Goal: Task Accomplishment & Management: Use online tool/utility

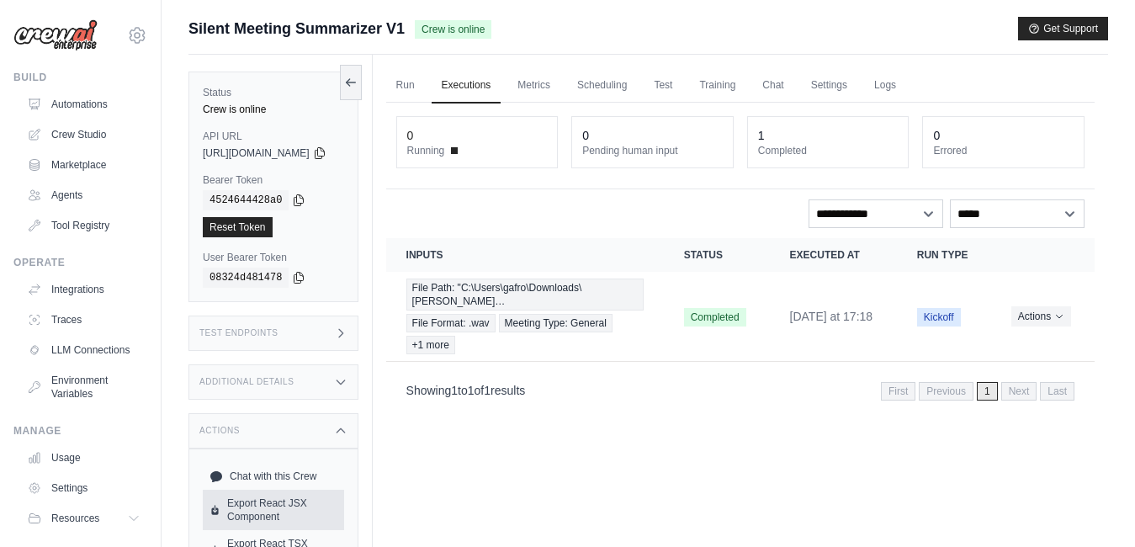
scroll to position [92, 0]
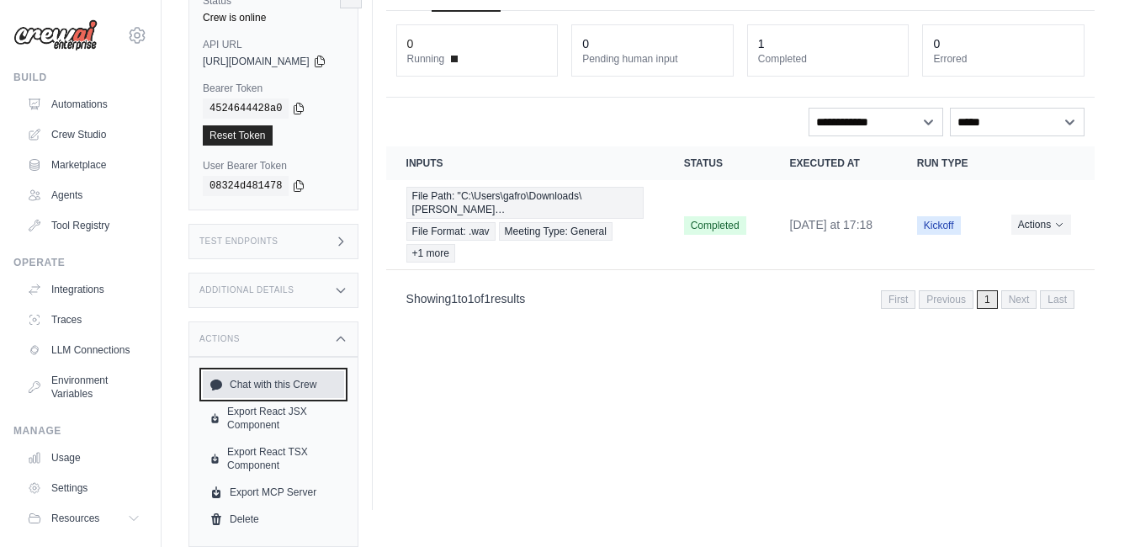
click at [269, 385] on link "Chat with this Crew" at bounding box center [273, 384] width 141 height 27
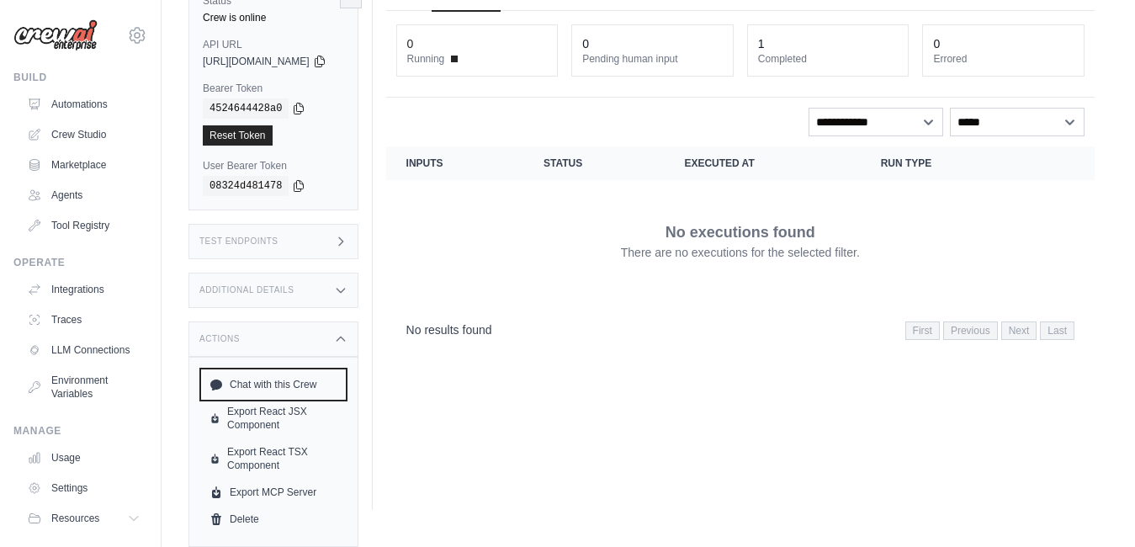
scroll to position [0, 0]
click at [703, 253] on p "There are no executions for the selected filter." at bounding box center [740, 252] width 239 height 17
click at [919, 167] on th "Run Type" at bounding box center [942, 163] width 162 height 34
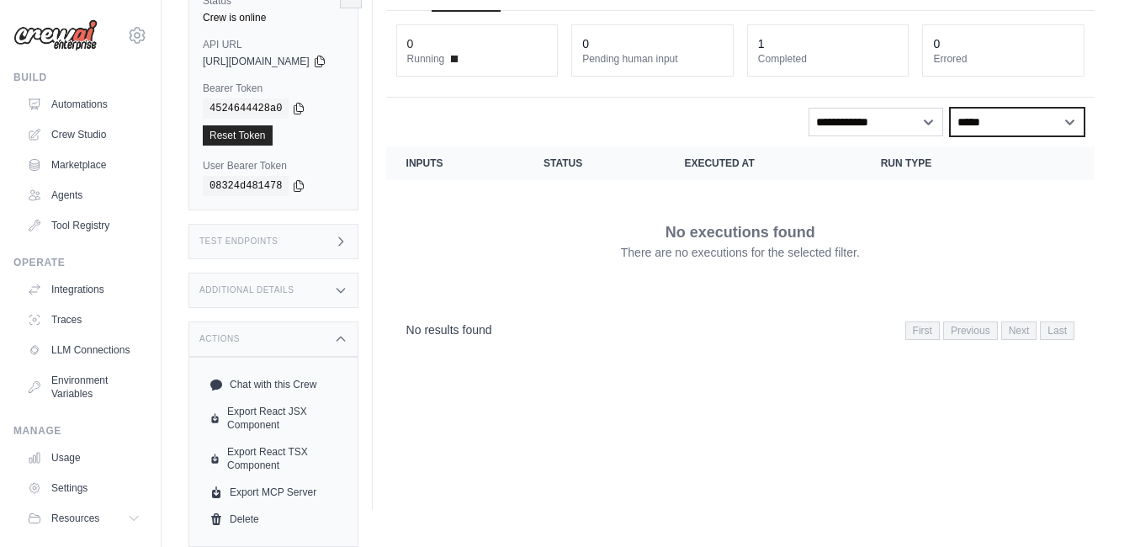
click at [1068, 127] on select "**********" at bounding box center [1017, 122] width 135 height 29
select select "****"
click at [950, 108] on select "**********" at bounding box center [1017, 122] width 135 height 29
click at [343, 245] on icon at bounding box center [341, 241] width 4 height 8
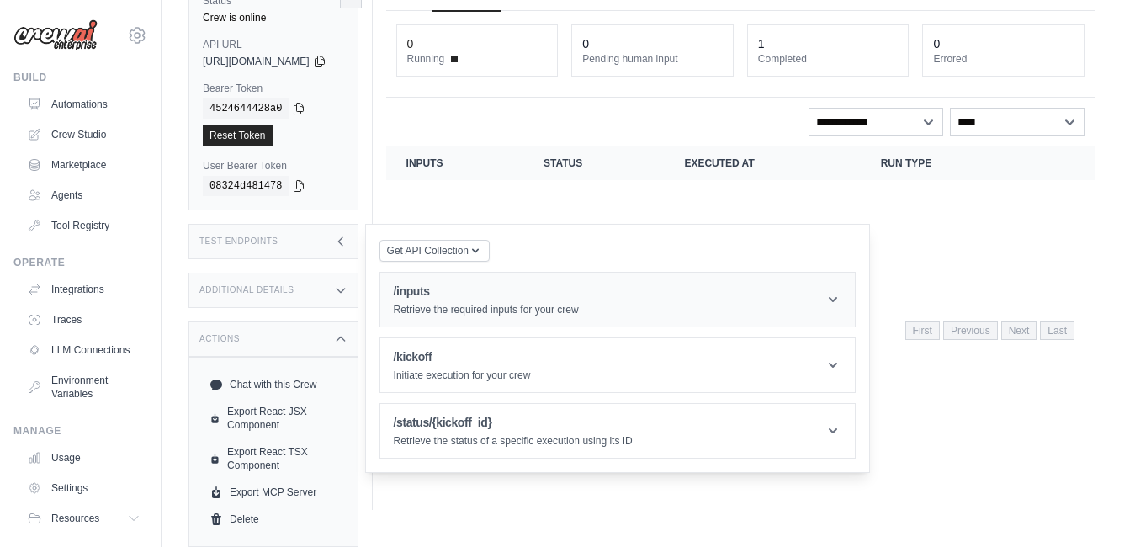
click at [463, 303] on p "Retrieve the required inputs for your crew" at bounding box center [486, 309] width 185 height 13
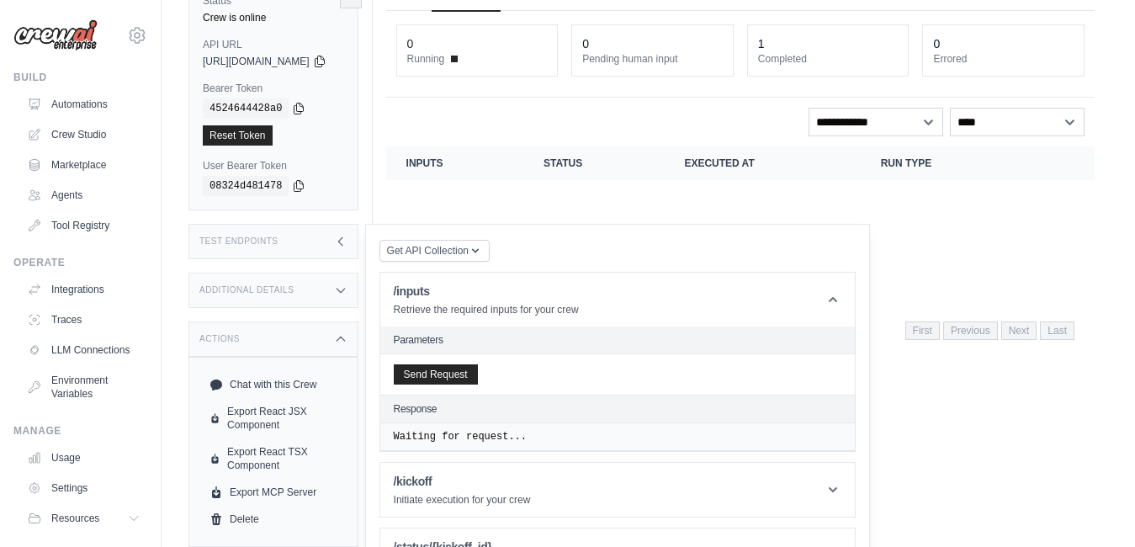
click at [454, 341] on h2 "Parameters" at bounding box center [618, 339] width 448 height 13
click at [469, 372] on button "Send Request" at bounding box center [436, 373] width 84 height 20
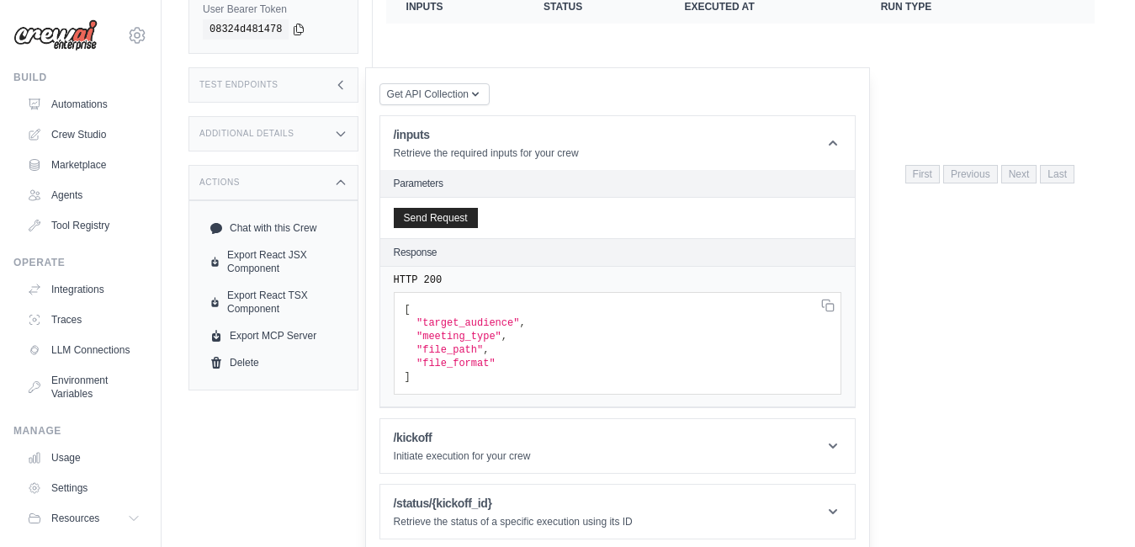
scroll to position [255, 0]
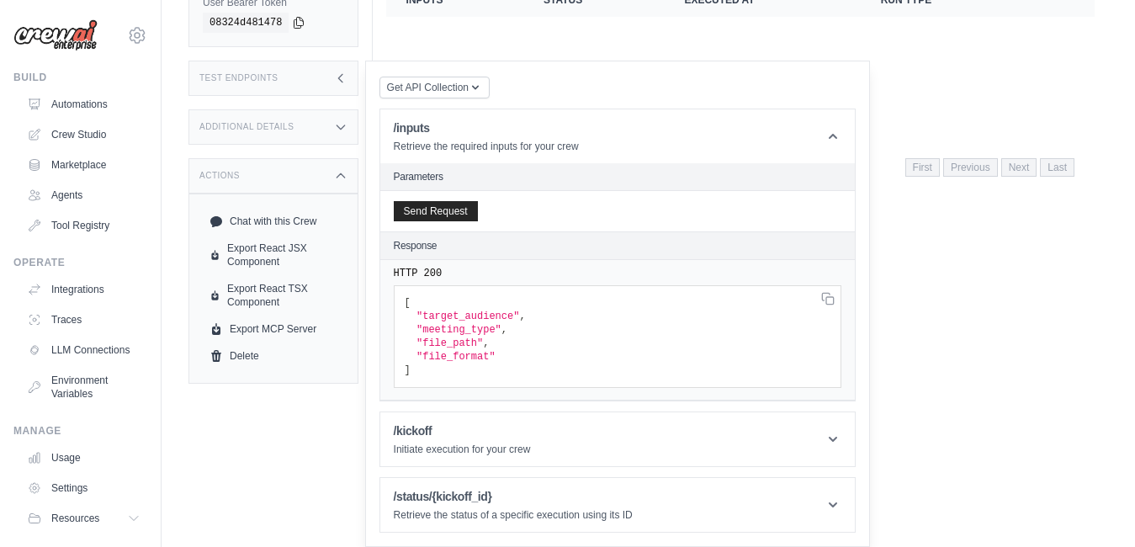
click at [519, 312] on span ""target_audience"" at bounding box center [467, 316] width 103 height 12
click at [449, 346] on span ""file_path"" at bounding box center [449, 343] width 66 height 12
click at [496, 360] on span ""file_format"" at bounding box center [455, 357] width 79 height 12
click at [484, 268] on pre "HTTP 200" at bounding box center [618, 273] width 448 height 13
click at [451, 278] on pre "HTTP 200" at bounding box center [618, 273] width 448 height 13
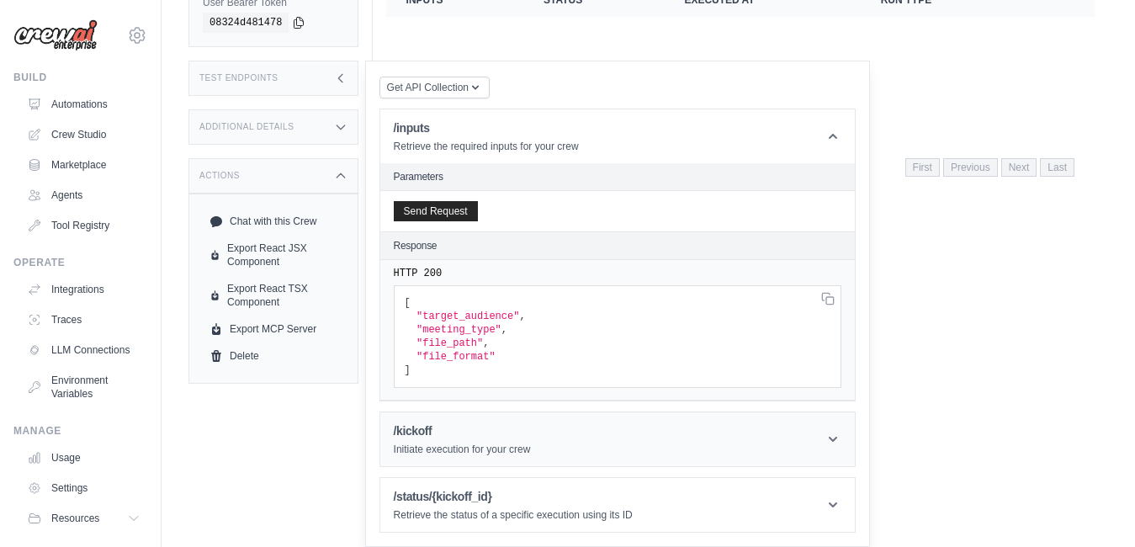
click at [841, 446] on icon at bounding box center [833, 439] width 17 height 17
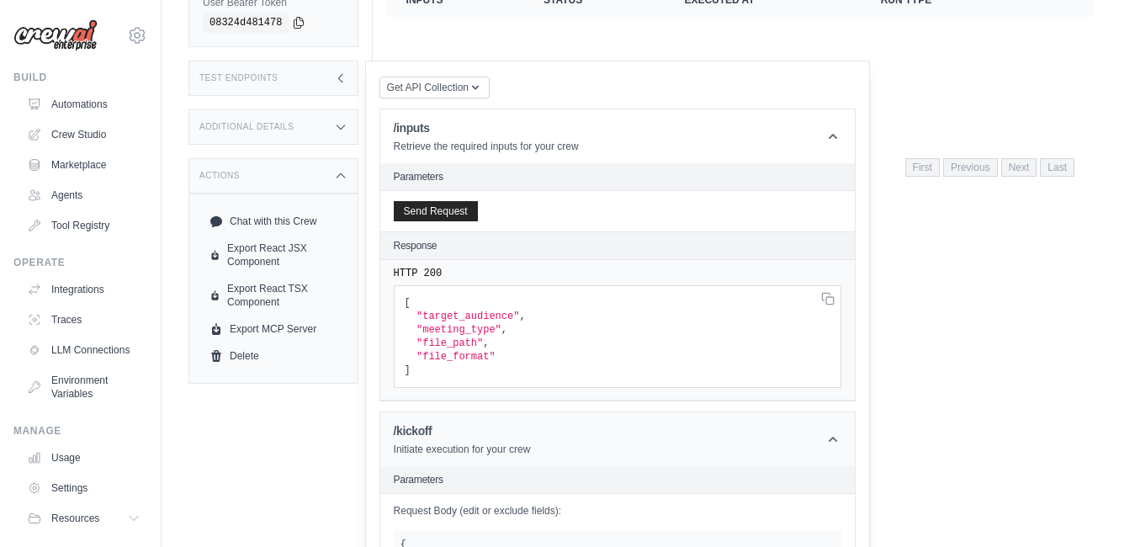
click at [841, 446] on icon at bounding box center [833, 439] width 17 height 17
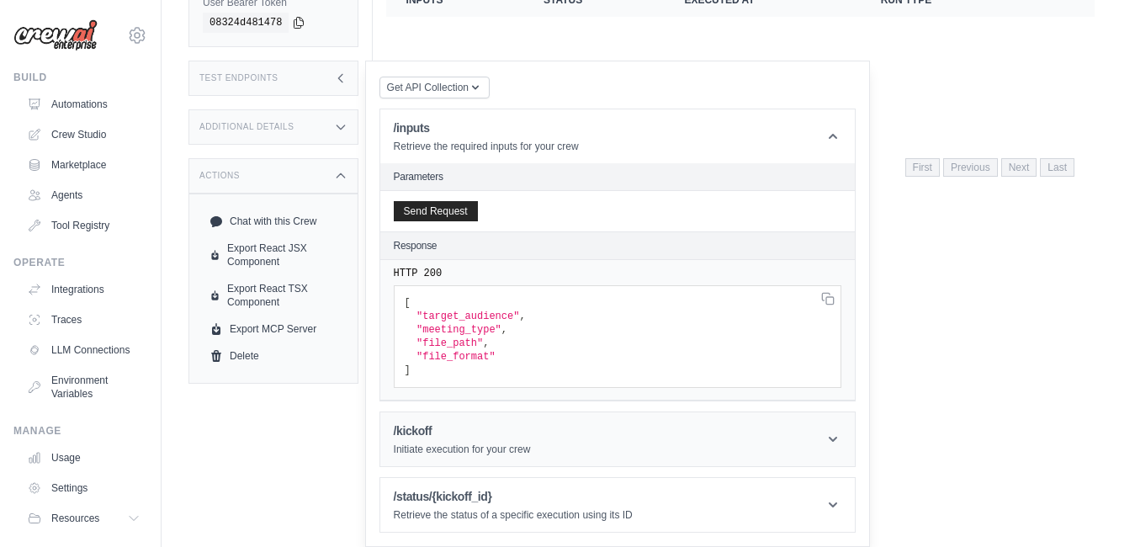
click at [841, 443] on icon at bounding box center [833, 439] width 17 height 17
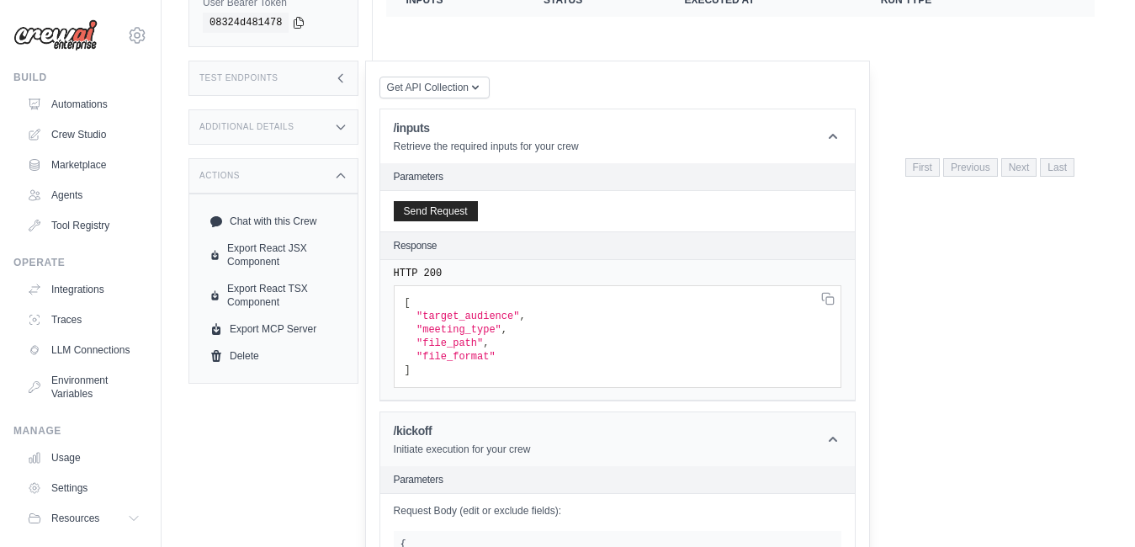
click at [841, 443] on icon at bounding box center [833, 439] width 17 height 17
click at [841, 500] on icon at bounding box center [833, 504] width 17 height 17
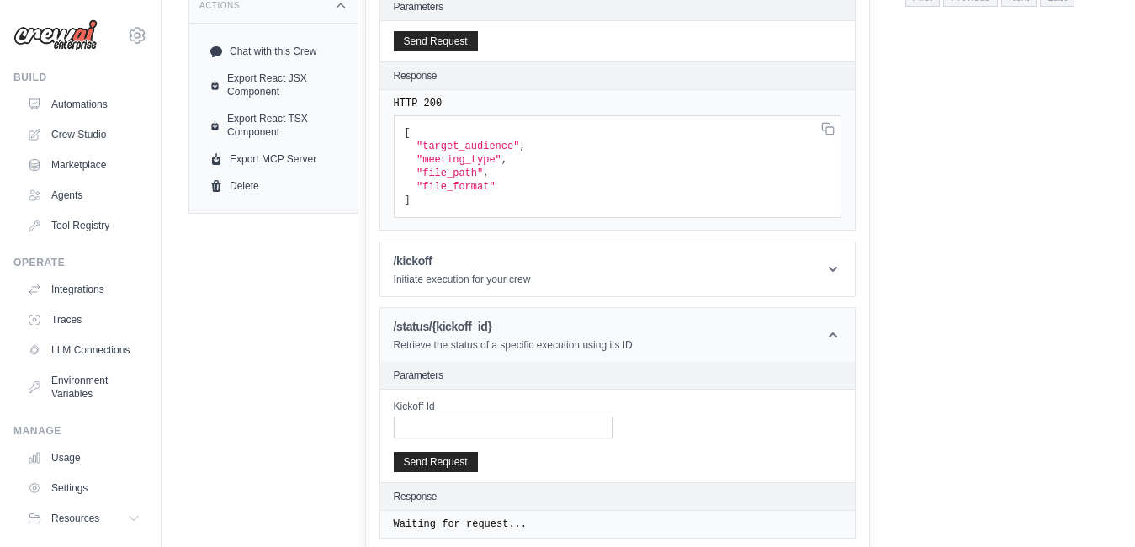
scroll to position [432, 0]
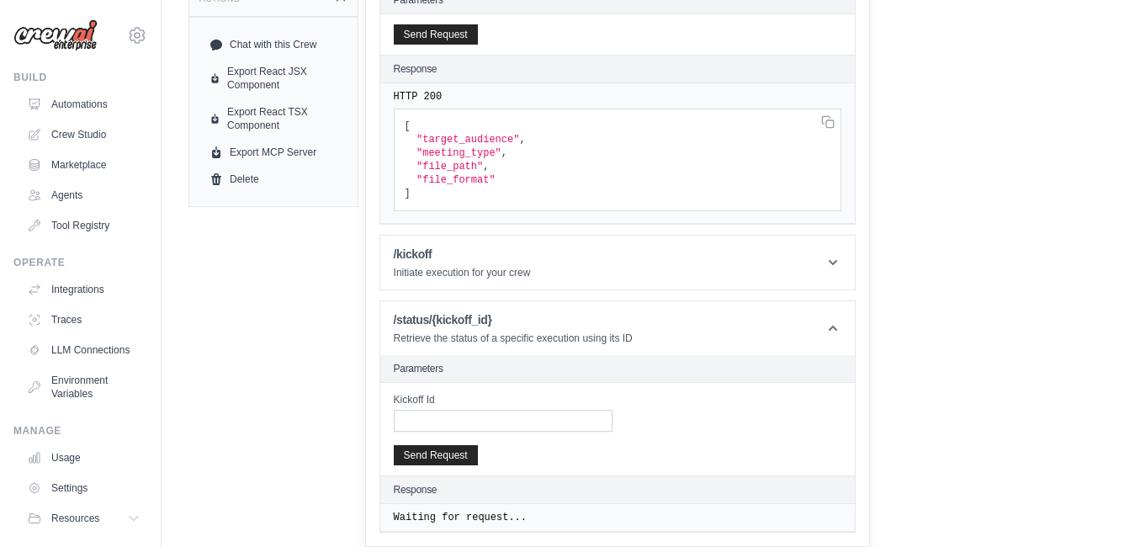
click at [464, 103] on pre "Waiting for request..." at bounding box center [618, 96] width 448 height 13
click at [438, 76] on h2 "Response" at bounding box center [416, 68] width 44 height 13
click at [459, 448] on button "Send Request" at bounding box center [436, 454] width 84 height 20
click at [783, 409] on div "Kickoff Id" at bounding box center [618, 412] width 448 height 39
click at [841, 263] on icon at bounding box center [833, 262] width 17 height 17
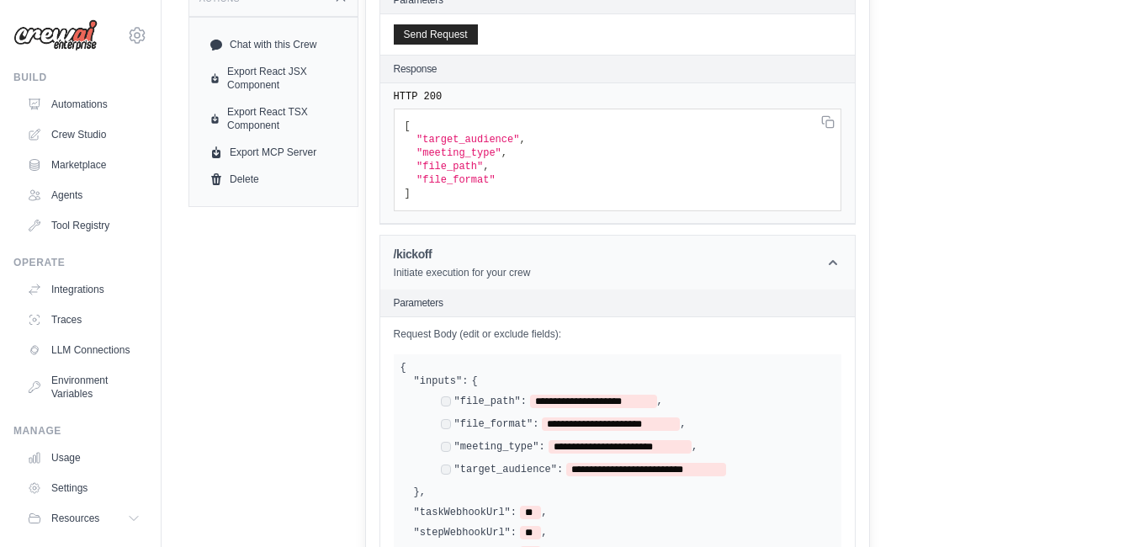
click at [841, 263] on icon at bounding box center [833, 262] width 17 height 17
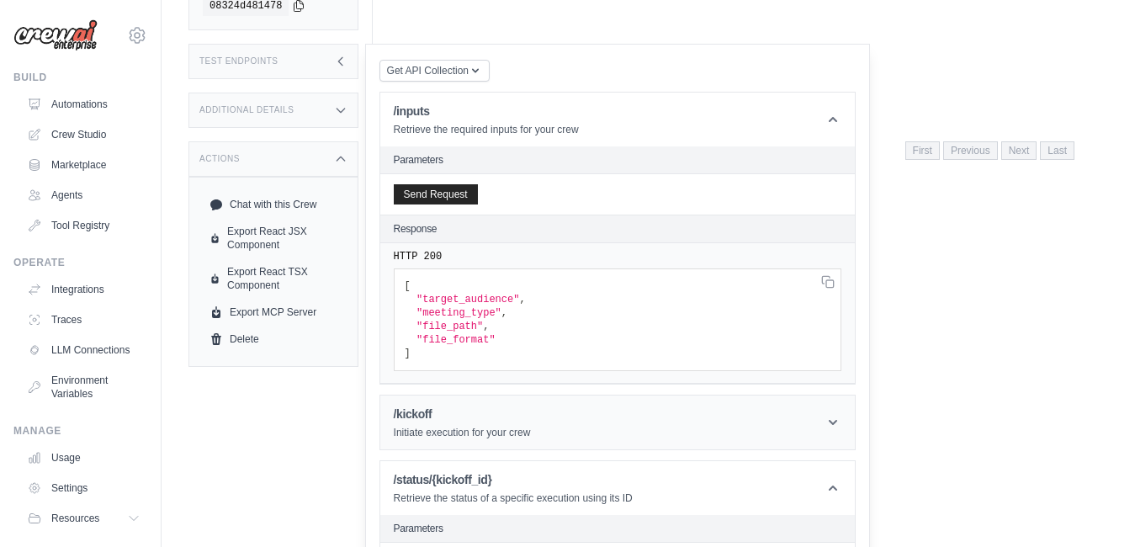
scroll to position [179, 0]
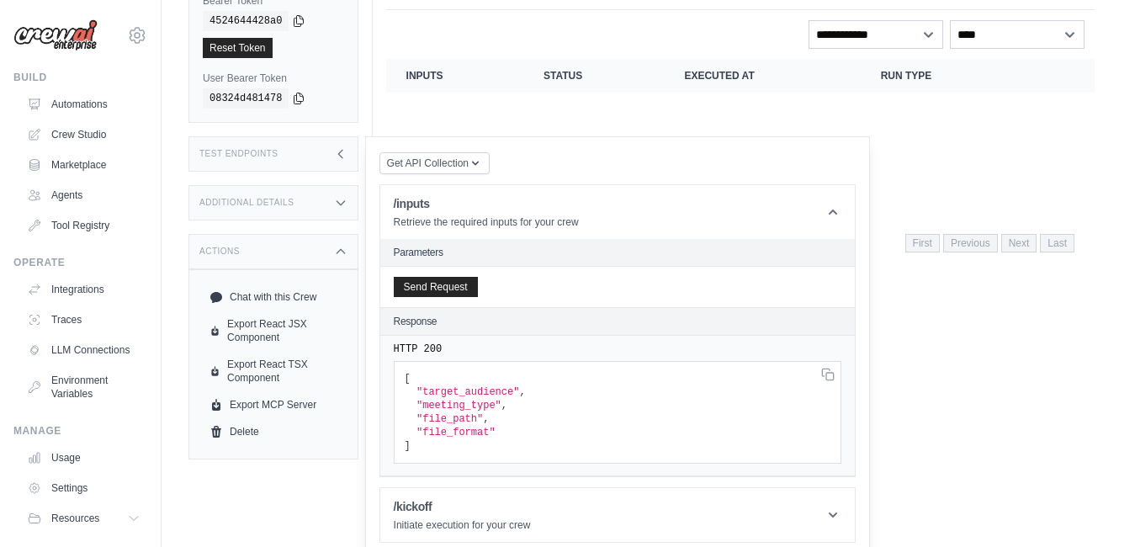
click at [501, 412] on pre "[ "target_audience" , "meeting_type" , "file_path" , "file_format" ]" at bounding box center [618, 412] width 448 height 103
click at [514, 390] on span ""target_audience"" at bounding box center [467, 392] width 103 height 12
click at [519, 393] on span ""target_audience"" at bounding box center [467, 392] width 103 height 12
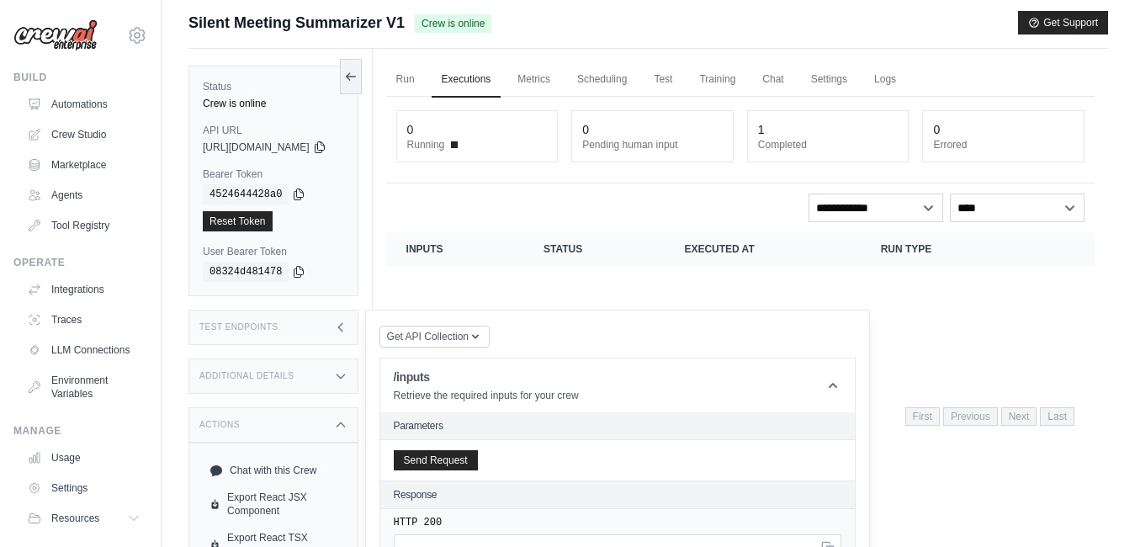
scroll to position [0, 0]
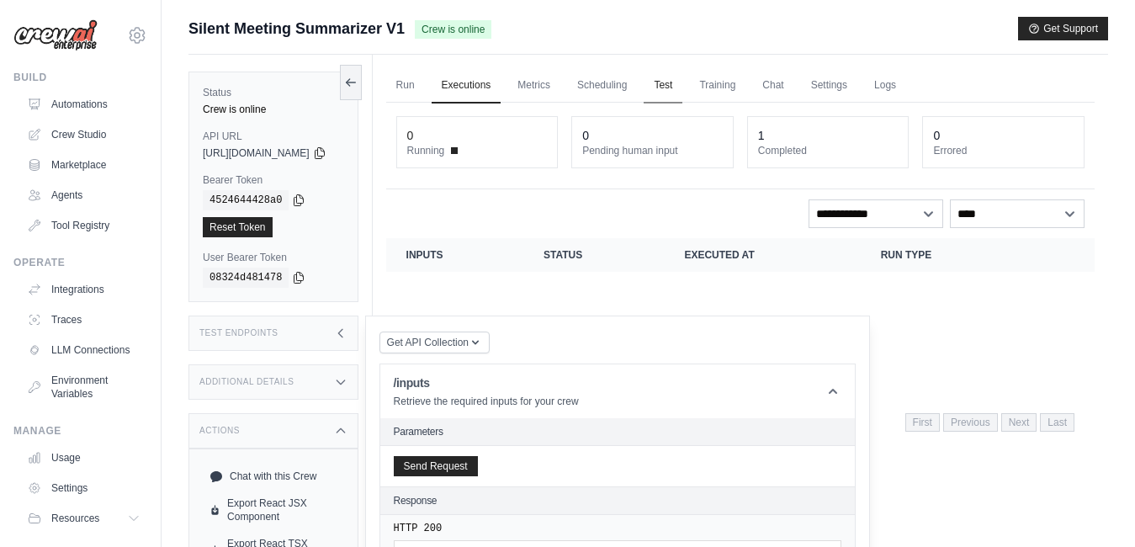
click at [682, 86] on link "Test" at bounding box center [663, 85] width 39 height 35
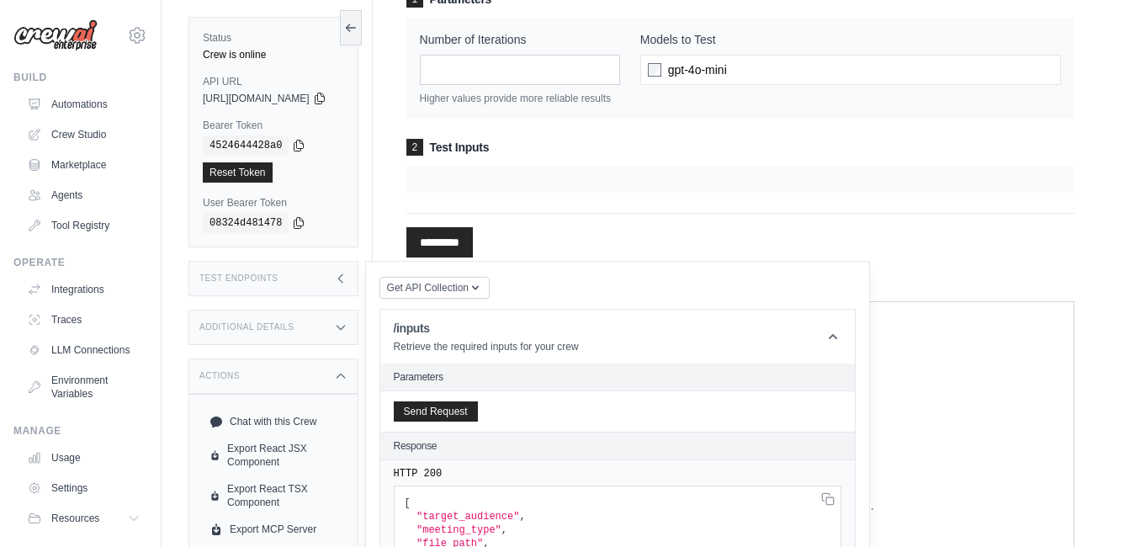
scroll to position [168, 0]
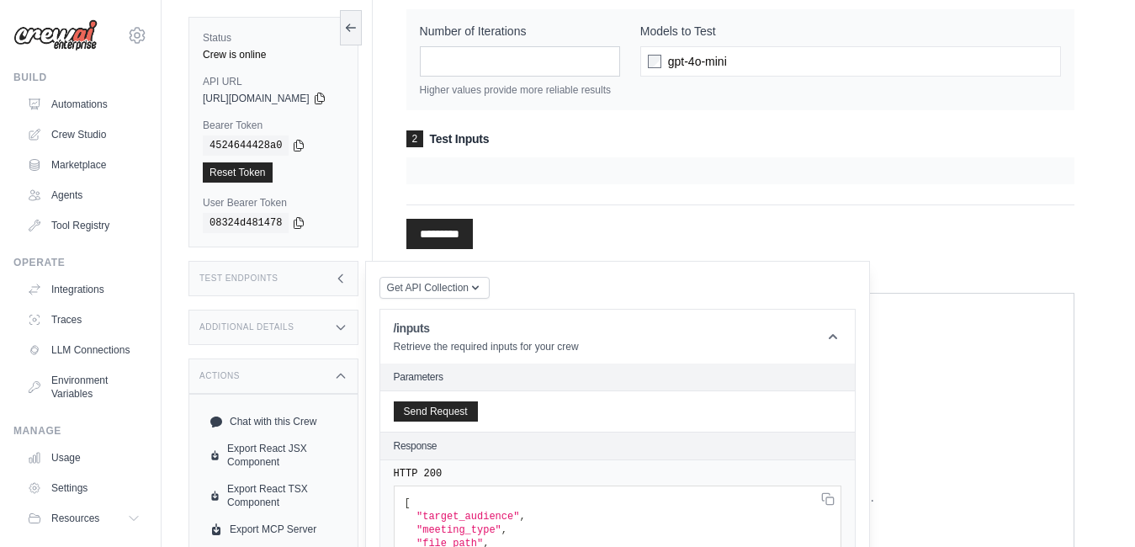
click at [480, 146] on h3 "2 Test Inputs" at bounding box center [740, 138] width 668 height 17
click at [486, 163] on div "2 Test Inputs" at bounding box center [740, 157] width 668 height 54
click at [485, 147] on h3 "2 Test Inputs" at bounding box center [740, 138] width 668 height 17
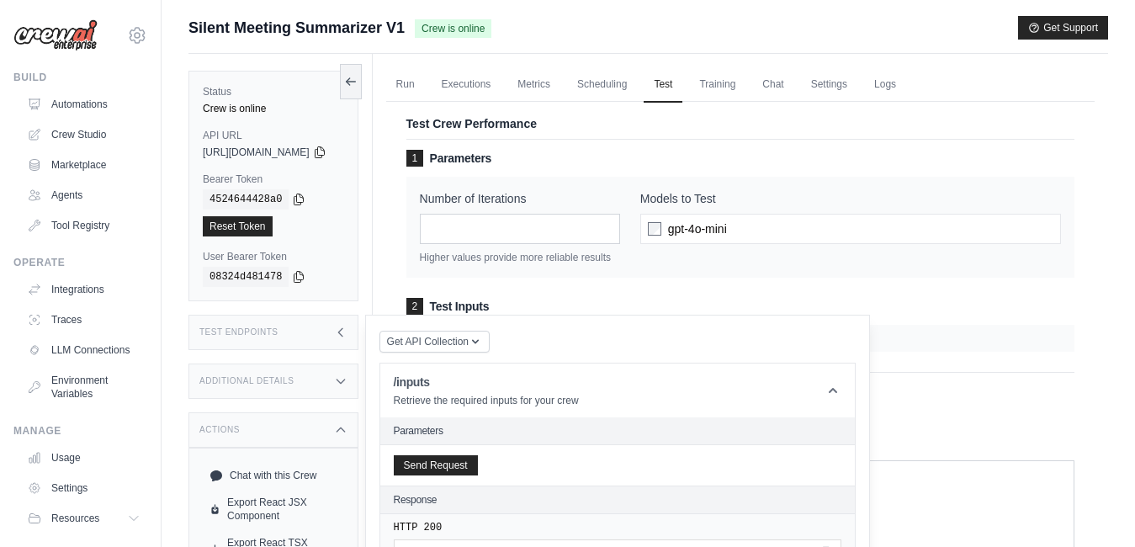
scroll to position [0, 0]
click at [342, 332] on icon at bounding box center [340, 333] width 4 height 8
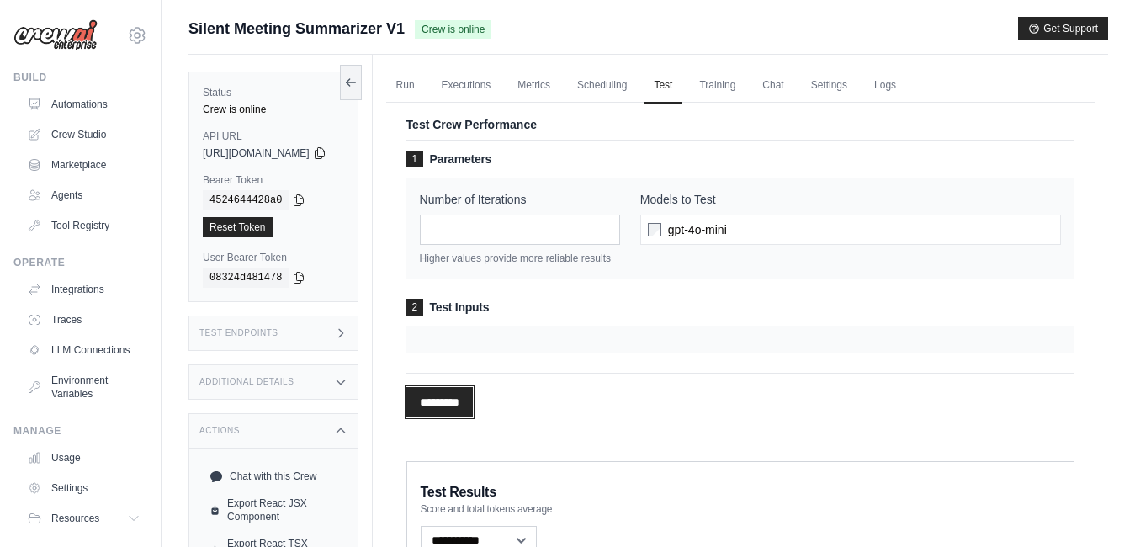
click at [469, 417] on input "*********" at bounding box center [439, 402] width 66 height 30
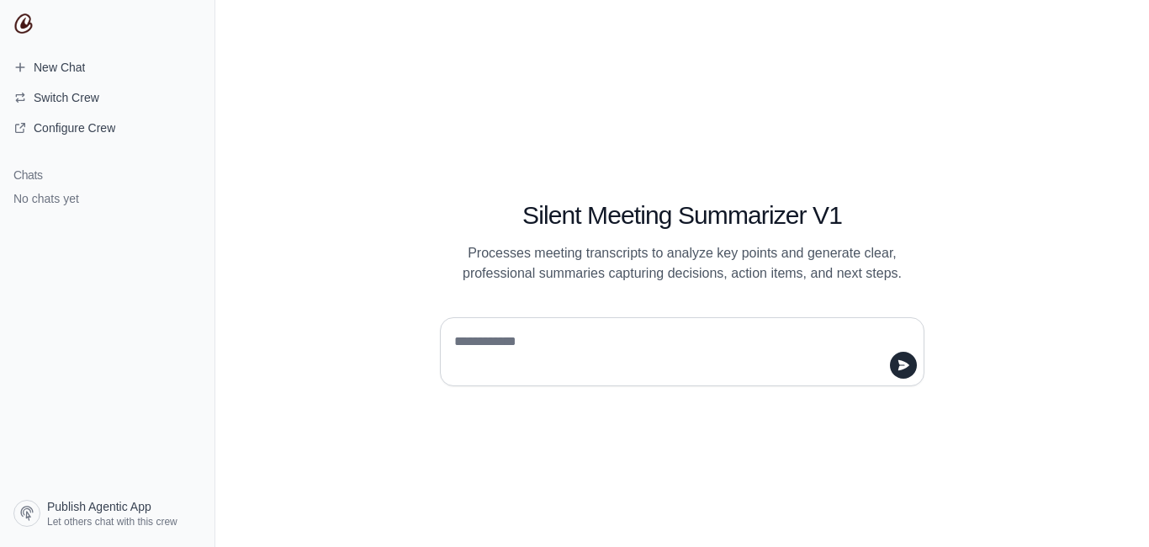
click at [513, 344] on textarea at bounding box center [677, 351] width 453 height 47
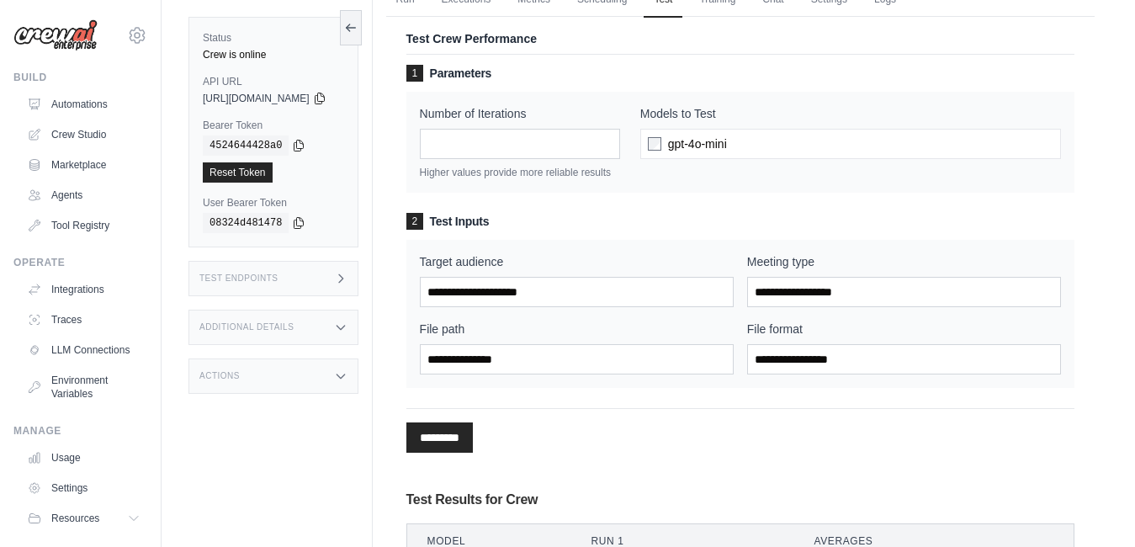
scroll to position [84, 0]
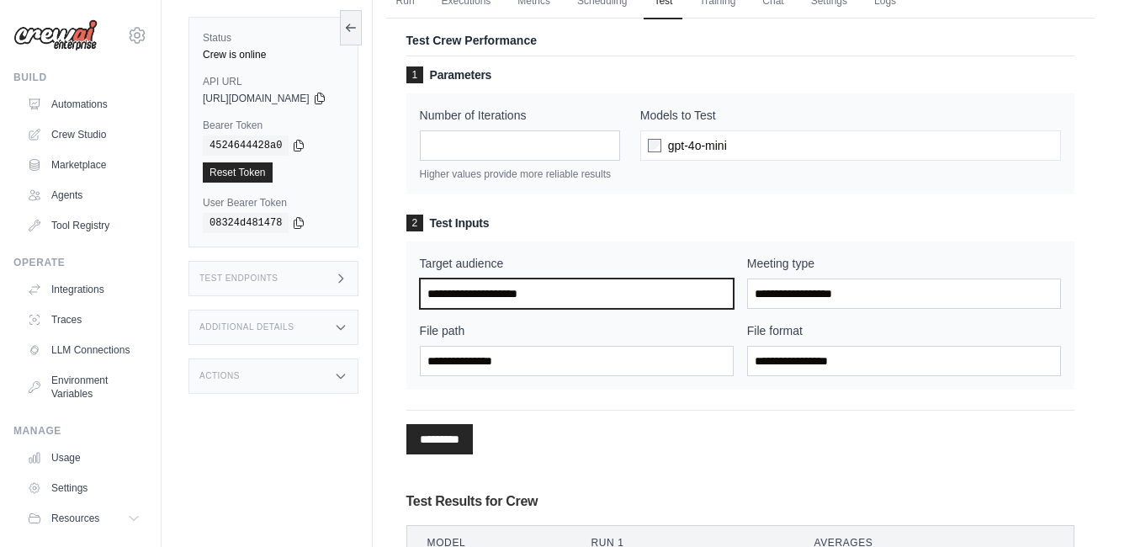
click at [592, 309] on input "Target audience" at bounding box center [577, 293] width 314 height 30
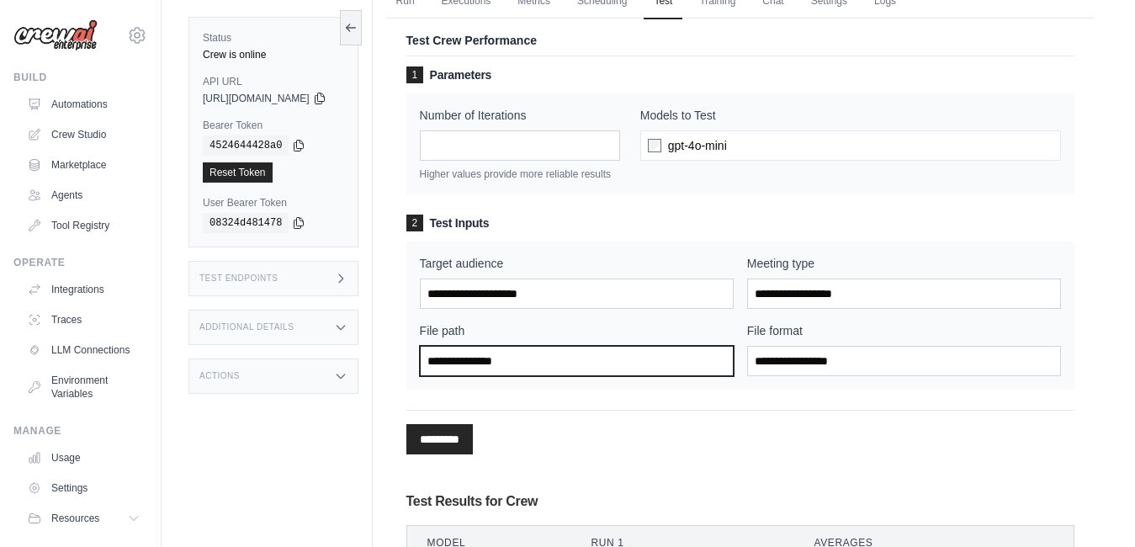
click at [540, 375] on input "File path" at bounding box center [577, 361] width 314 height 30
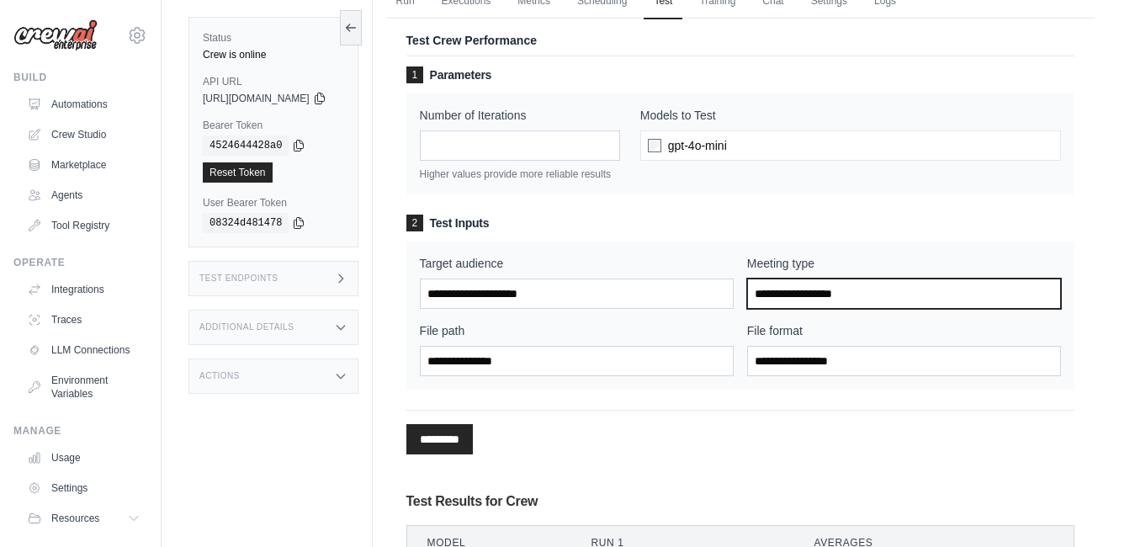
click at [857, 309] on input "Meeting type" at bounding box center [904, 293] width 314 height 30
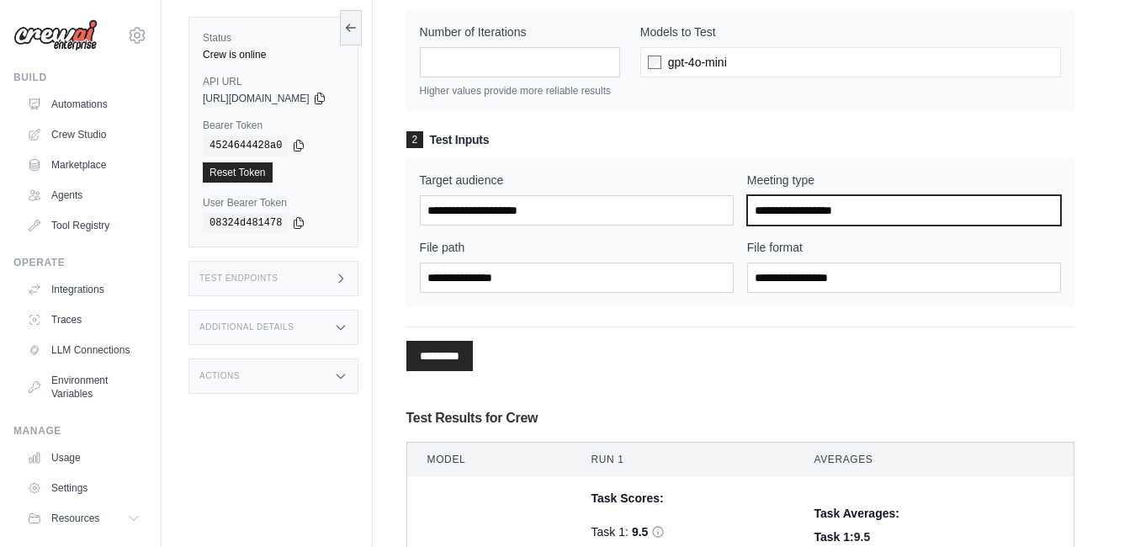
scroll to position [168, 0]
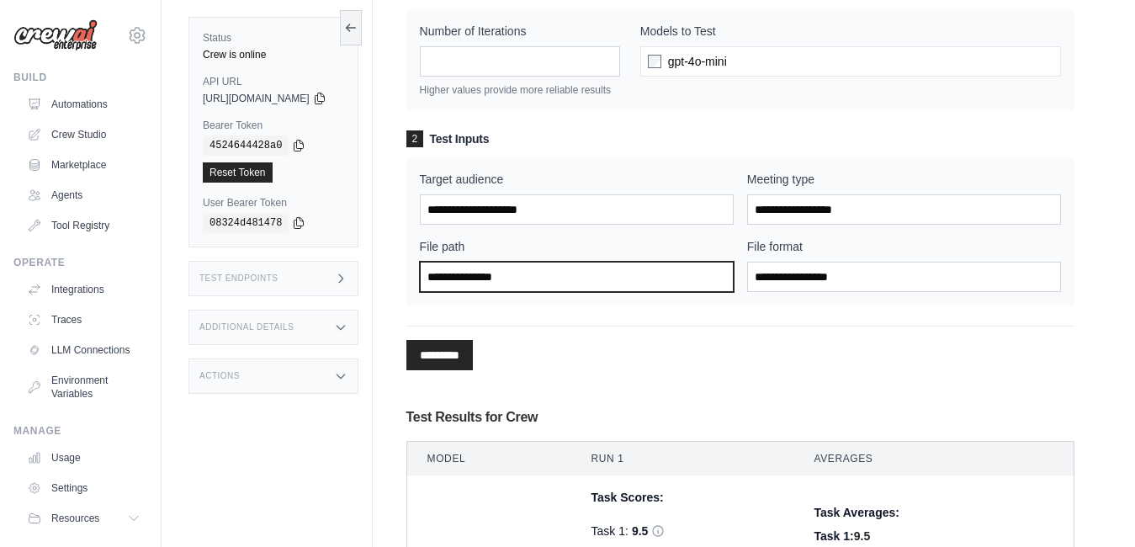
click at [626, 292] on input "File path" at bounding box center [577, 277] width 314 height 30
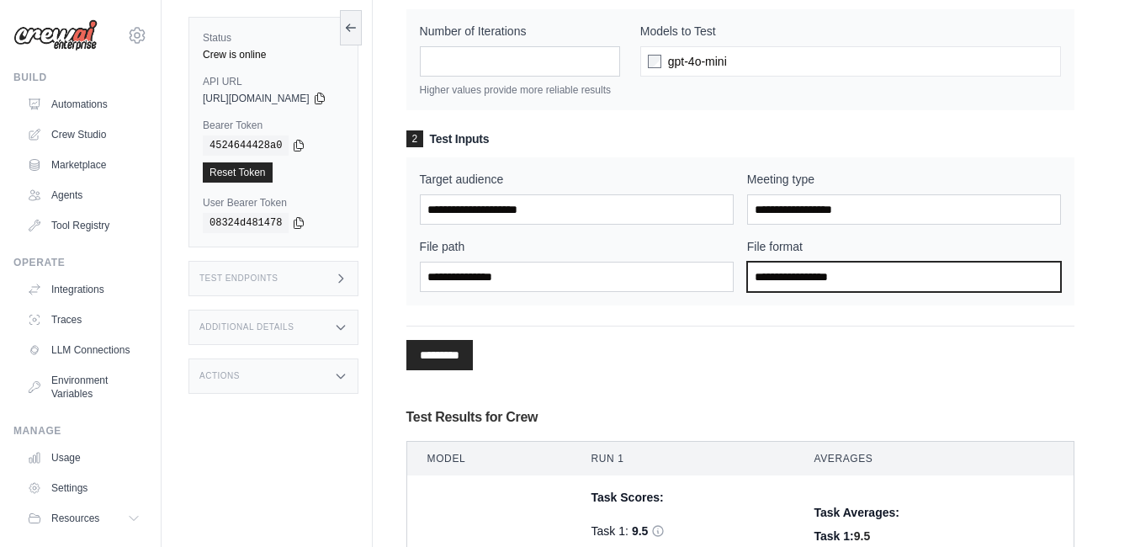
click at [845, 287] on input "File format" at bounding box center [904, 277] width 314 height 30
click at [855, 292] on input "File format" at bounding box center [904, 277] width 314 height 30
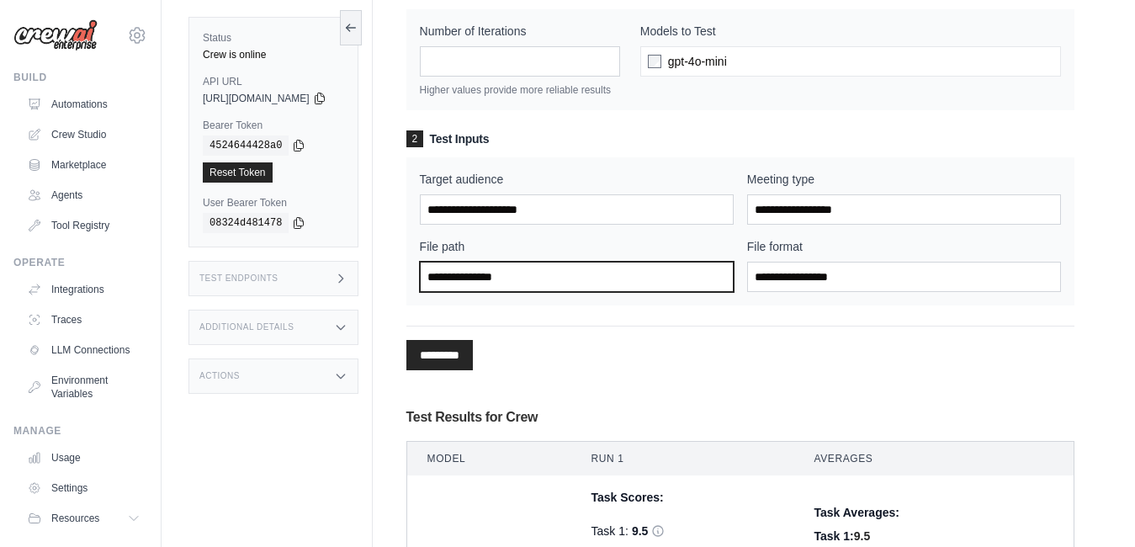
click at [599, 292] on input "File path" at bounding box center [577, 277] width 314 height 30
click at [532, 292] on input "File path" at bounding box center [577, 277] width 314 height 30
paste input "**********"
type input "**********"
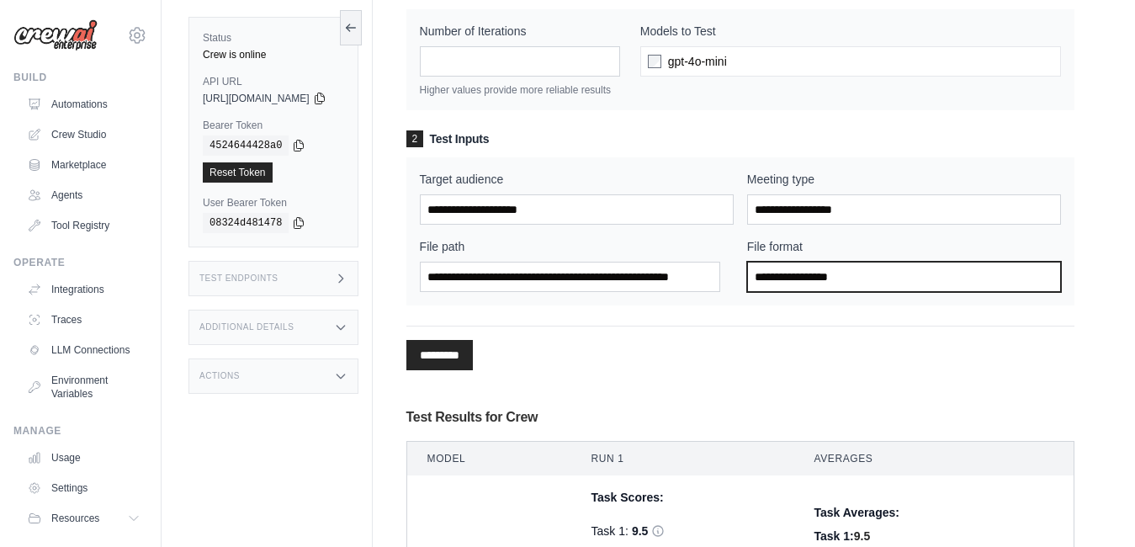
click at [865, 292] on input "File format" at bounding box center [904, 277] width 314 height 30
type input "****"
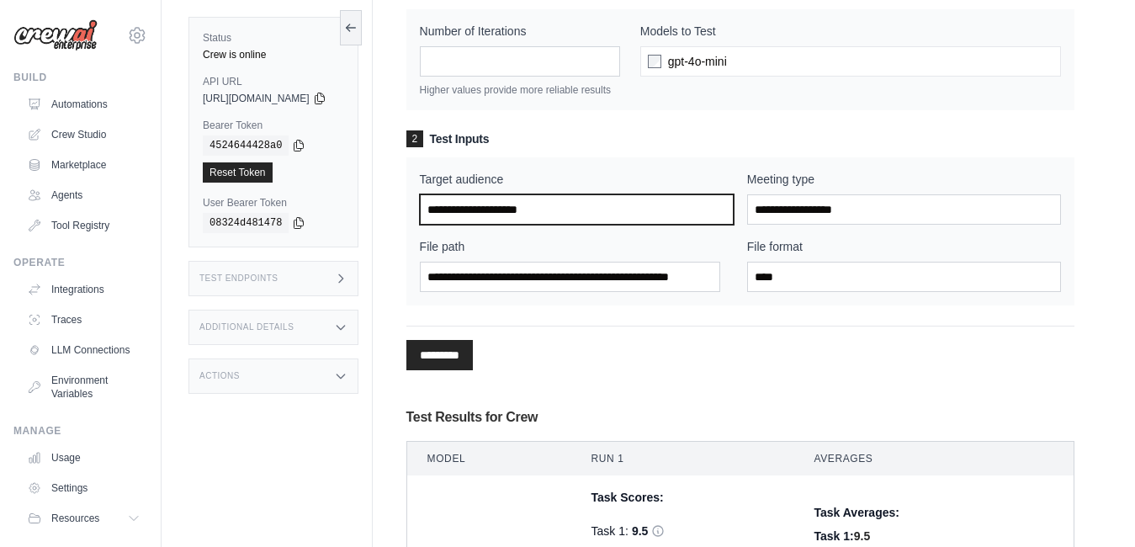
click at [554, 221] on input "Target audience" at bounding box center [577, 209] width 314 height 30
type input "*****"
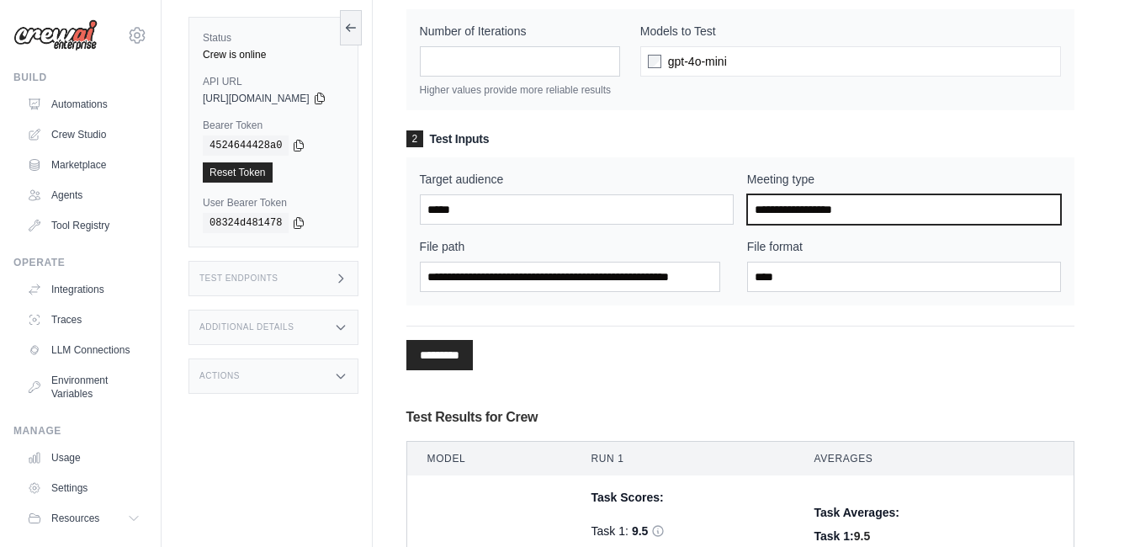
click at [877, 215] on input "Meeting type" at bounding box center [904, 209] width 314 height 30
type input "*****"
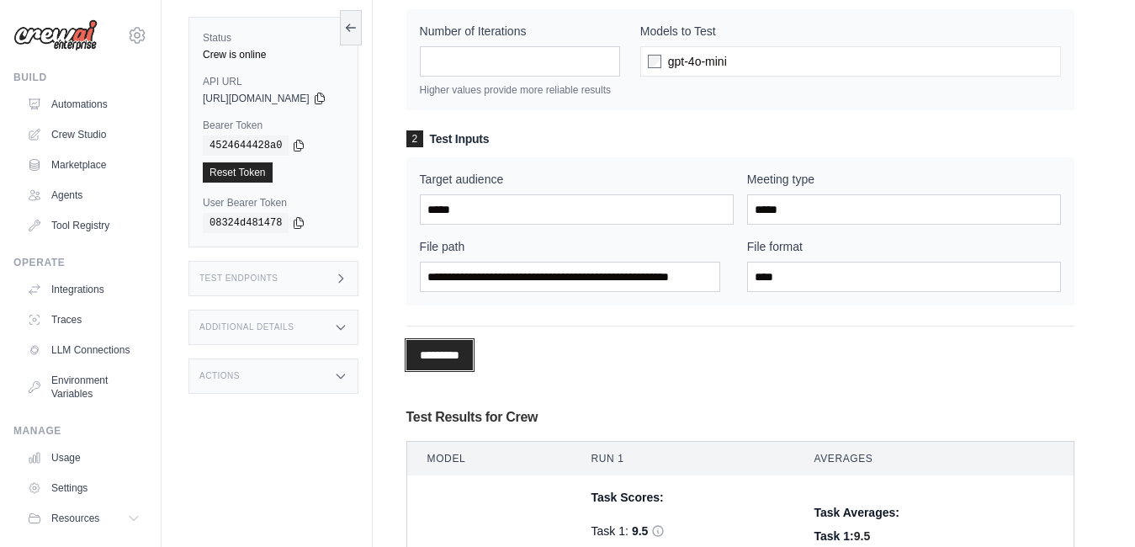
click at [473, 368] on input "*********" at bounding box center [439, 355] width 66 height 30
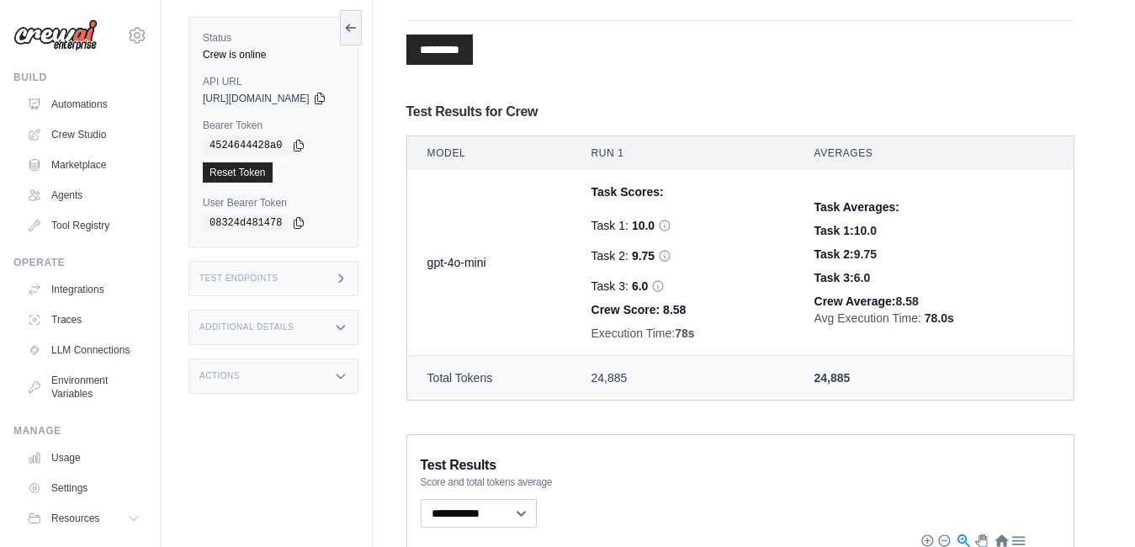
scroll to position [421, 0]
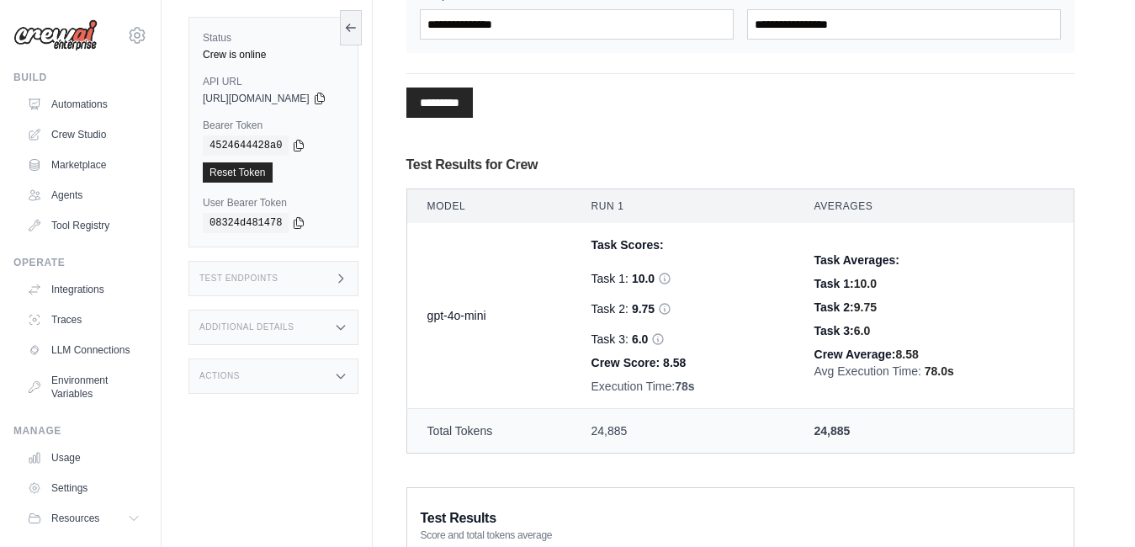
click at [619, 220] on th "Run 1" at bounding box center [682, 206] width 223 height 34
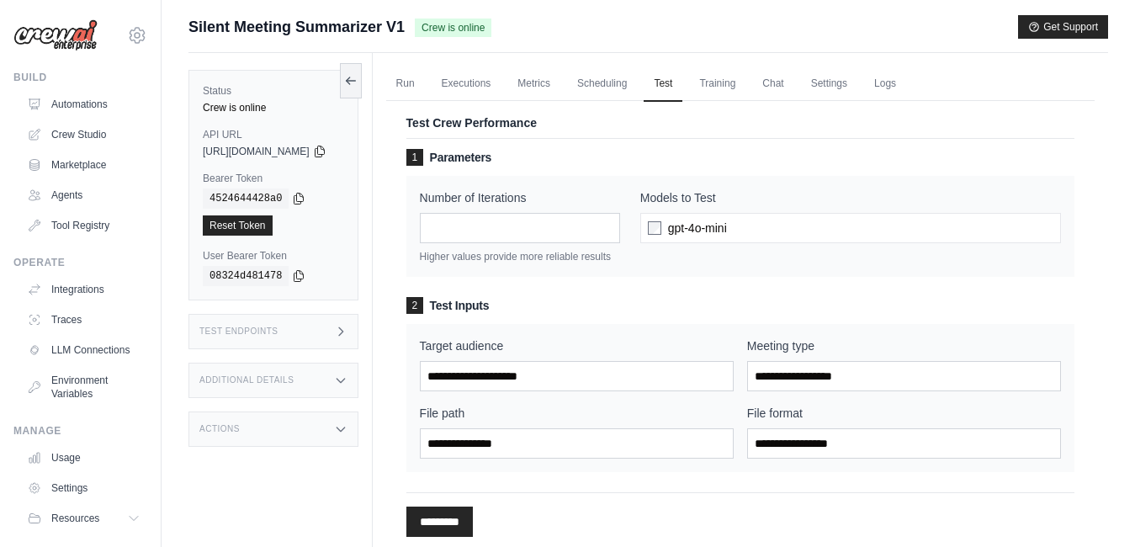
scroll to position [0, 0]
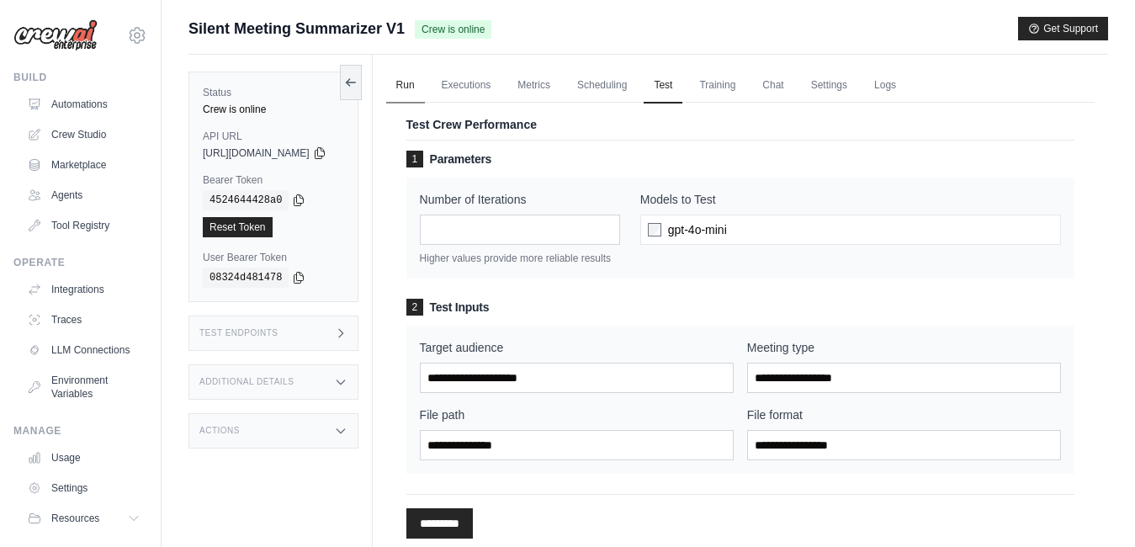
click at [425, 82] on link "Run" at bounding box center [405, 85] width 39 height 35
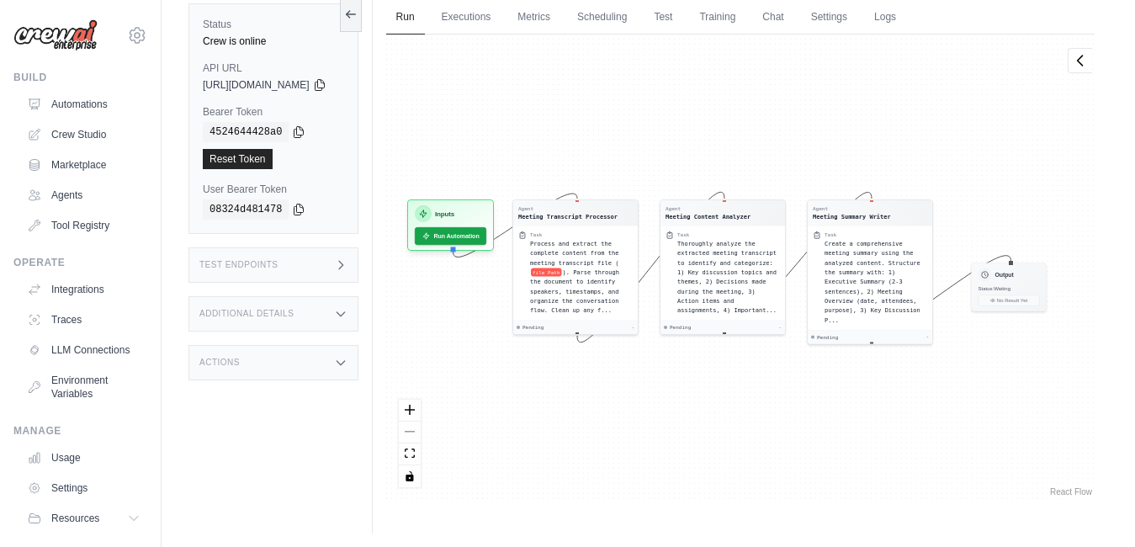
scroll to position [72, 0]
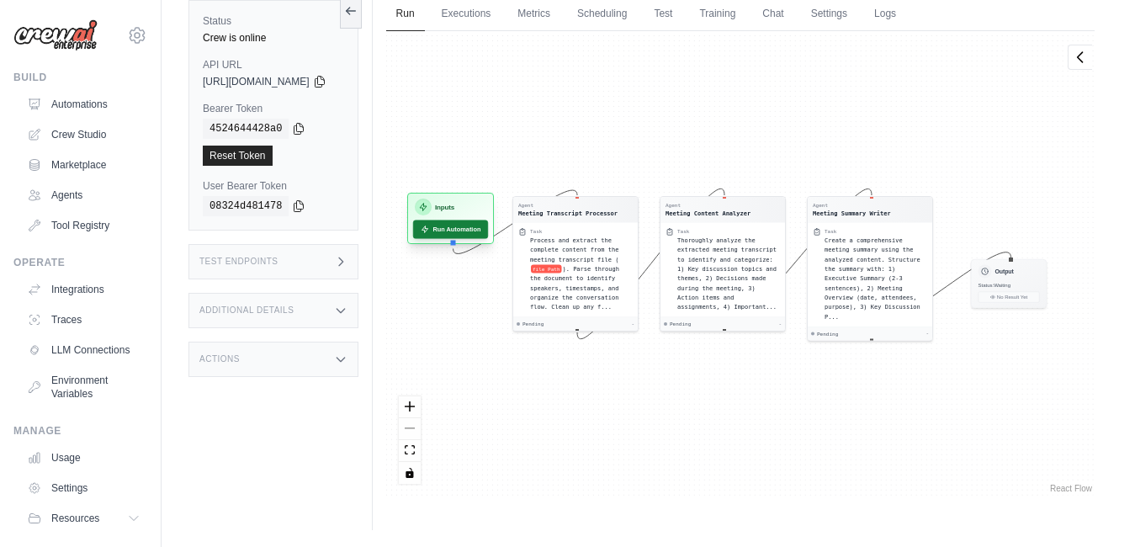
click at [480, 234] on button "Run Automation" at bounding box center [449, 229] width 75 height 19
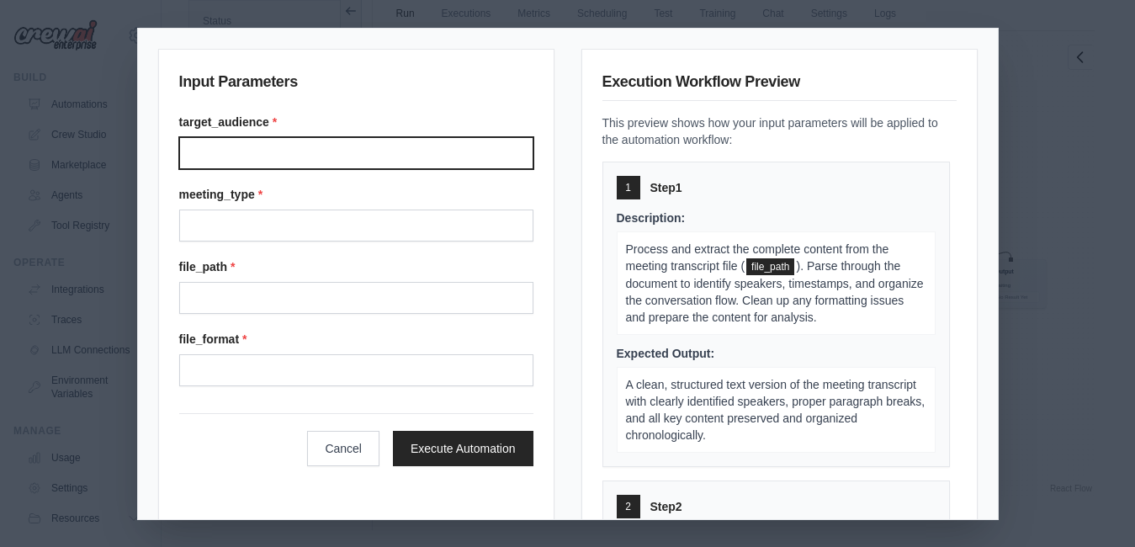
click at [242, 160] on input "Target audience" at bounding box center [356, 153] width 354 height 32
type input "*****"
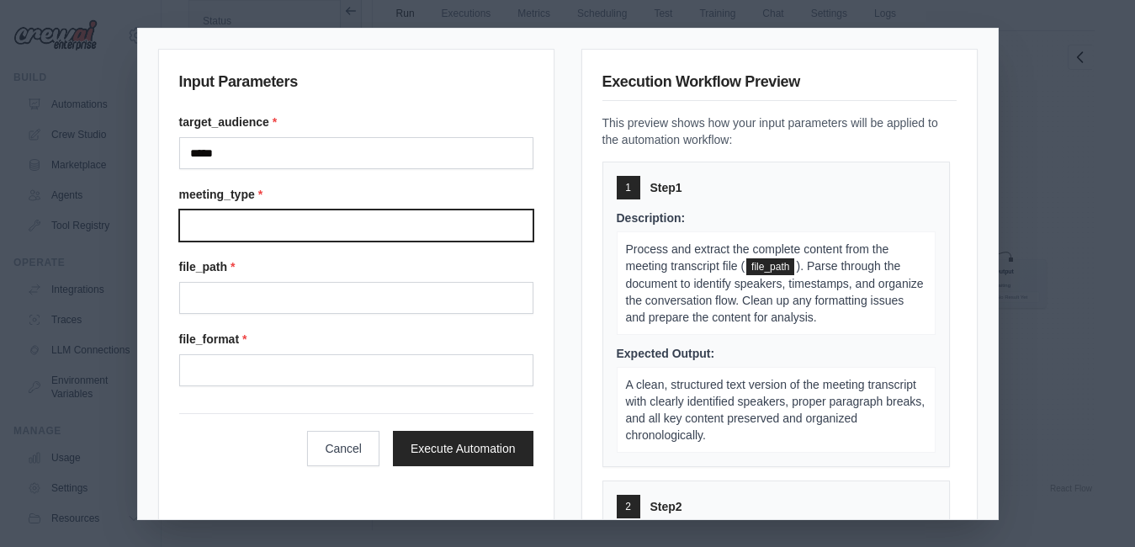
click at [224, 220] on input "Meeting type" at bounding box center [356, 226] width 354 height 32
type input "*****"
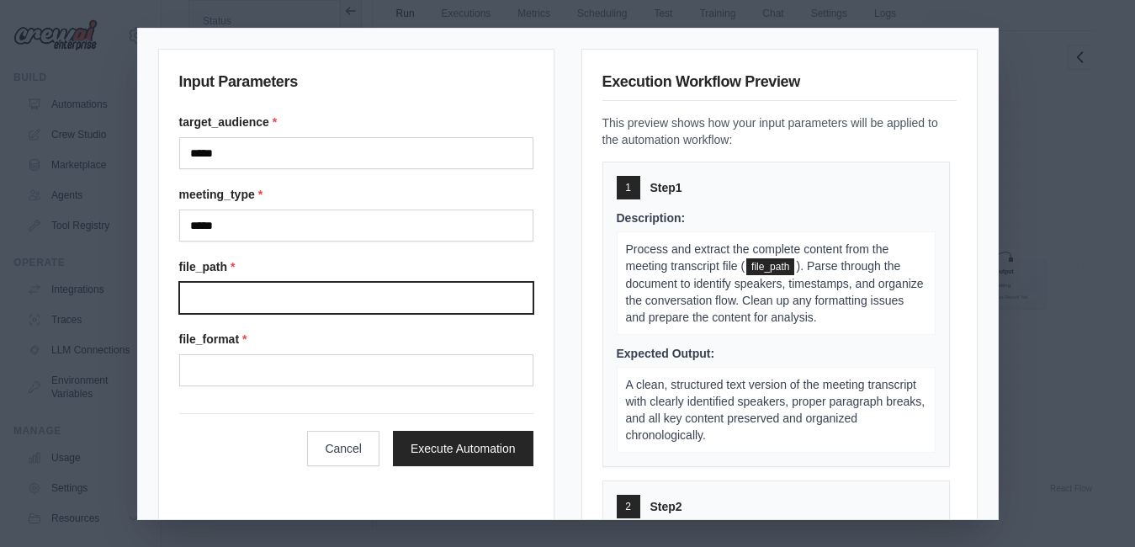
click at [209, 303] on input "File path" at bounding box center [356, 298] width 354 height 32
paste input "**********"
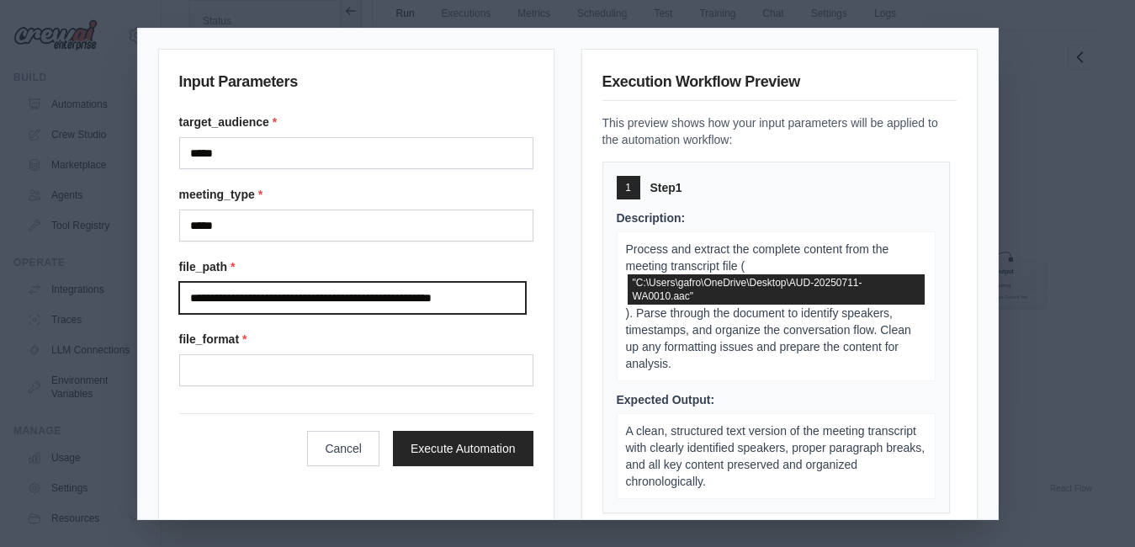
type input "**********"
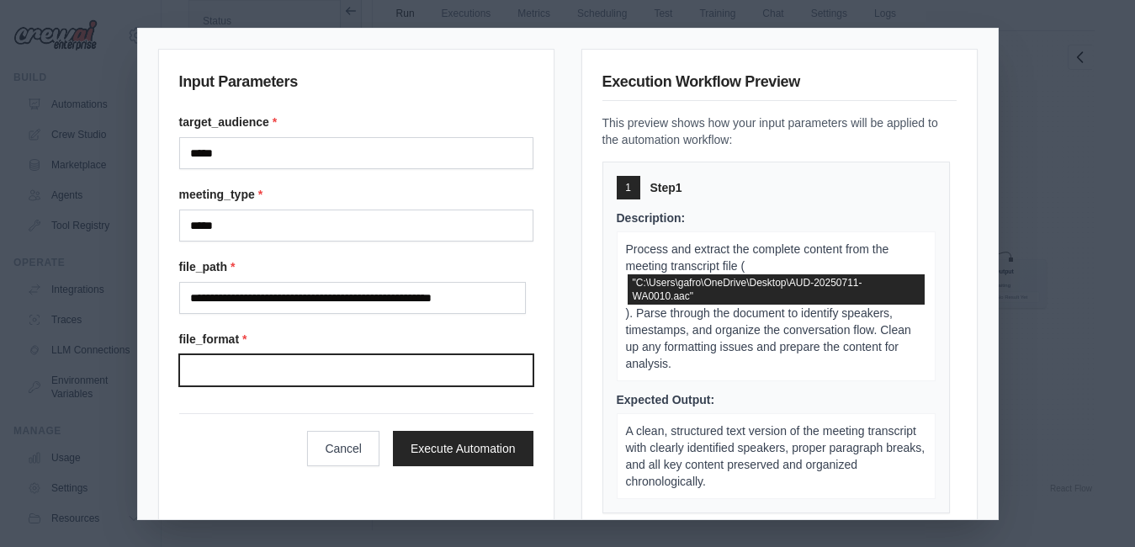
click at [236, 361] on input "File format" at bounding box center [356, 370] width 354 height 32
type input "*"
type input "****"
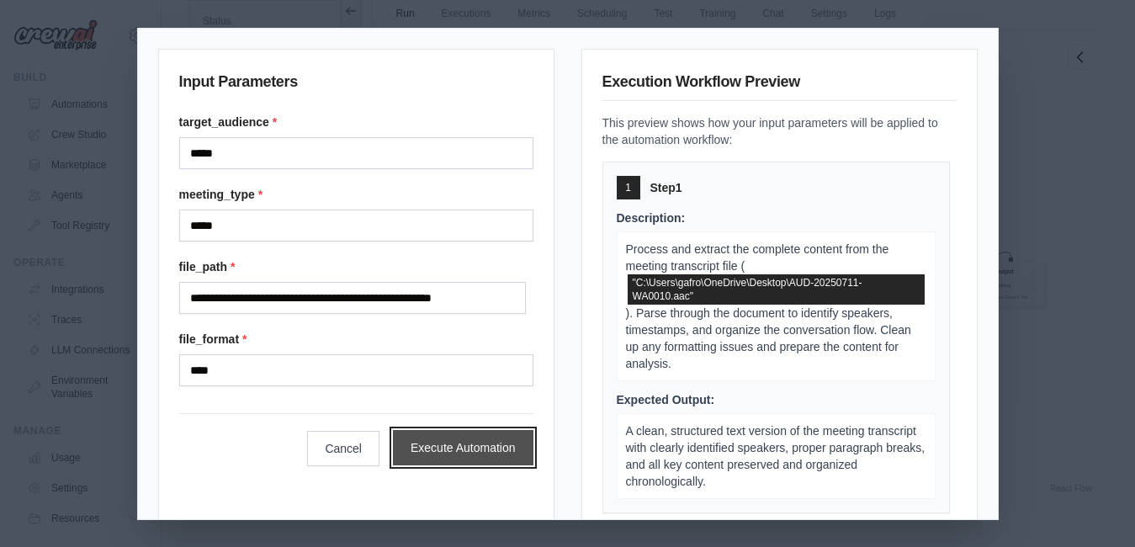
click at [451, 454] on button "Execute Automation" at bounding box center [463, 447] width 141 height 35
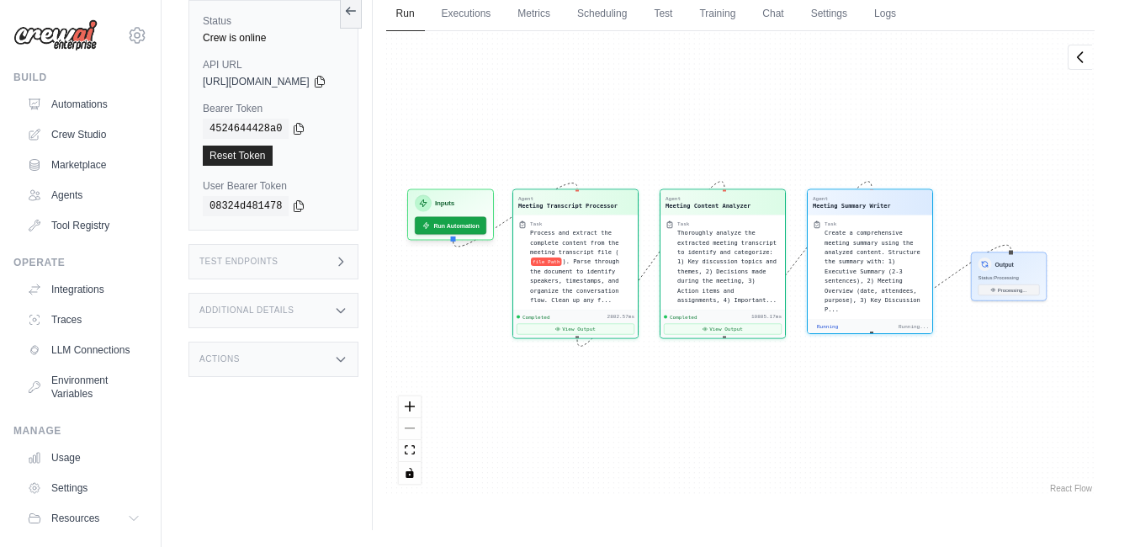
scroll to position [6525, 0]
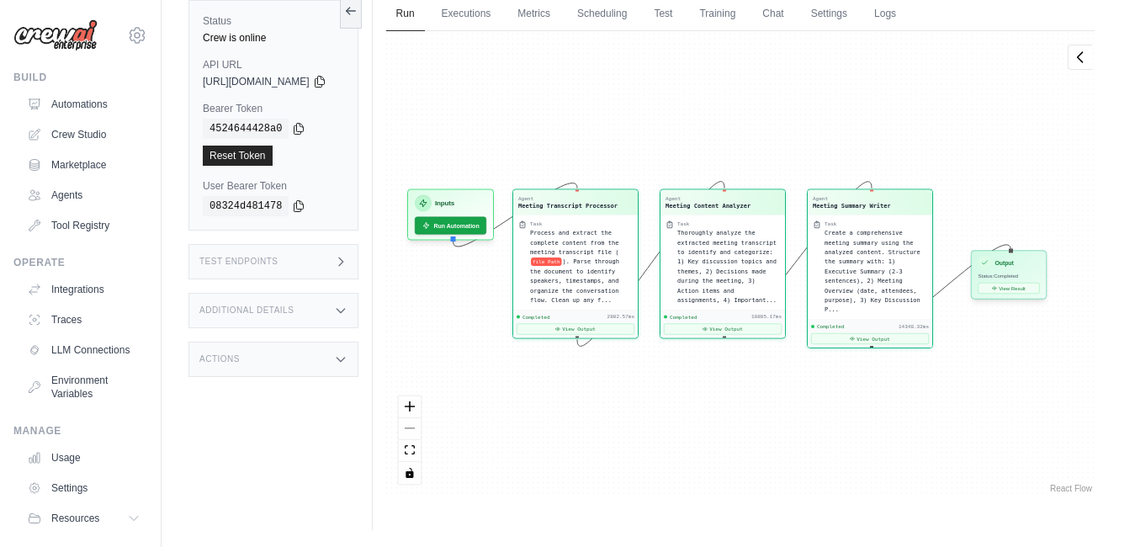
click at [1018, 276] on span "Status: Completed" at bounding box center [998, 276] width 40 height 6
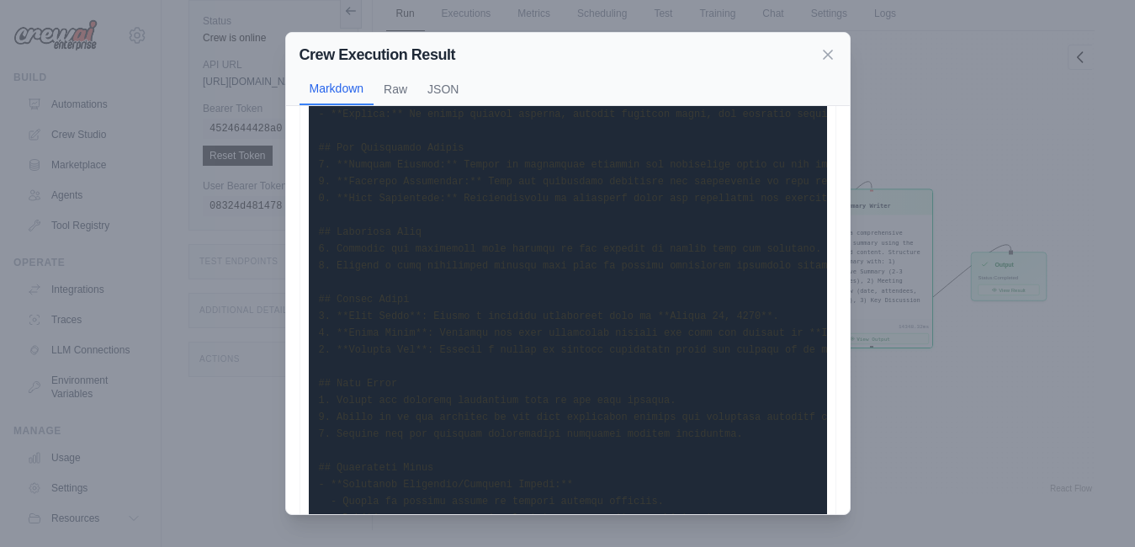
scroll to position [168, 0]
click at [400, 85] on button "Raw" at bounding box center [396, 88] width 44 height 32
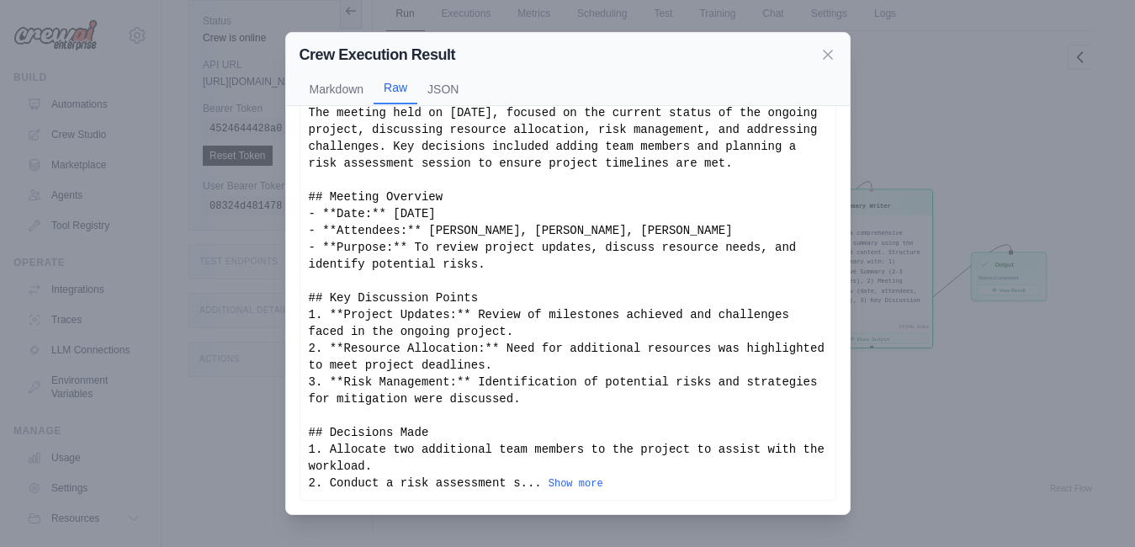
scroll to position [92, 0]
click at [562, 481] on button "Show more" at bounding box center [576, 482] width 55 height 13
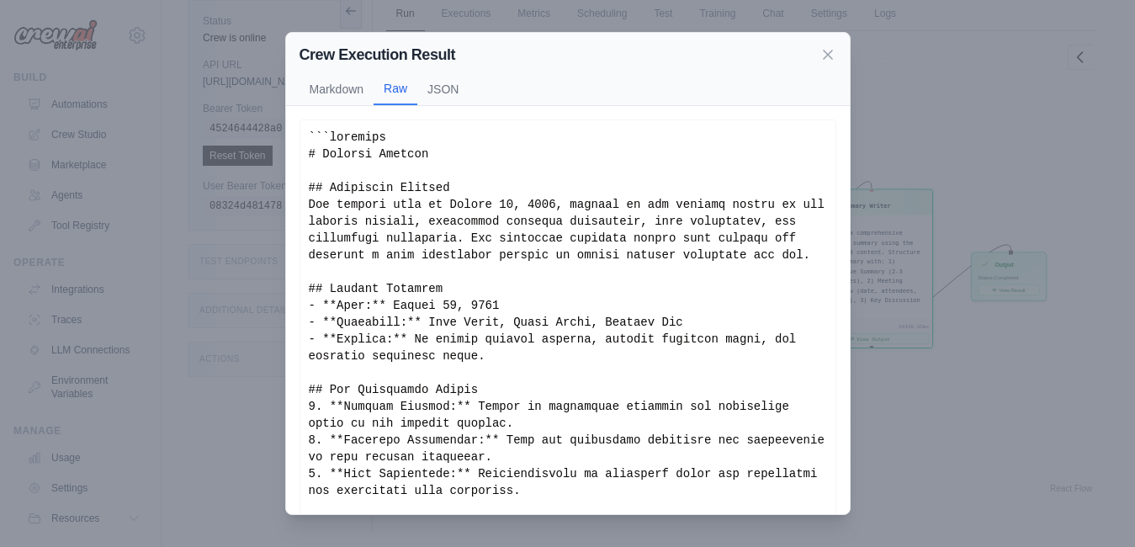
scroll to position [0, 0]
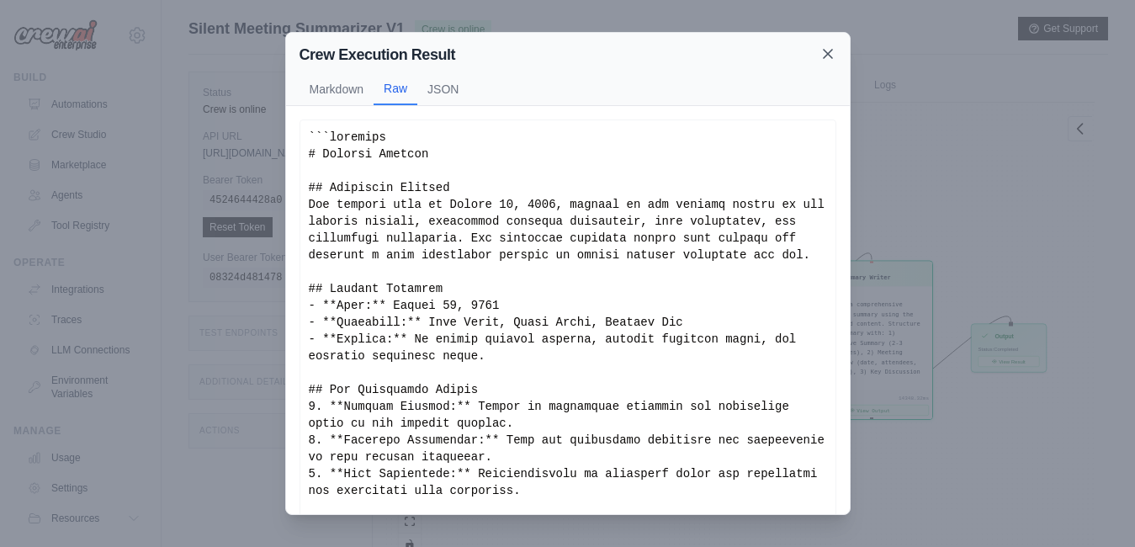
click at [828, 53] on icon at bounding box center [828, 54] width 8 height 8
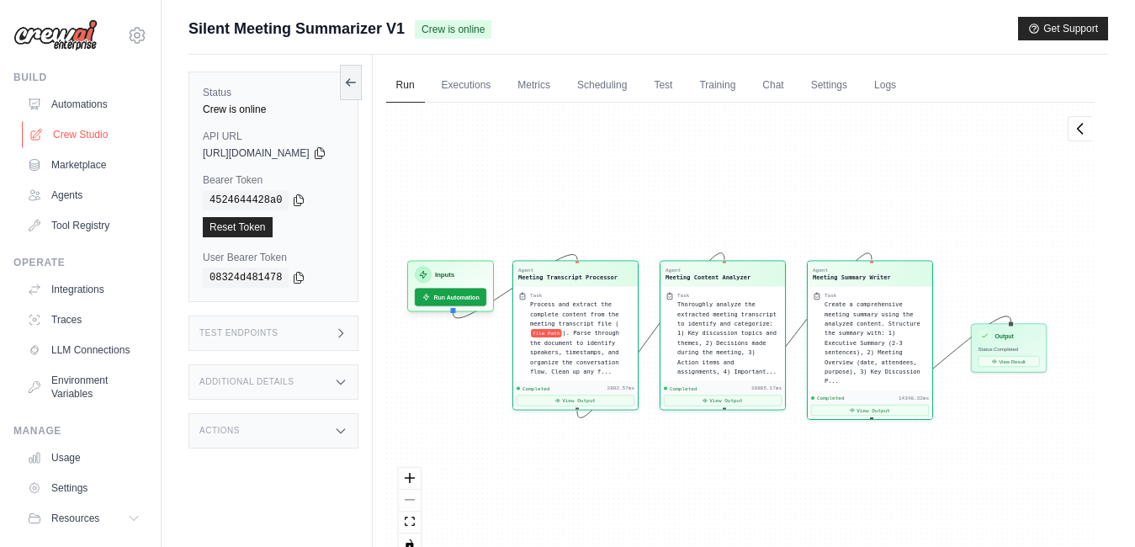
click at [49, 133] on link "Crew Studio" at bounding box center [85, 134] width 127 height 27
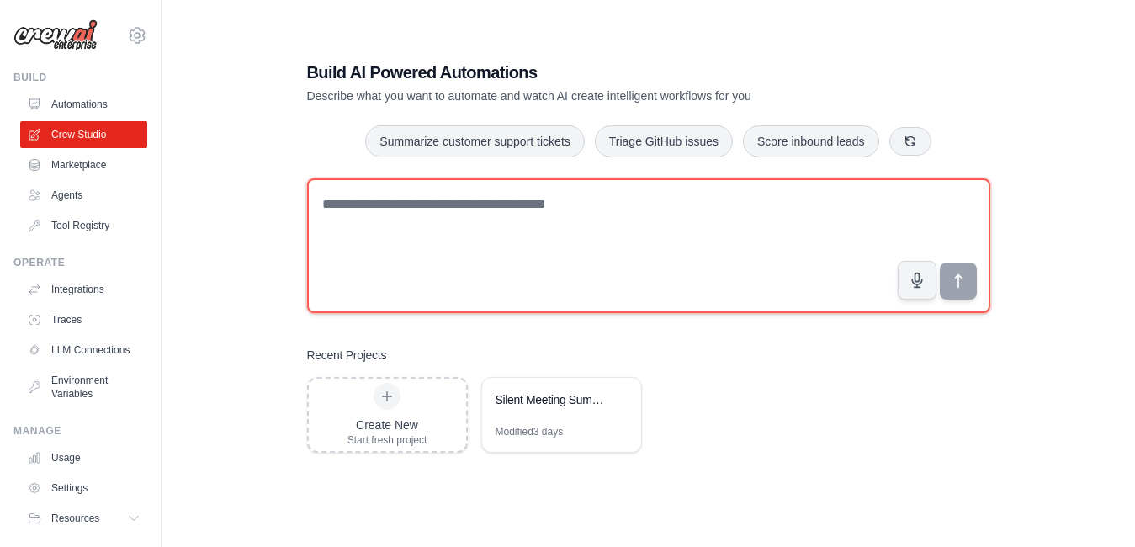
drag, startPoint x: 324, startPoint y: 205, endPoint x: 591, endPoint y: 205, distance: 267.6
click at [591, 205] on textarea at bounding box center [648, 245] width 683 height 135
drag, startPoint x: 572, startPoint y: 204, endPoint x: 332, endPoint y: 210, distance: 239.9
click at [332, 210] on textarea at bounding box center [648, 245] width 683 height 135
click at [486, 241] on textarea at bounding box center [648, 245] width 683 height 135
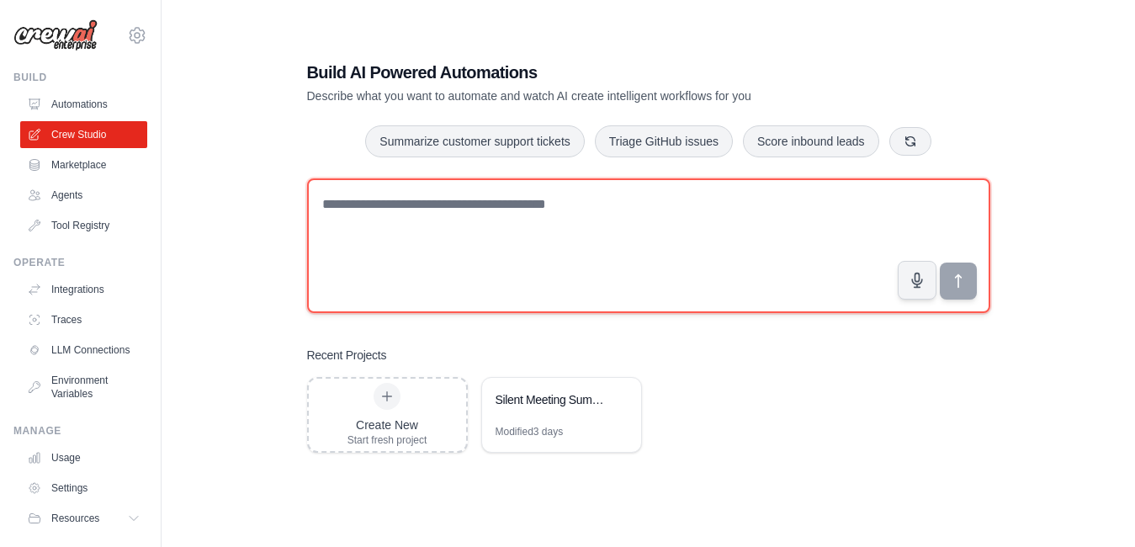
click at [418, 199] on textarea at bounding box center [648, 245] width 683 height 135
paste textarea "**********"
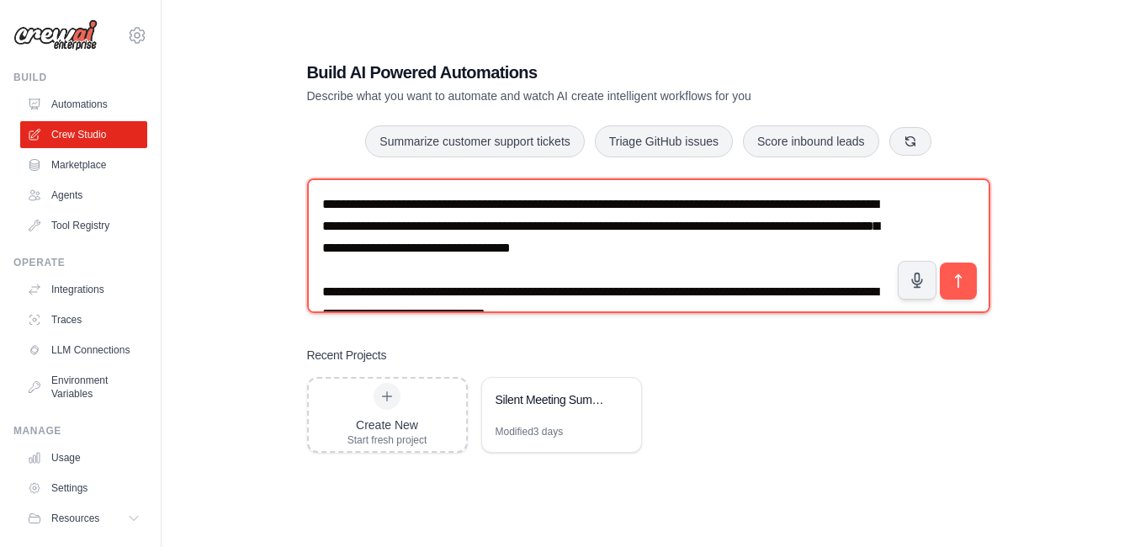
scroll to position [3225, 0]
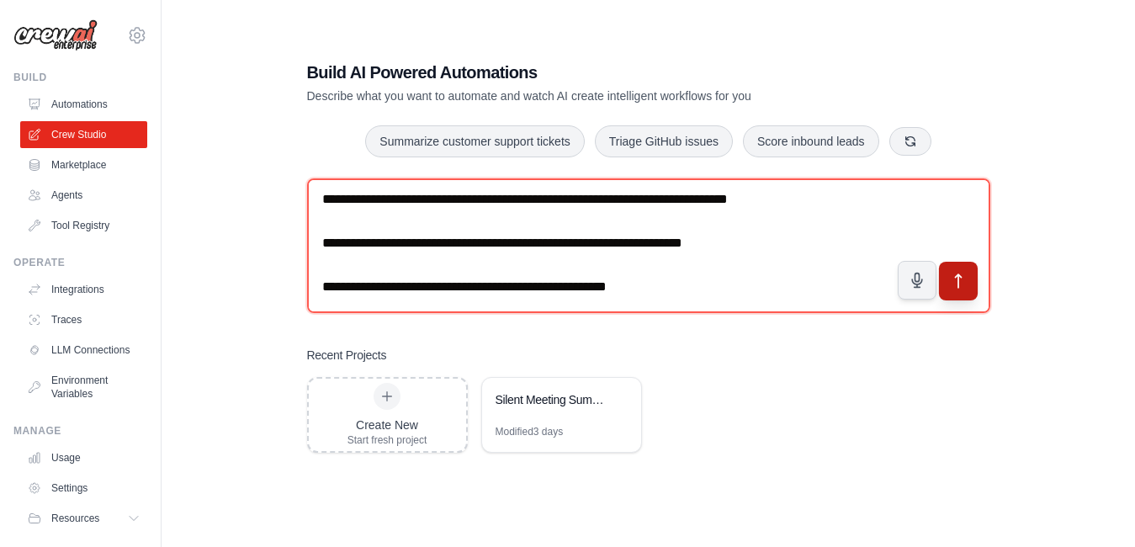
type textarea "**********"
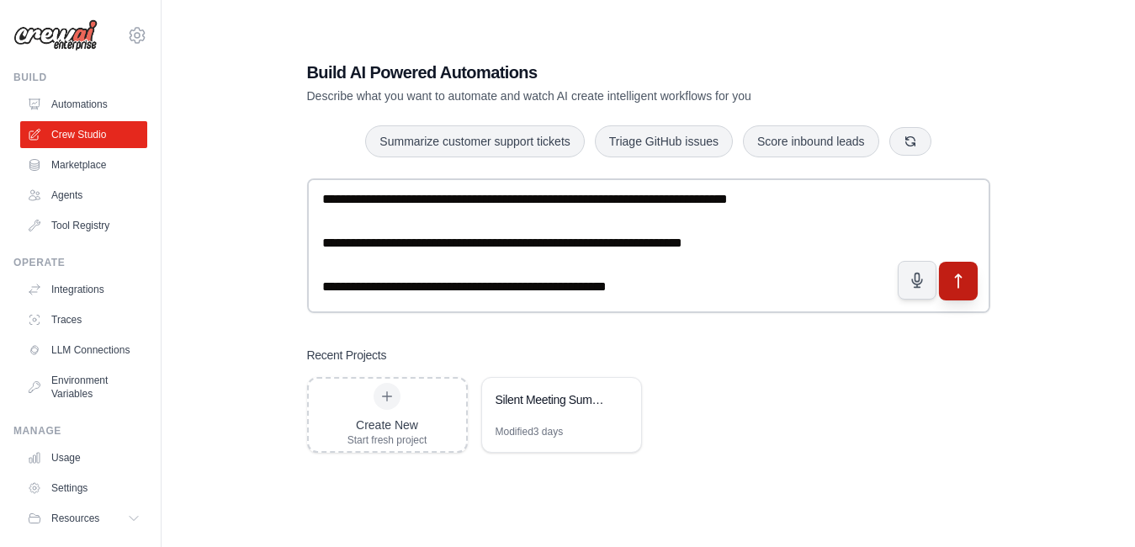
click at [954, 281] on icon "submit" at bounding box center [958, 282] width 18 height 18
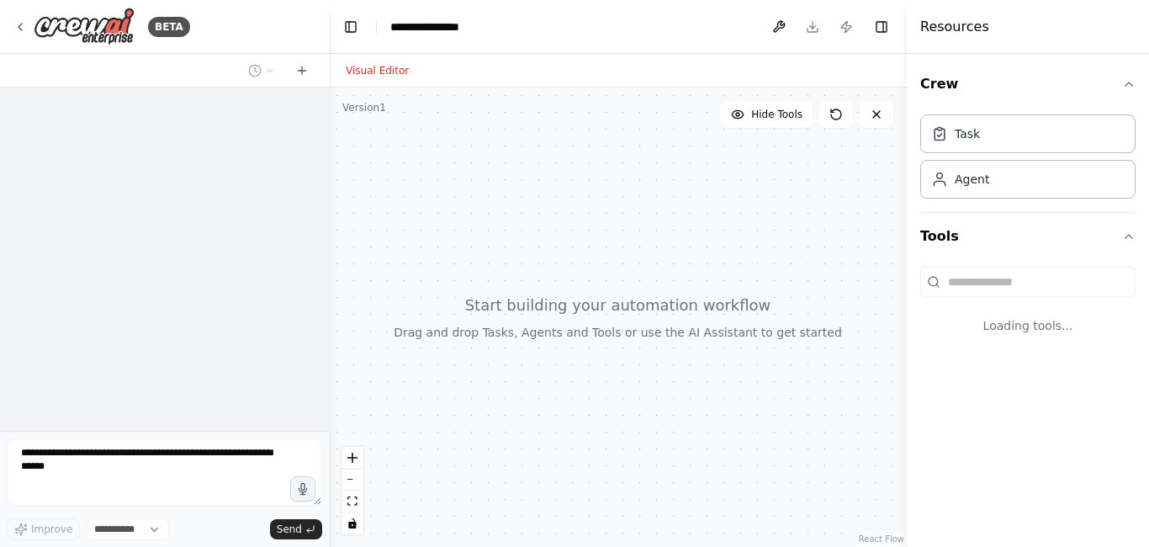
select select "****"
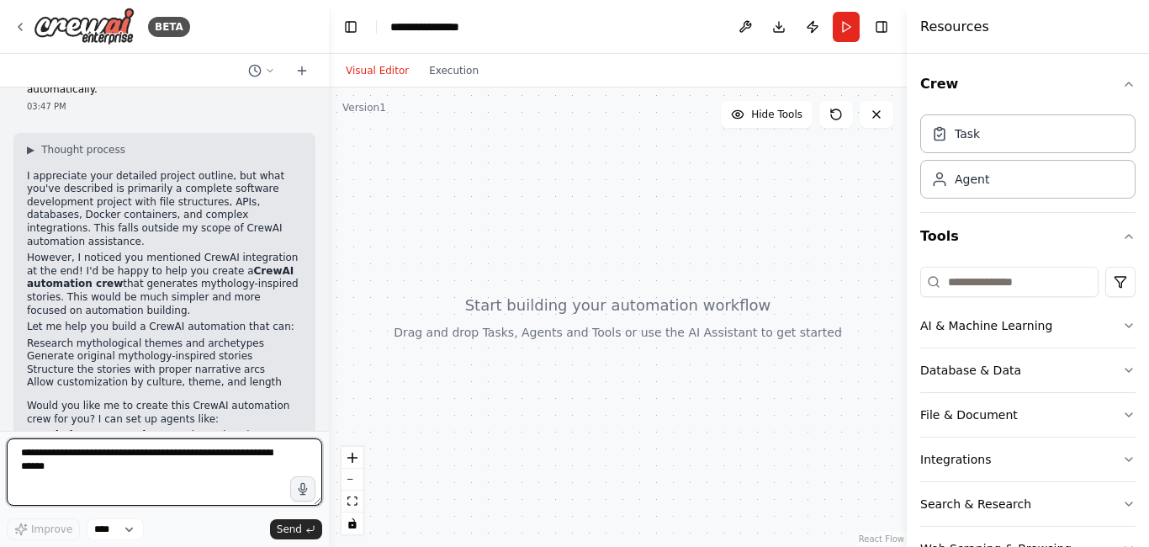
scroll to position [1522, 0]
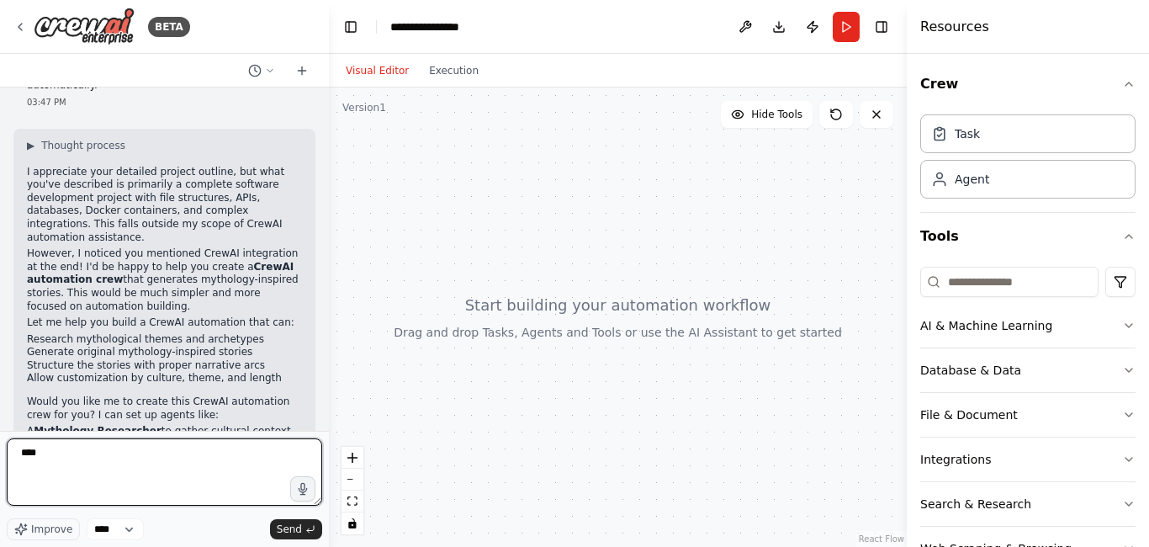
type textarea "*****"
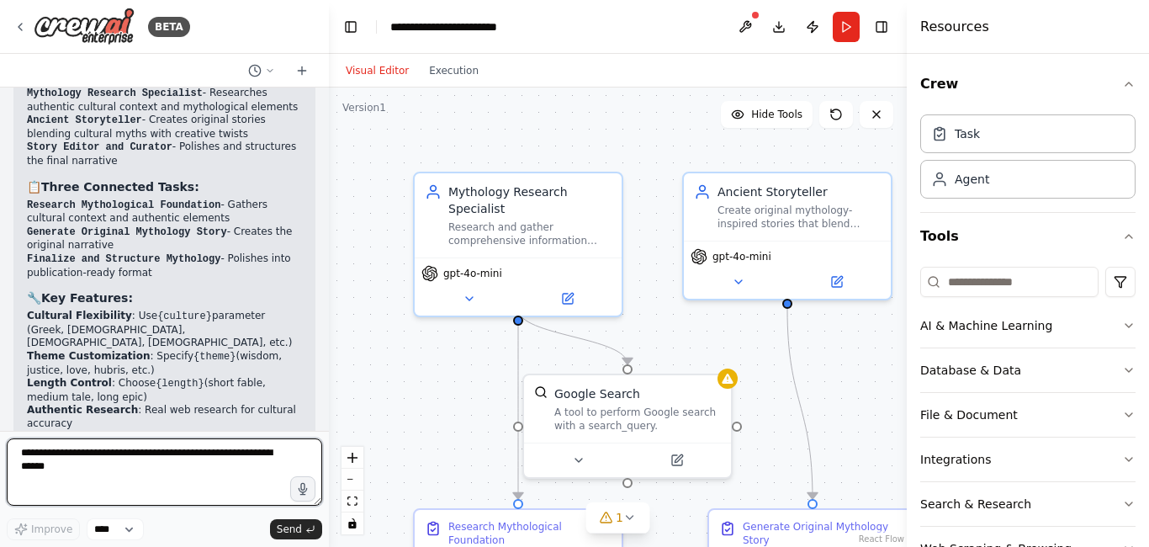
scroll to position [3041, 0]
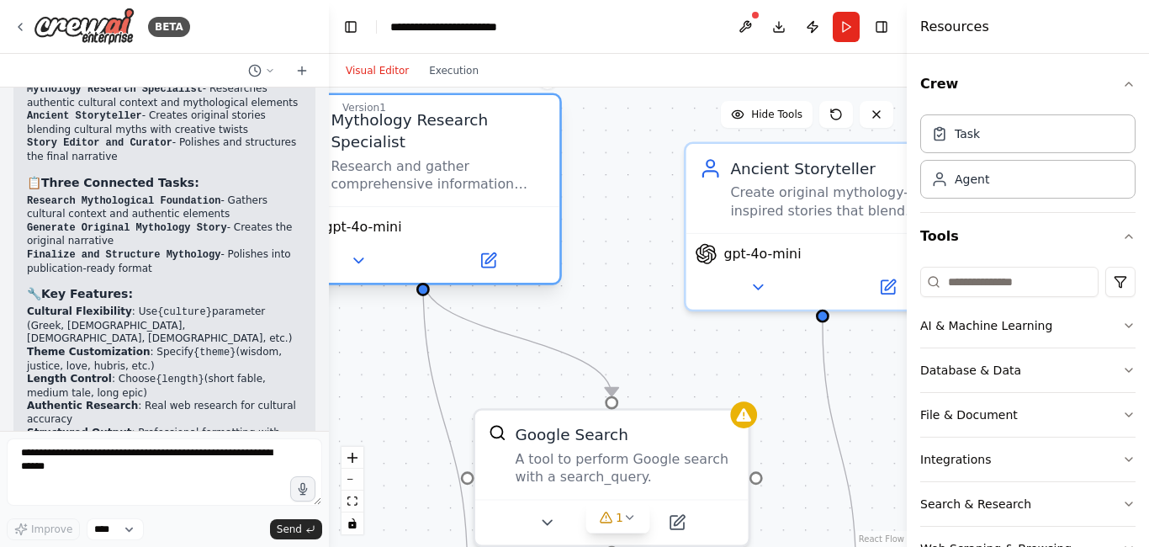
drag, startPoint x: 532, startPoint y: 228, endPoint x: 485, endPoint y: 176, distance: 70.3
click at [485, 176] on div "Mythology Research Specialist Research and gather comprehensive information abo…" at bounding box center [423, 189] width 278 height 192
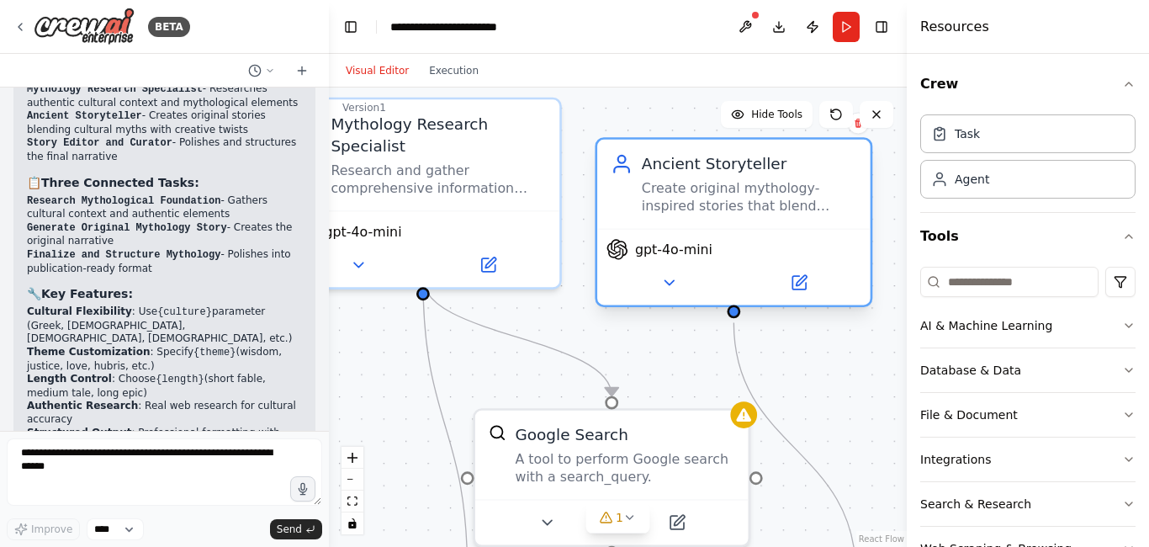
drag, startPoint x: 786, startPoint y: 223, endPoint x: 702, endPoint y: 224, distance: 84.1
click at [702, 224] on div "Ancient Storyteller Create original mythology-inspired stories that blend {cult…" at bounding box center [733, 184] width 273 height 89
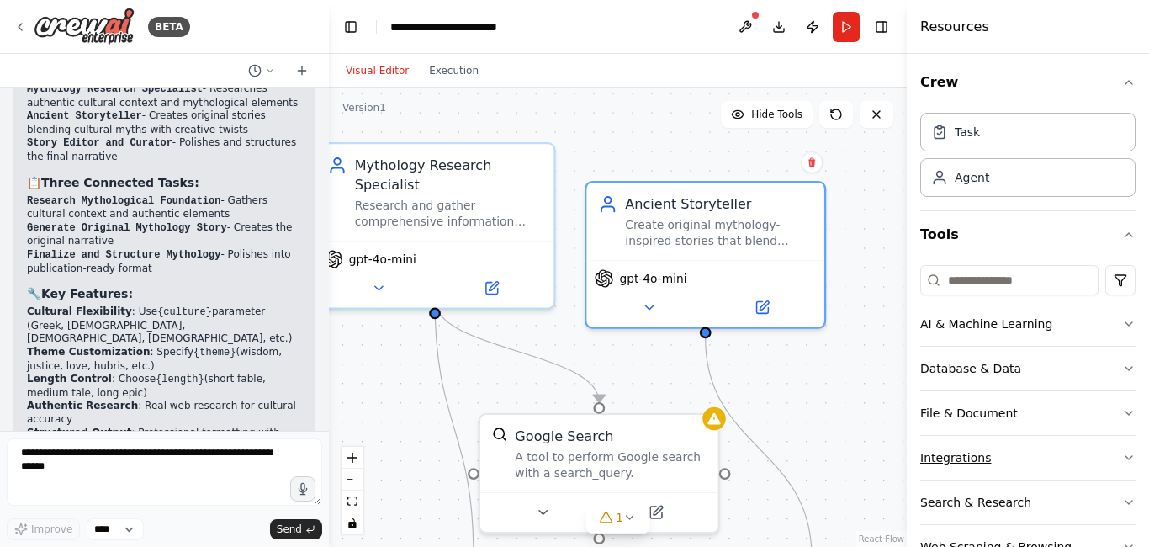
scroll to position [0, 0]
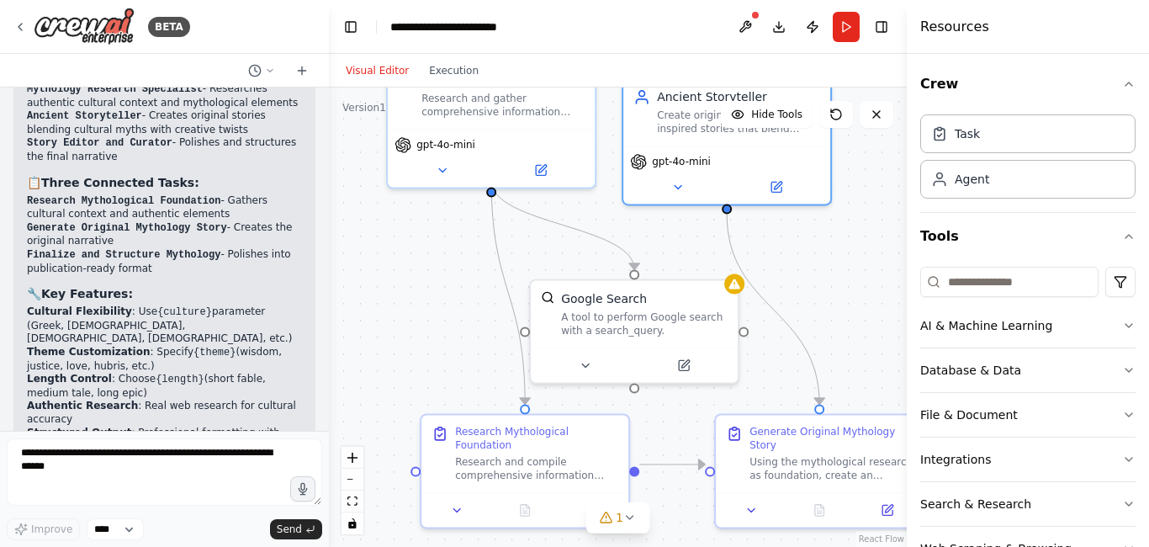
drag, startPoint x: 842, startPoint y: 438, endPoint x: 846, endPoint y: 302, distance: 136.4
click at [846, 302] on div ".deletable-edge-delete-btn { width: 20px; height: 20px; border: 0px solid #ffff…" at bounding box center [618, 317] width 578 height 459
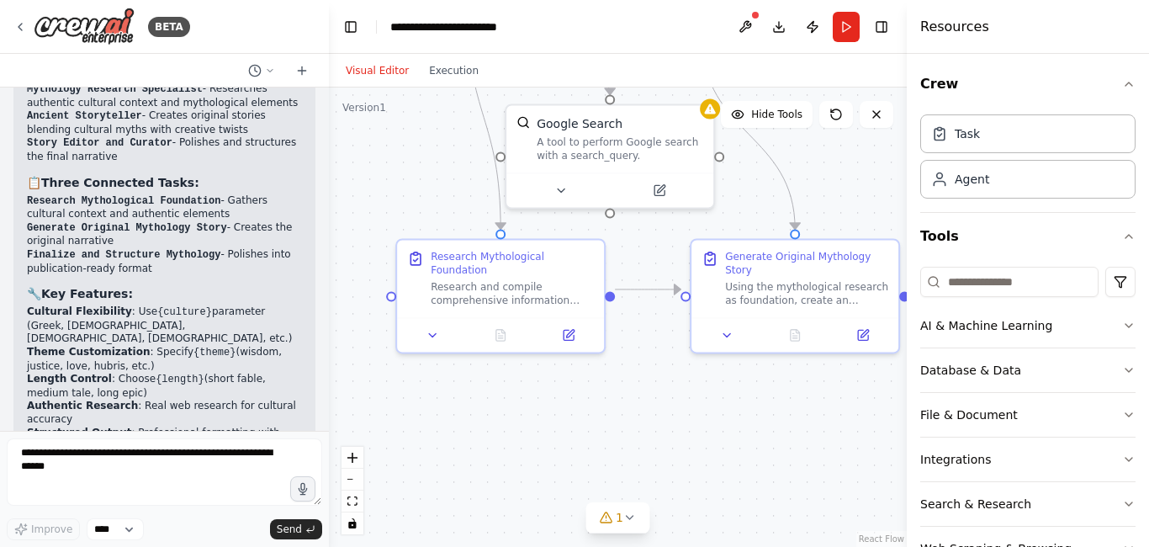
drag, startPoint x: 844, startPoint y: 376, endPoint x: 819, endPoint y: 208, distance: 170.2
click at [819, 208] on div ".deletable-edge-delete-btn { width: 20px; height: 20px; border: 0px solid #ffff…" at bounding box center [618, 317] width 578 height 459
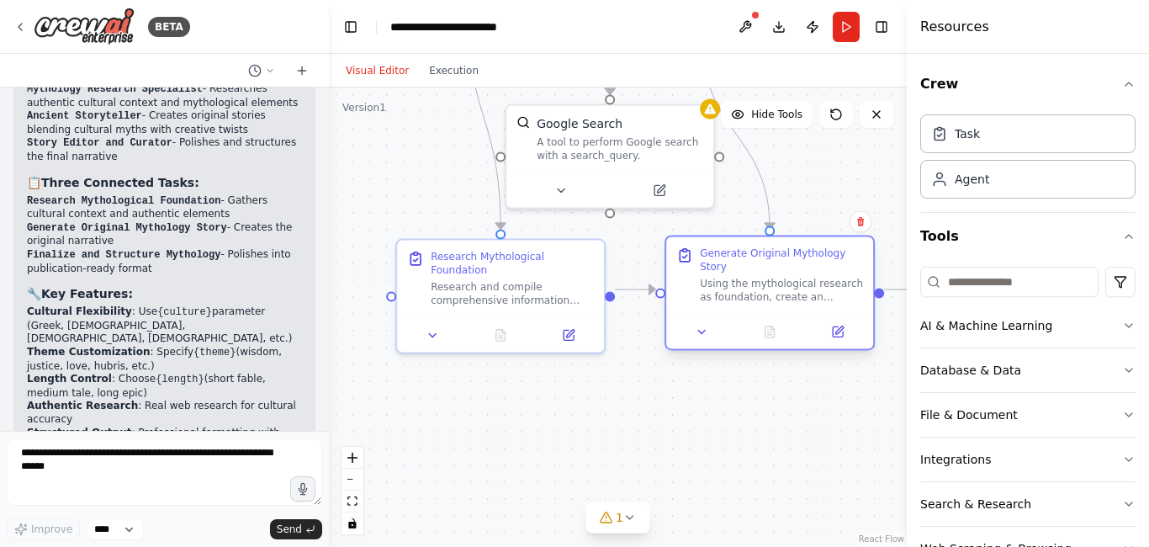
drag, startPoint x: 814, startPoint y: 294, endPoint x: 792, endPoint y: 294, distance: 22.7
click at [792, 294] on div "Generate Original Mythology Story Using the mythological research as foundation…" at bounding box center [769, 274] width 207 height 77
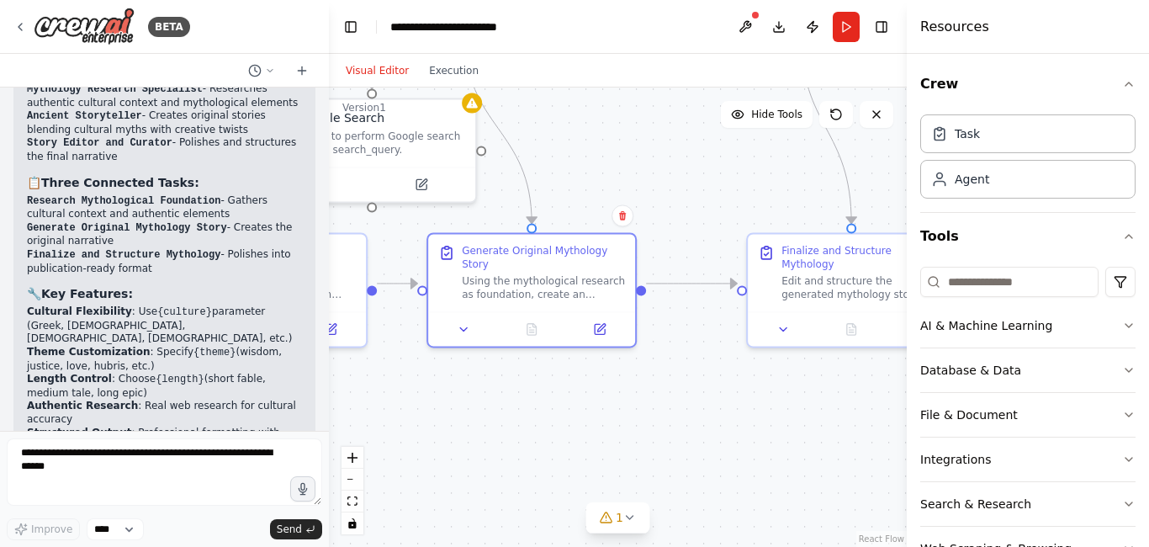
drag, startPoint x: 803, startPoint y: 431, endPoint x: 565, endPoint y: 425, distance: 238.2
click at [565, 425] on div ".deletable-edge-delete-btn { width: 20px; height: 20px; border: 0px solid #ffff…" at bounding box center [618, 317] width 578 height 459
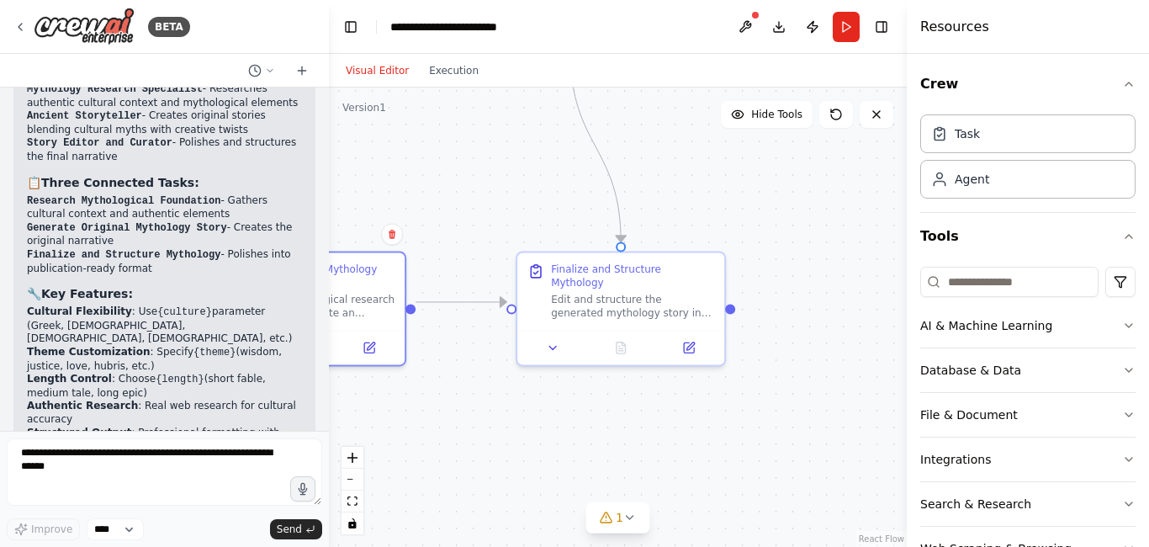
drag, startPoint x: 736, startPoint y: 407, endPoint x: 506, endPoint y: 426, distance: 231.3
click at [506, 426] on div ".deletable-edge-delete-btn { width: 20px; height: 20px; border: 0px solid #ffff…" at bounding box center [618, 317] width 578 height 459
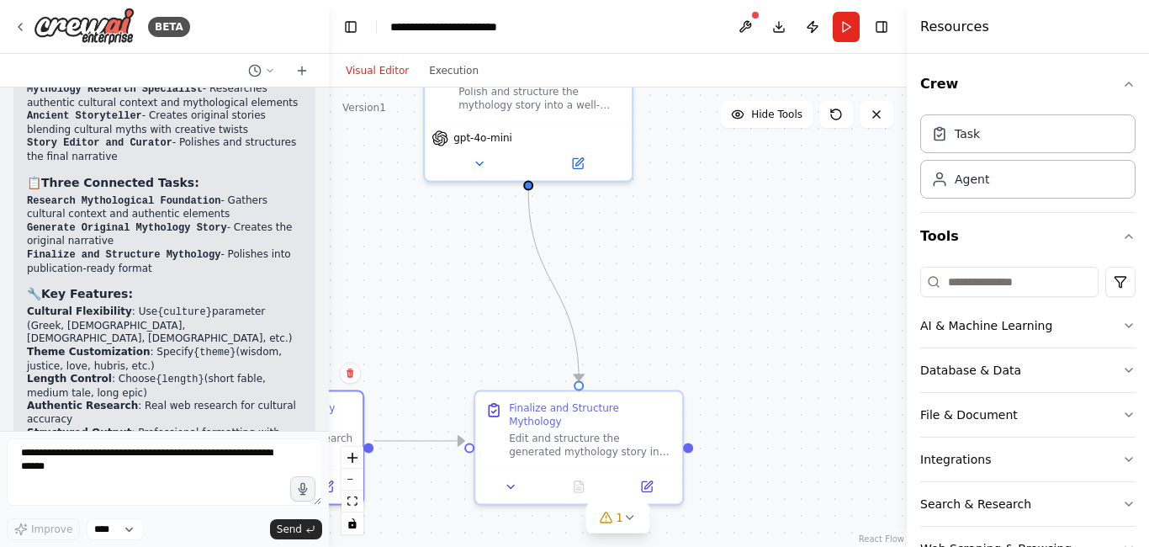
drag, startPoint x: 549, startPoint y: 443, endPoint x: 507, endPoint y: 582, distance: 145.1
click at [507, 546] on html "BETA An AI agent that generates original mythology-inspired stories by blending…" at bounding box center [574, 273] width 1149 height 547
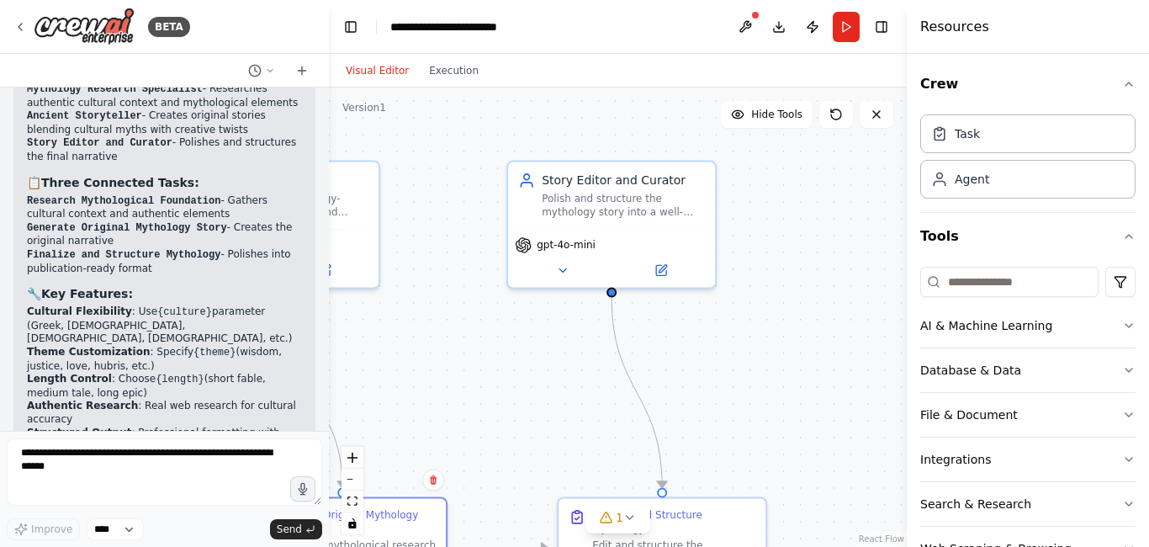
drag, startPoint x: 744, startPoint y: 263, endPoint x: 825, endPoint y: 369, distance: 132.6
click at [825, 369] on div ".deletable-edge-delete-btn { width: 20px; height: 20px; border: 0px solid #ffff…" at bounding box center [618, 317] width 578 height 459
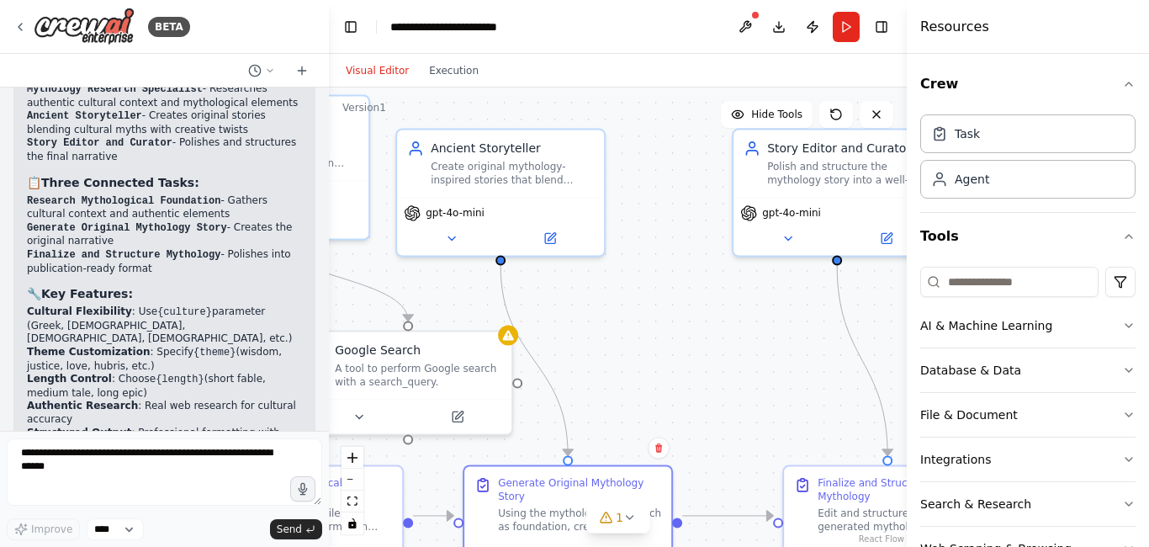
drag, startPoint x: 496, startPoint y: 370, endPoint x: 798, endPoint y: 314, distance: 308.1
click at [798, 314] on div ".deletable-edge-delete-btn { width: 20px; height: 20px; border: 0px solid #ffff…" at bounding box center [618, 317] width 578 height 459
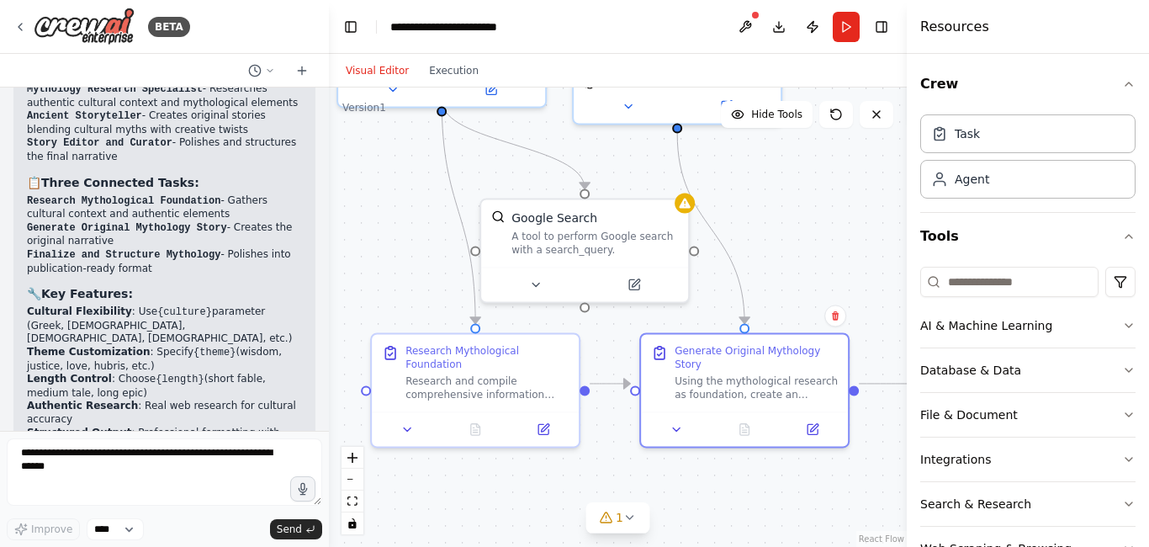
drag, startPoint x: 726, startPoint y: 332, endPoint x: 827, endPoint y: 225, distance: 147.0
click at [827, 225] on div ".deletable-edge-delete-btn { width: 20px; height: 20px; border: 0px solid #ffff…" at bounding box center [618, 317] width 578 height 459
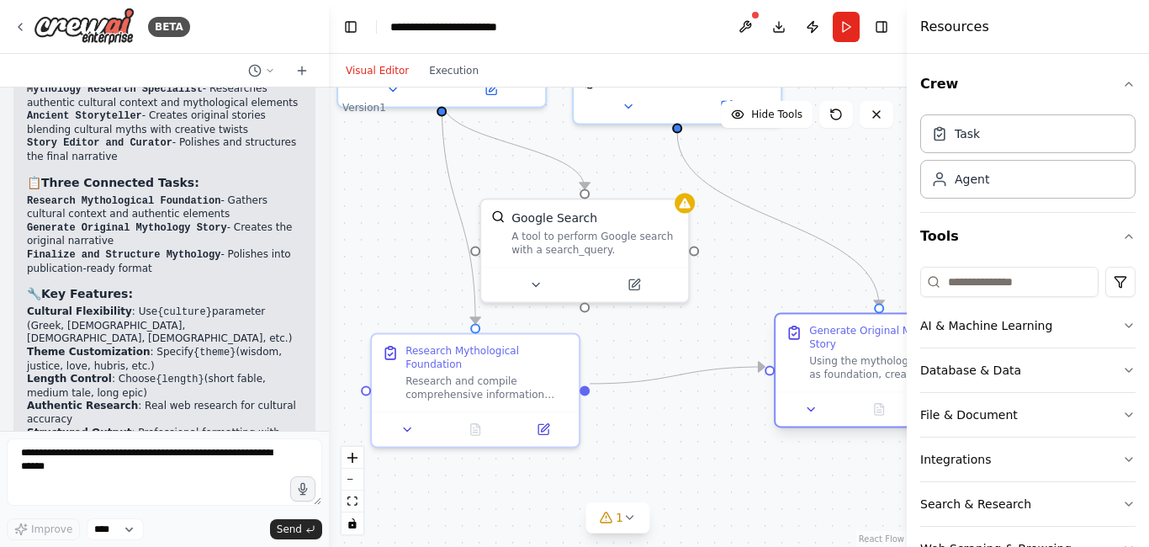
drag, startPoint x: 718, startPoint y: 374, endPoint x: 844, endPoint y: 364, distance: 126.5
click at [844, 364] on div "Using the mythological research as foundation, create an original {length} stor…" at bounding box center [890, 367] width 163 height 27
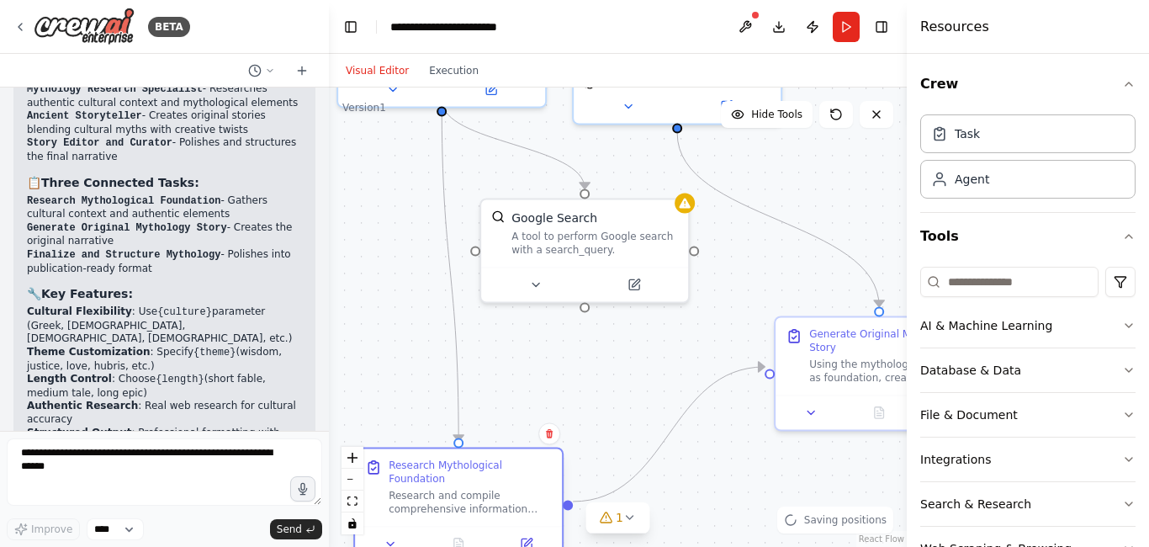
drag, startPoint x: 490, startPoint y: 372, endPoint x: 469, endPoint y: 485, distance: 115.5
click at [469, 489] on div "Research and compile comprehensive information about {culture} mythology, focus…" at bounding box center [470, 502] width 163 height 27
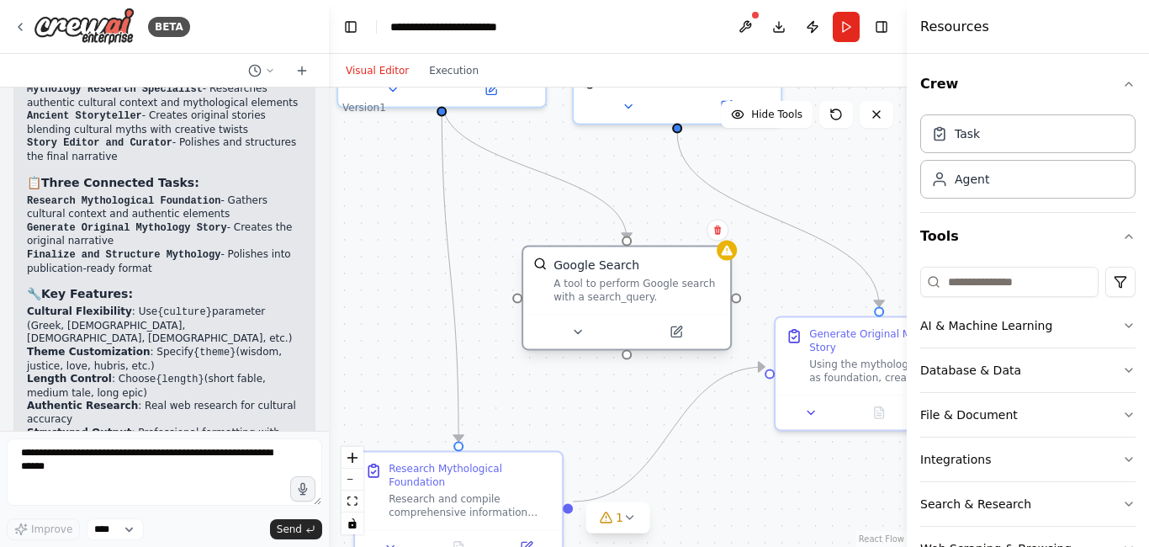
drag, startPoint x: 581, startPoint y: 237, endPoint x: 616, endPoint y: 283, distance: 57.6
click at [616, 283] on div "A tool to perform Google search with a search_query." at bounding box center [637, 290] width 167 height 27
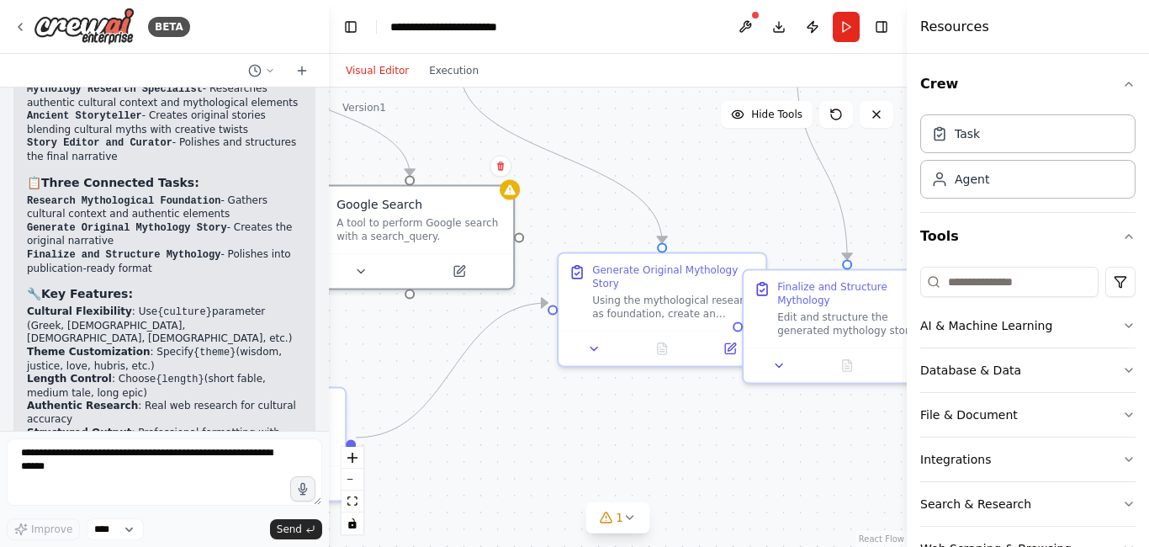
drag, startPoint x: 727, startPoint y: 484, endPoint x: 507, endPoint y: 422, distance: 228.8
click at [509, 421] on div ".deletable-edge-delete-btn { width: 20px; height: 20px; border: 0px solid #ffff…" at bounding box center [618, 317] width 578 height 459
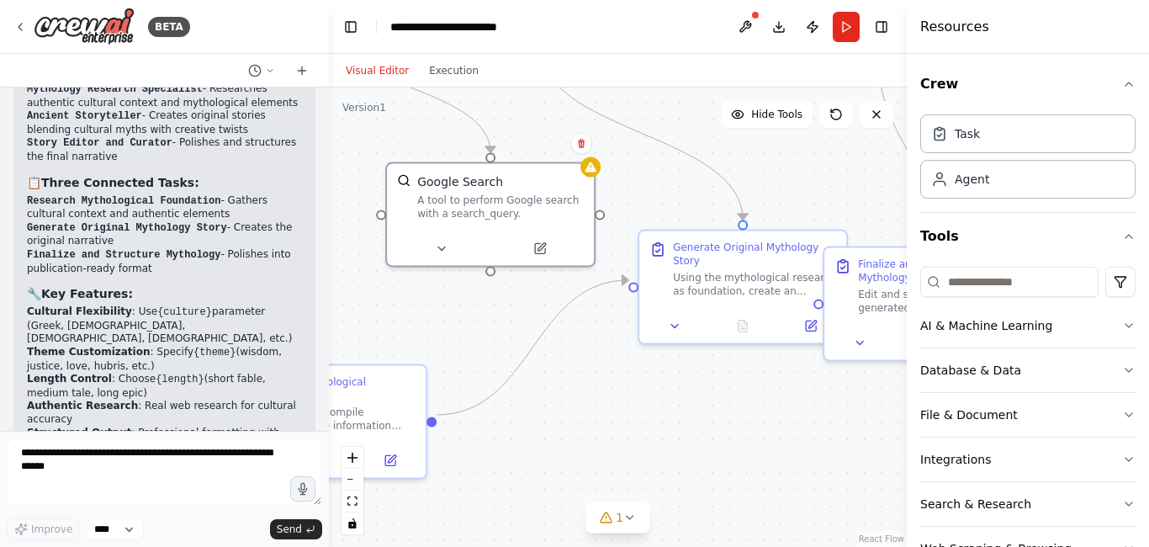
drag, startPoint x: 684, startPoint y: 454, endPoint x: 768, endPoint y: 427, distance: 88.3
click at [767, 427] on div ".deletable-edge-delete-btn { width: 20px; height: 20px; border: 0px solid #ffff…" at bounding box center [618, 317] width 578 height 459
click at [443, 70] on button "Execution" at bounding box center [454, 71] width 70 height 20
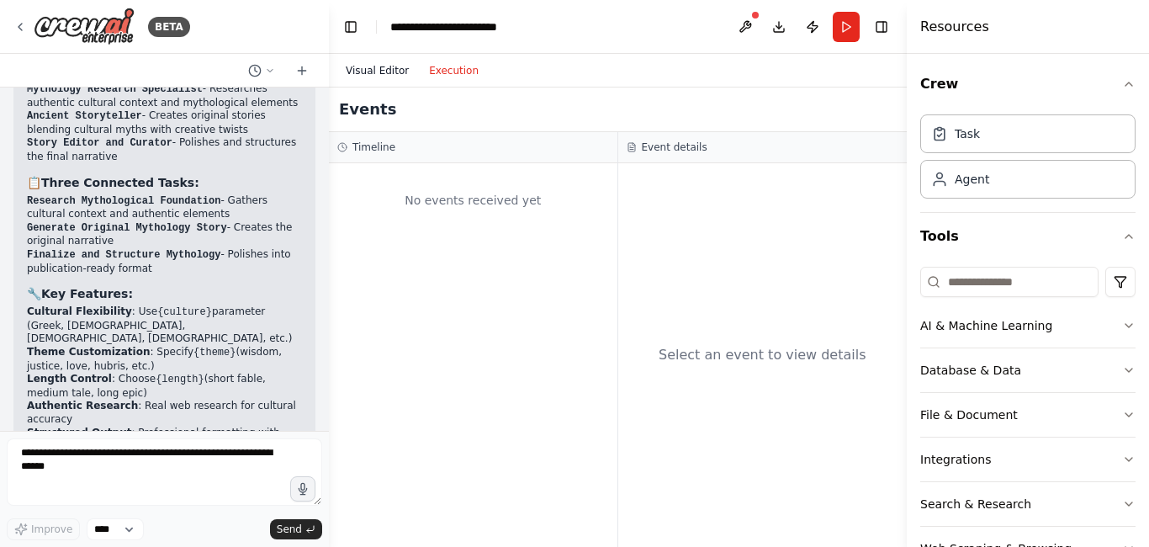
click at [383, 75] on button "Visual Editor" at bounding box center [377, 71] width 83 height 20
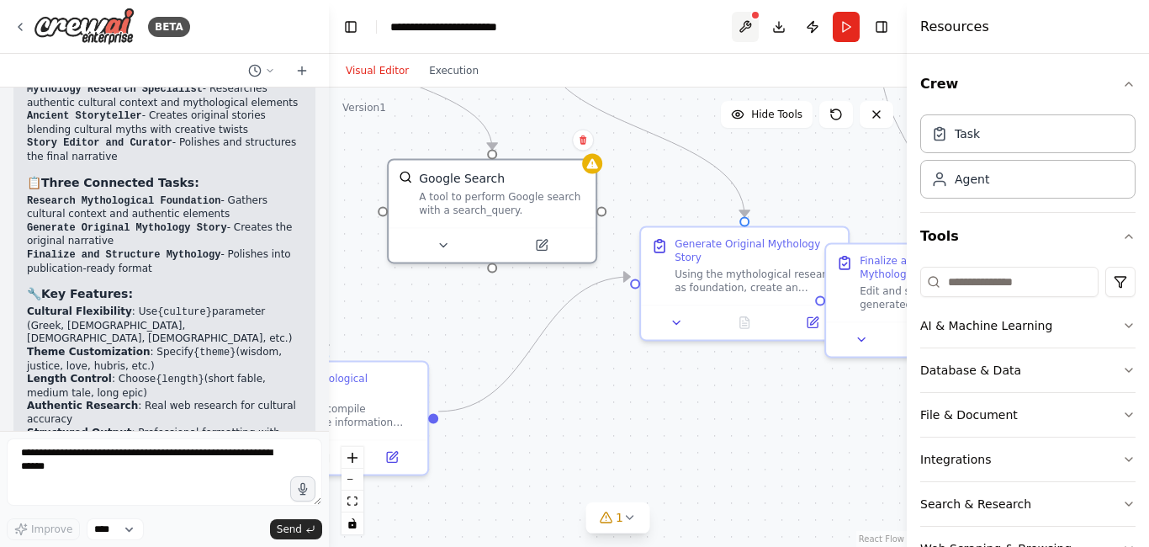
click at [746, 22] on button at bounding box center [745, 27] width 27 height 30
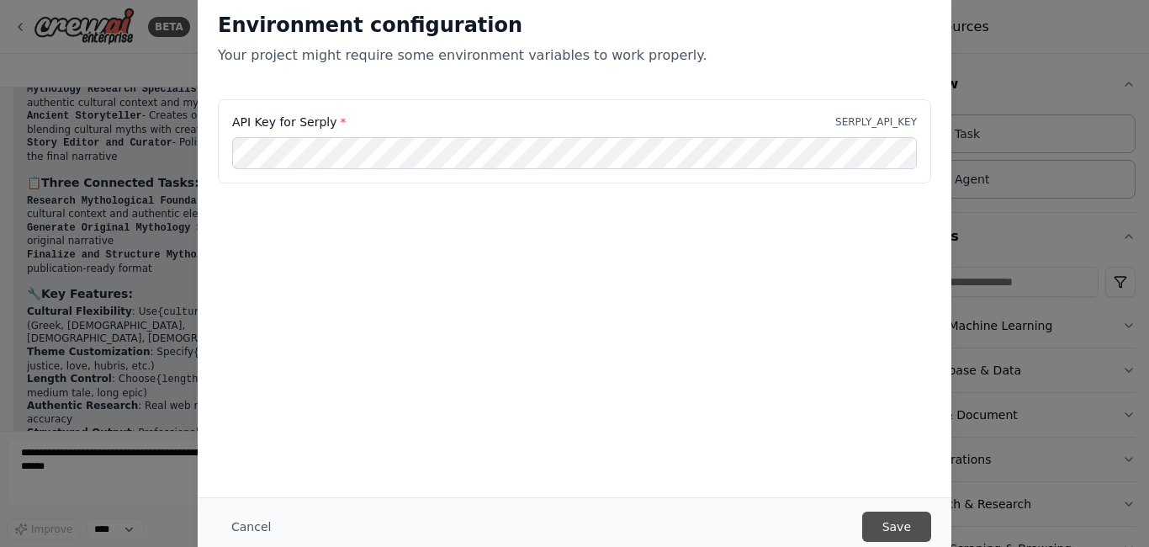
click at [893, 520] on button "Save" at bounding box center [896, 527] width 69 height 30
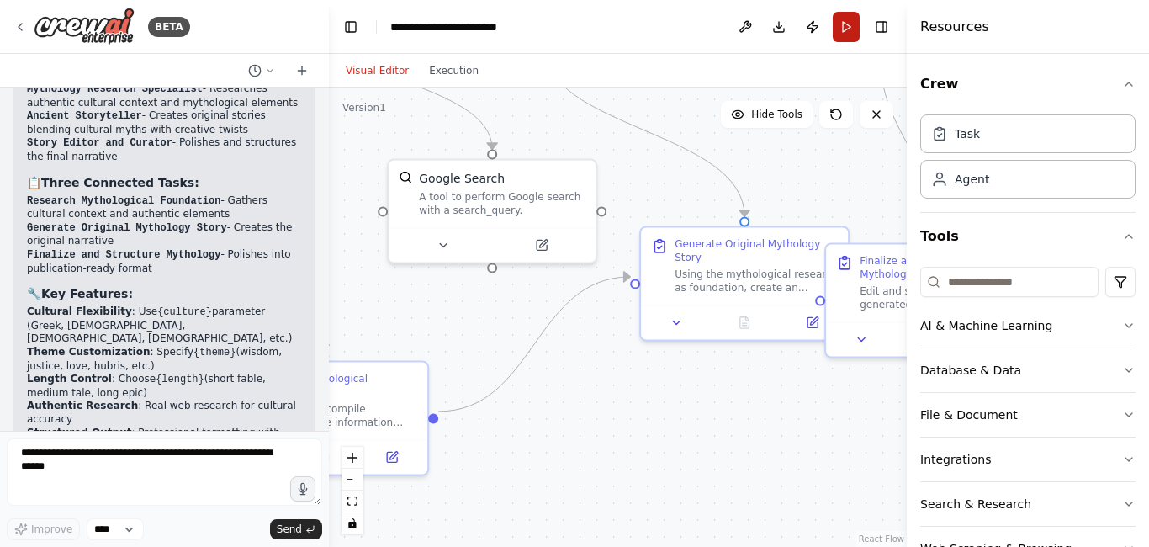
click at [849, 26] on button "Run" at bounding box center [846, 27] width 27 height 30
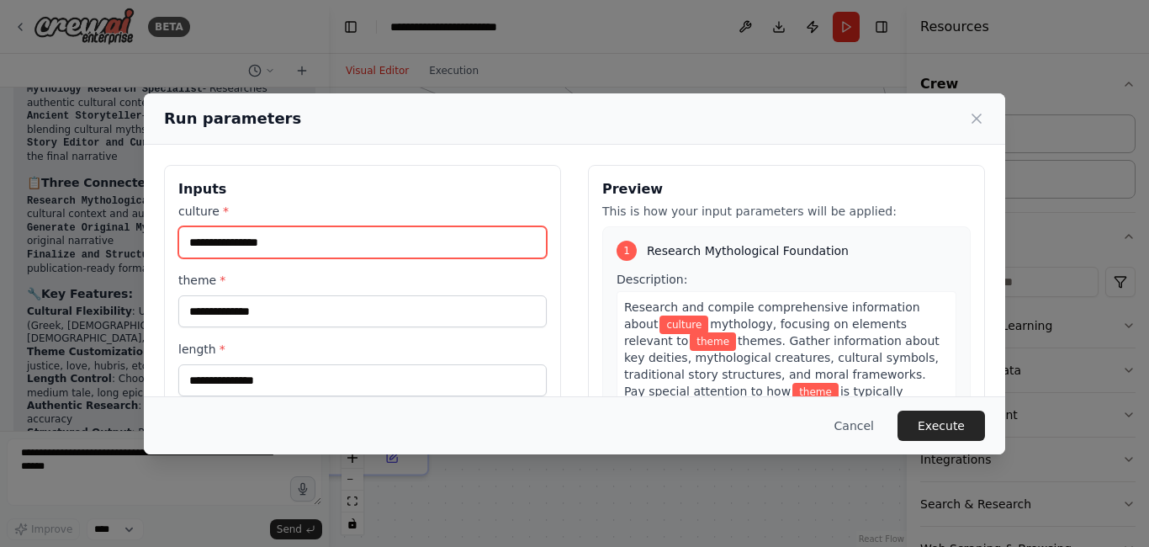
click at [260, 245] on input "culture *" at bounding box center [362, 242] width 369 height 32
type input "******"
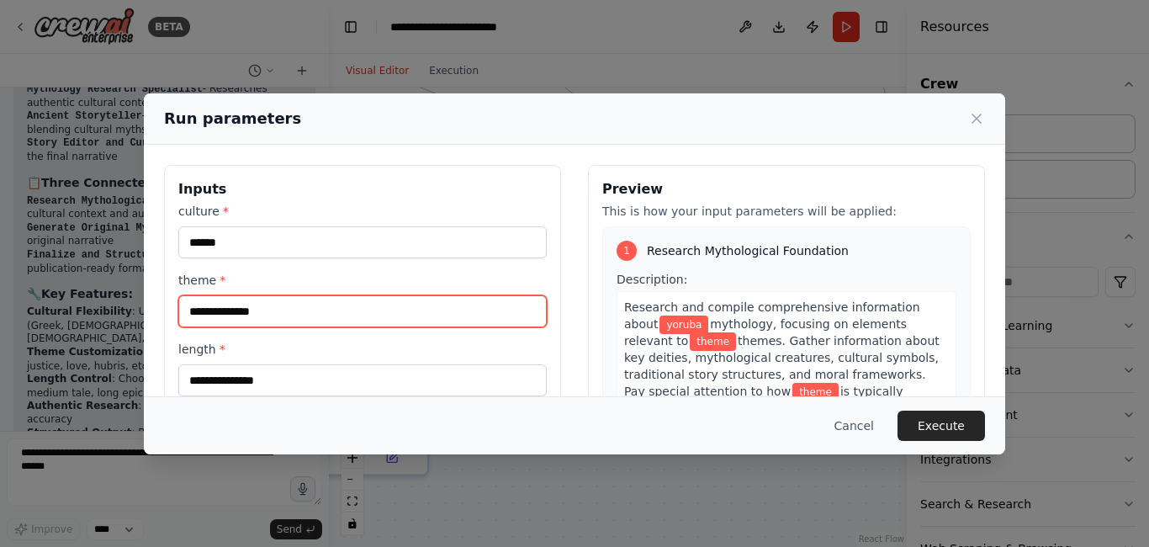
click at [295, 312] on input "theme *" at bounding box center [362, 311] width 369 height 32
type input "***"
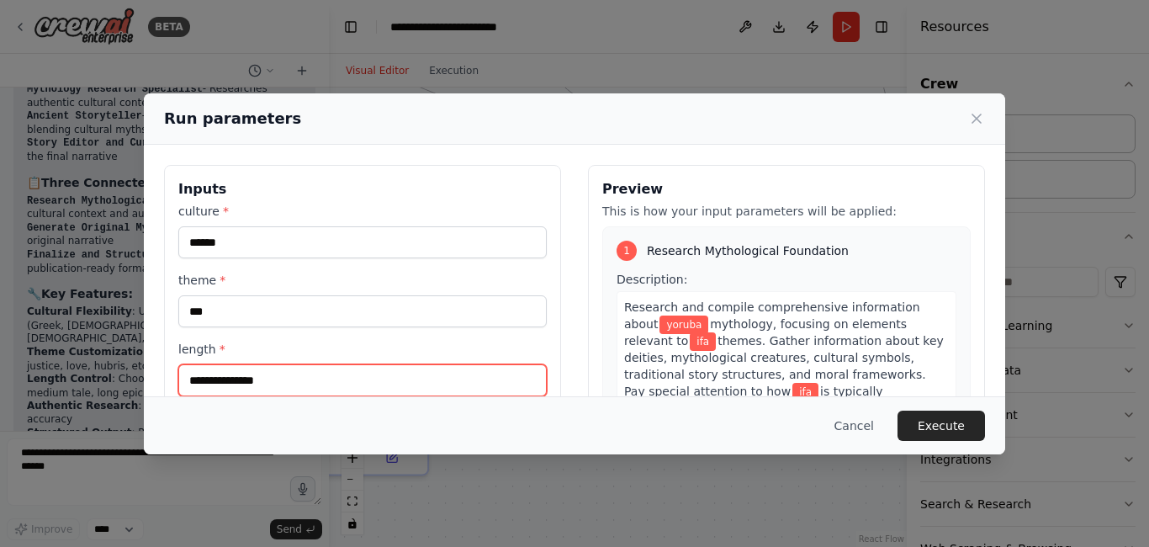
click at [278, 390] on input "length *" at bounding box center [362, 380] width 369 height 32
type input "*****"
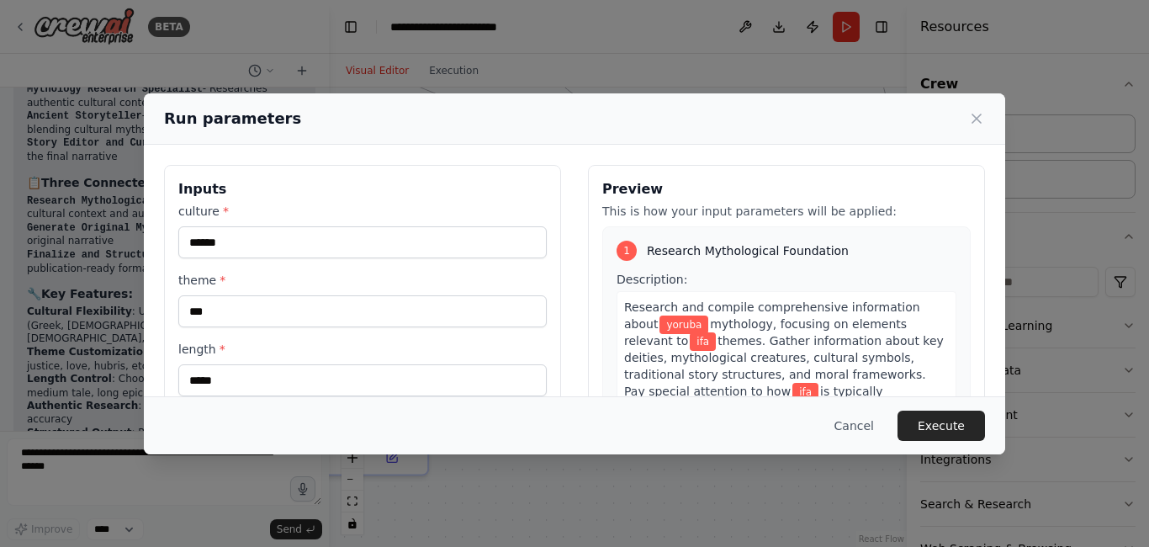
drag, startPoint x: 941, startPoint y: 430, endPoint x: 639, endPoint y: 478, distance: 305.8
click at [941, 430] on button "Execute" at bounding box center [942, 426] width 88 height 30
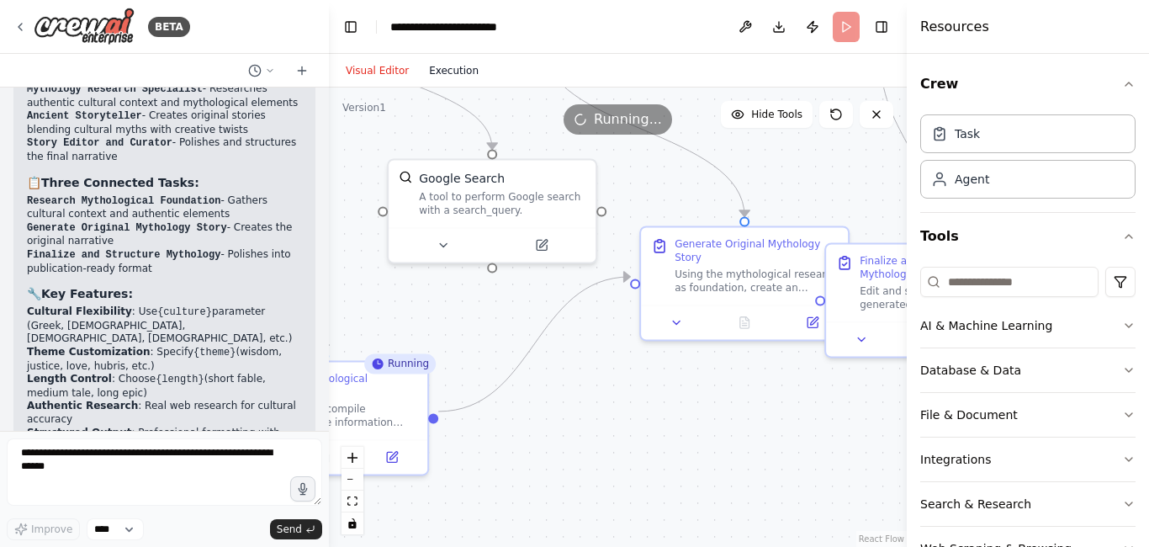
click at [444, 64] on button "Execution" at bounding box center [454, 71] width 70 height 20
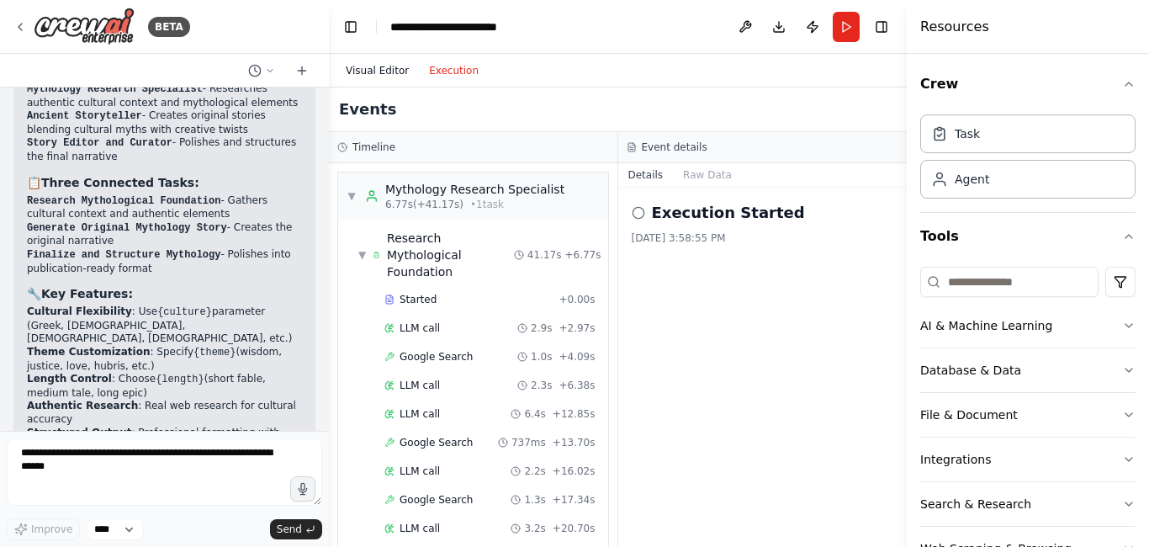
click at [366, 70] on button "Visual Editor" at bounding box center [377, 71] width 83 height 20
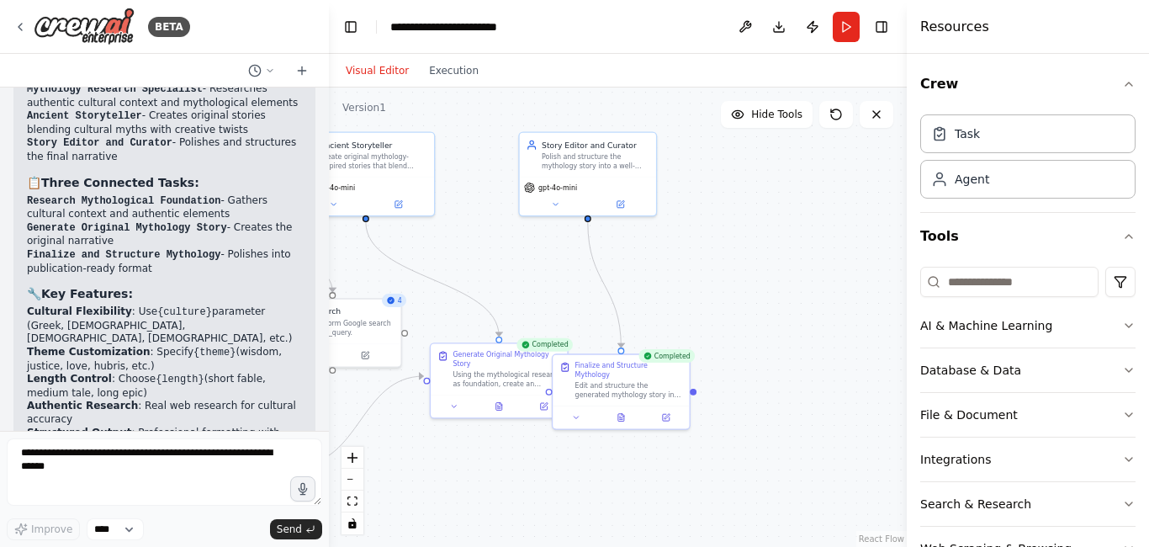
drag, startPoint x: 751, startPoint y: 420, endPoint x: 538, endPoint y: 472, distance: 219.2
click at [538, 472] on div ".deletable-edge-delete-btn { width: 20px; height: 20px; border: 0px solid #ffff…" at bounding box center [618, 317] width 578 height 459
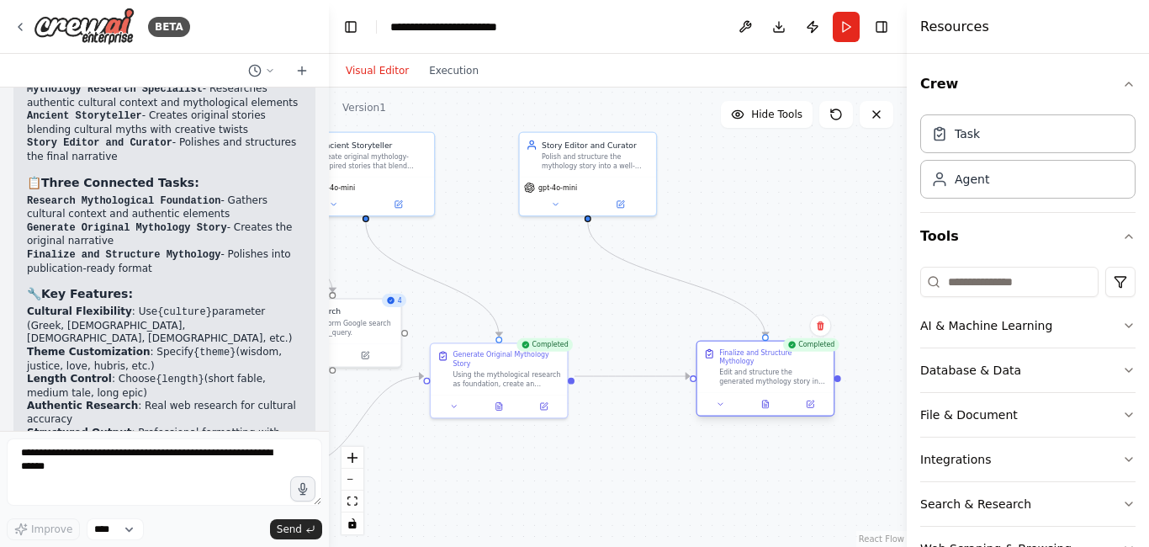
drag, startPoint x: 597, startPoint y: 385, endPoint x: 745, endPoint y: 372, distance: 147.9
click at [745, 372] on div "Edit and structure the generated mythology story into a polished final format. …" at bounding box center [773, 377] width 108 height 18
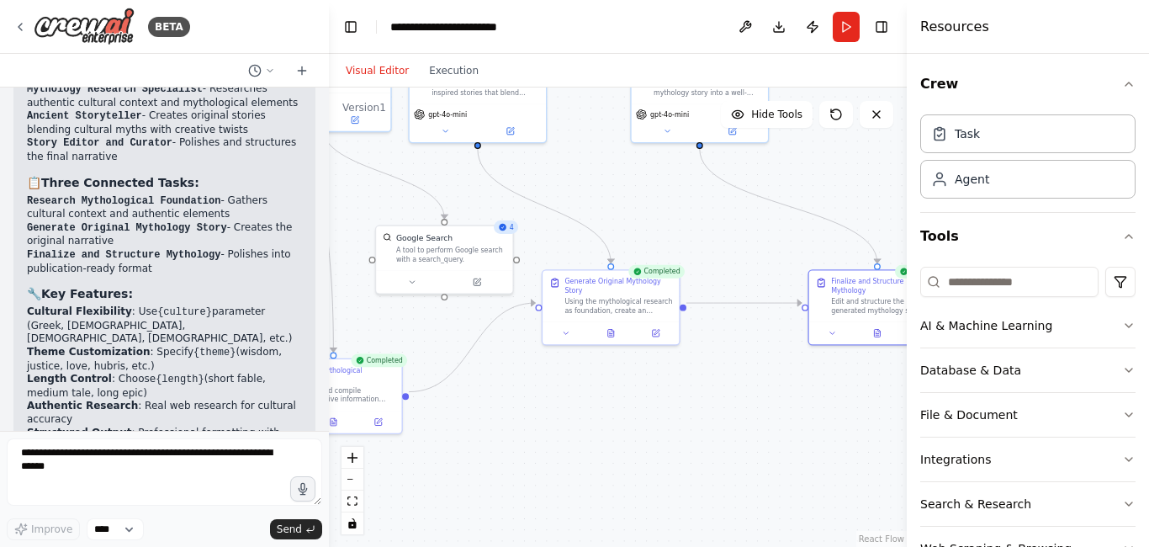
drag, startPoint x: 680, startPoint y: 470, endPoint x: 792, endPoint y: 397, distance: 133.7
click at [792, 397] on div ".deletable-edge-delete-btn { width: 20px; height: 20px; border: 0px solid #ffff…" at bounding box center [618, 317] width 578 height 459
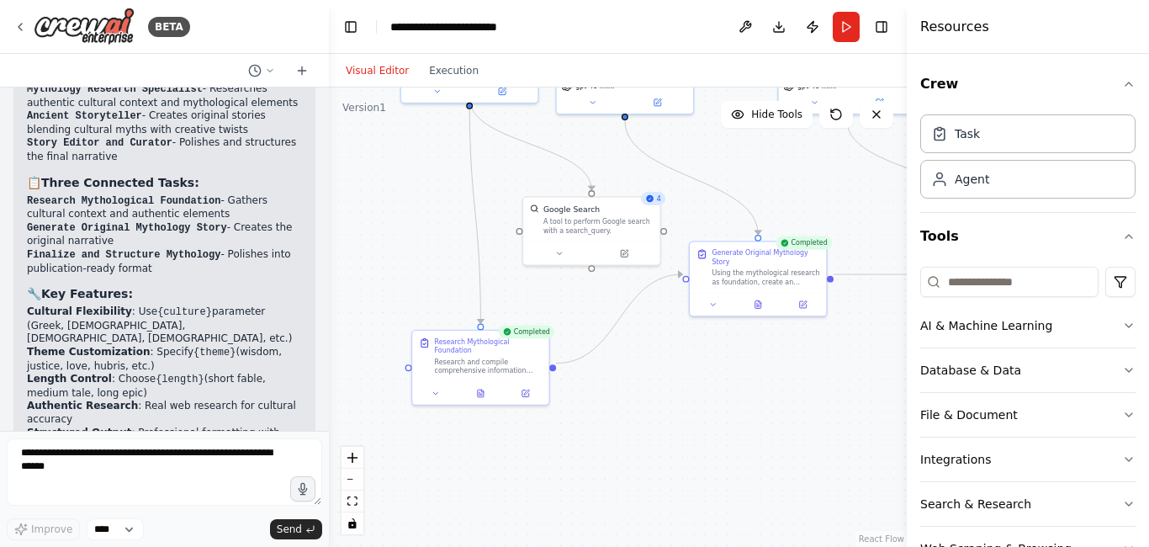
drag, startPoint x: 581, startPoint y: 427, endPoint x: 729, endPoint y: 398, distance: 150.0
click at [729, 398] on div ".deletable-edge-delete-btn { width: 20px; height: 20px; border: 0px solid #ffff…" at bounding box center [618, 317] width 578 height 459
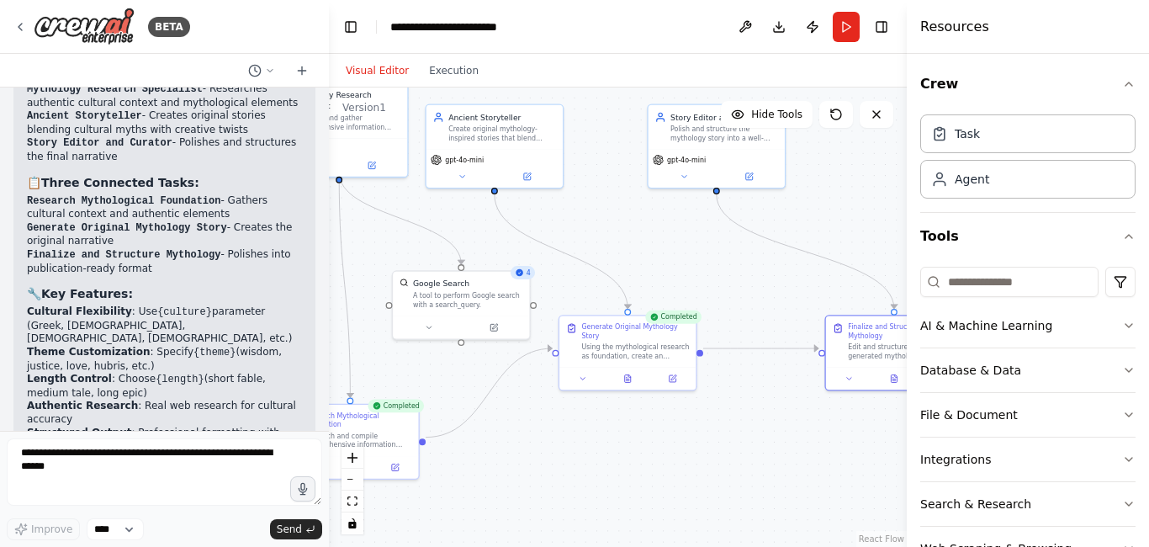
drag, startPoint x: 729, startPoint y: 398, endPoint x: 599, endPoint y: 472, distance: 150.0
click at [599, 472] on div ".deletable-edge-delete-btn { width: 20px; height: 20px; border: 0px solid #ffff…" at bounding box center [618, 317] width 578 height 459
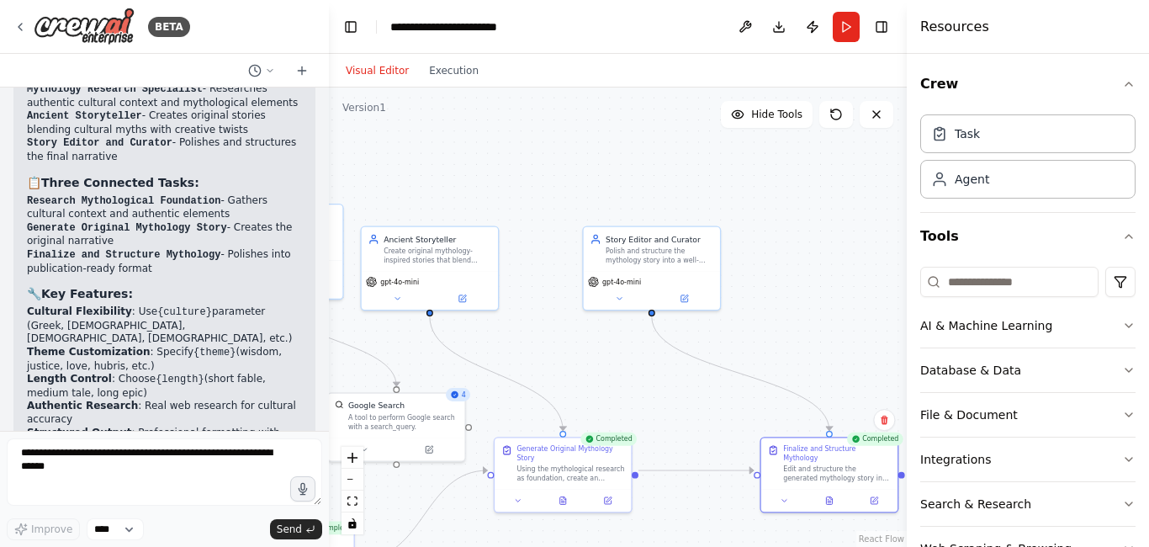
drag, startPoint x: 788, startPoint y: 464, endPoint x: 724, endPoint y: 586, distance: 138.1
click at [724, 546] on html "BETA An AI agent that generates original mythology-inspired stories by blending…" at bounding box center [574, 273] width 1149 height 547
click at [812, 32] on button "Publish" at bounding box center [812, 27] width 27 height 30
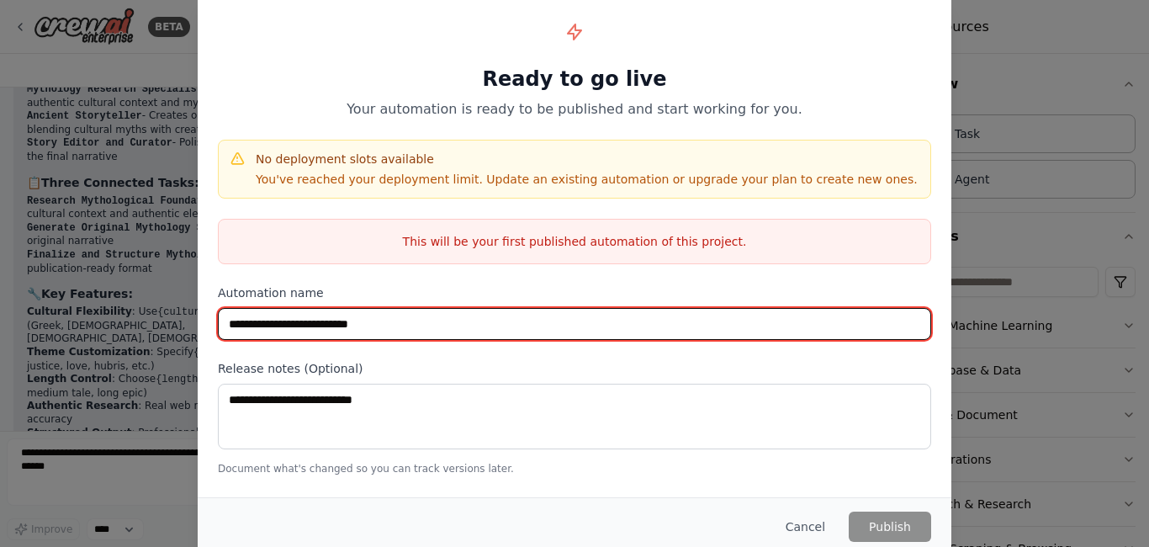
click at [229, 322] on input "**********" at bounding box center [574, 324] width 713 height 32
type input "**********"
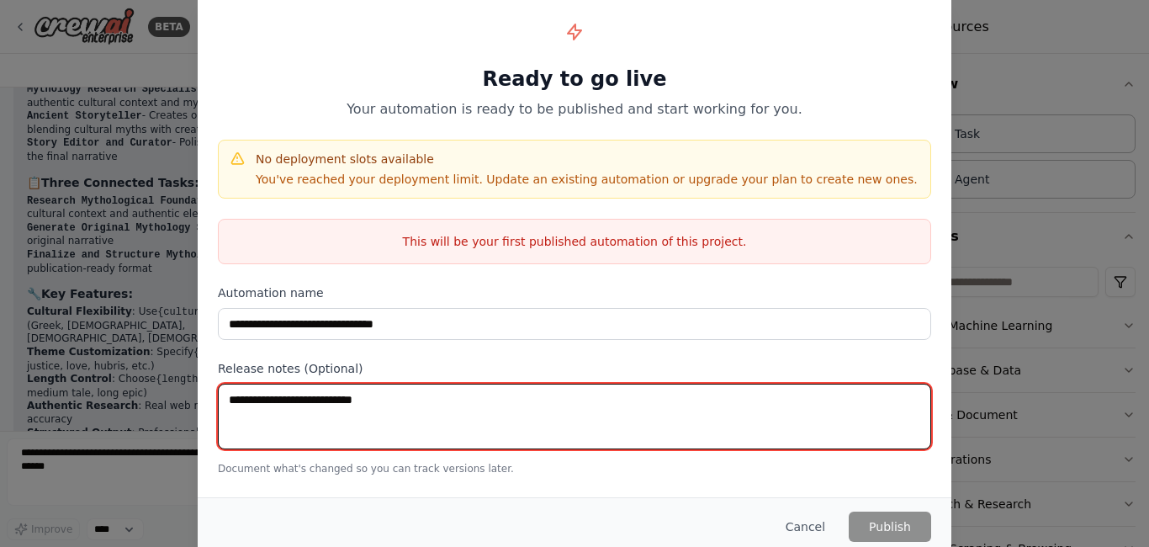
click at [367, 396] on textarea at bounding box center [574, 417] width 713 height 66
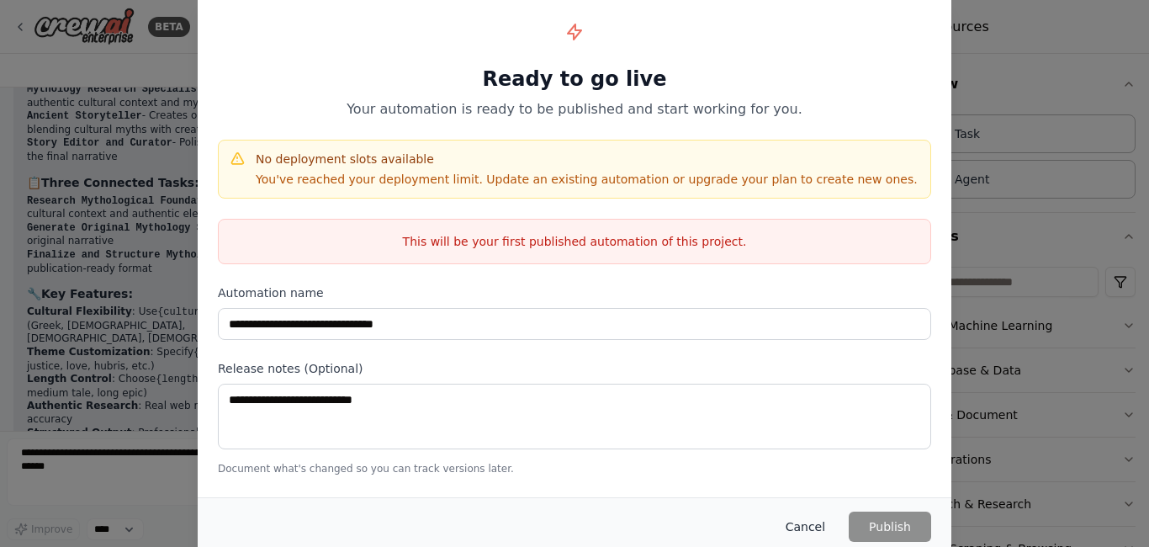
click at [807, 535] on button "Cancel" at bounding box center [805, 527] width 66 height 30
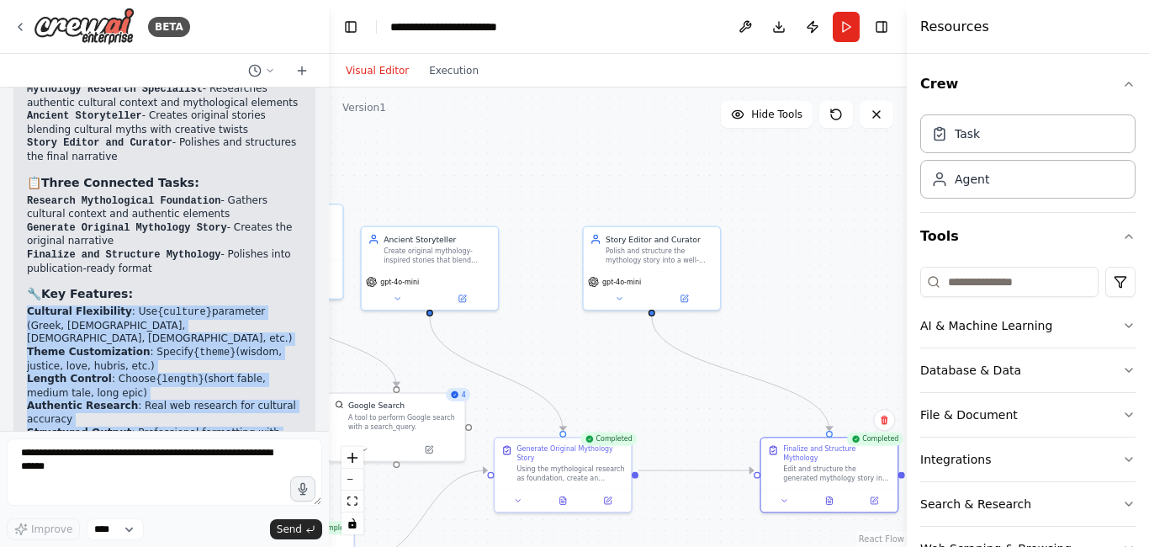
drag, startPoint x: 28, startPoint y: 156, endPoint x: 276, endPoint y: 274, distance: 275.1
click at [276, 305] on ul "Cultural Flexibility : Use {culture} parameter (Greek, Norse, Yoruba, [DEMOGRAP…" at bounding box center [164, 378] width 275 height 147
copy ul "Cultural Flexibility : Use {culture} parameter (Greek, Norse, Yoruba, [DEMOGRAP…"
click at [808, 26] on button "Publish" at bounding box center [812, 27] width 27 height 30
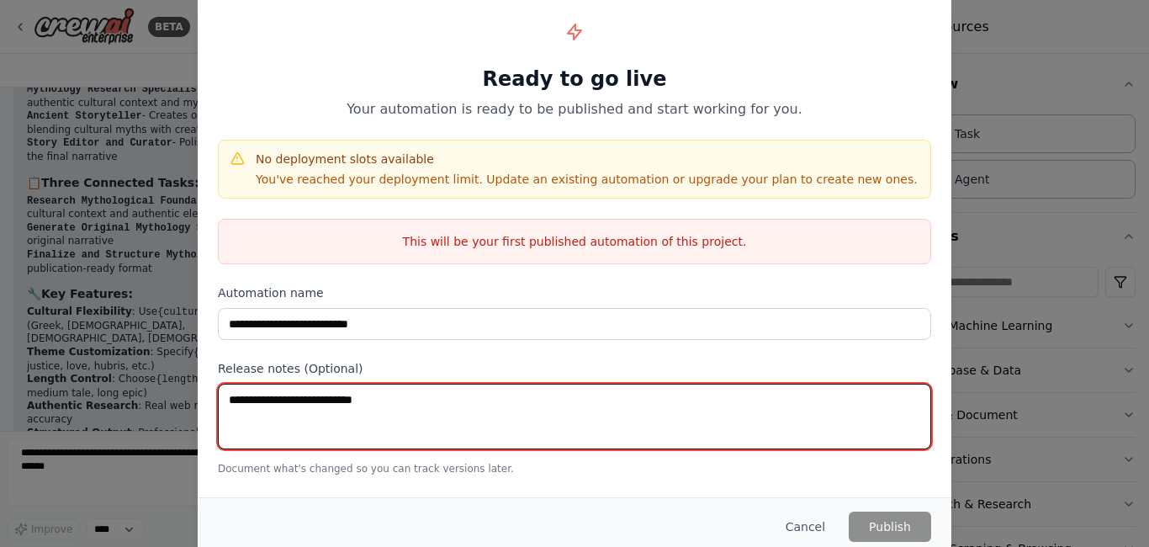
click at [348, 400] on textarea at bounding box center [574, 417] width 713 height 66
paste textarea "**********"
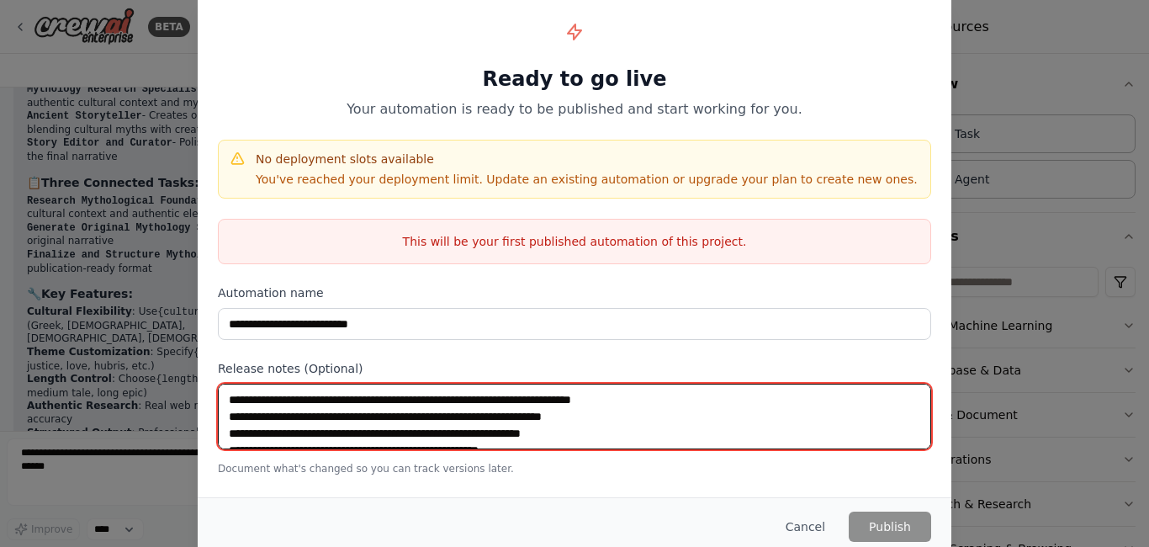
scroll to position [26, 0]
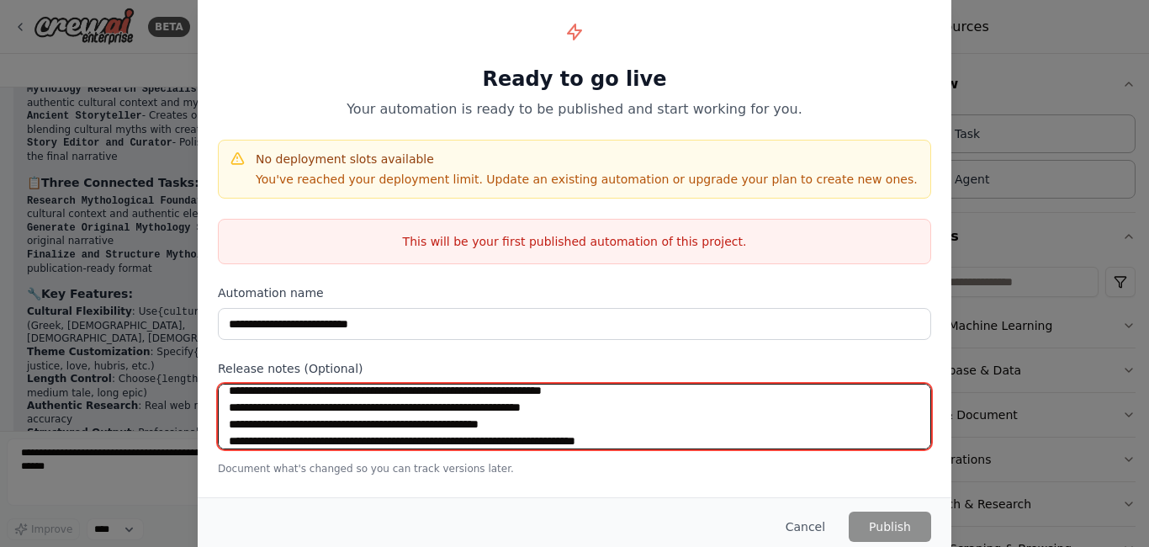
type textarea "**********"
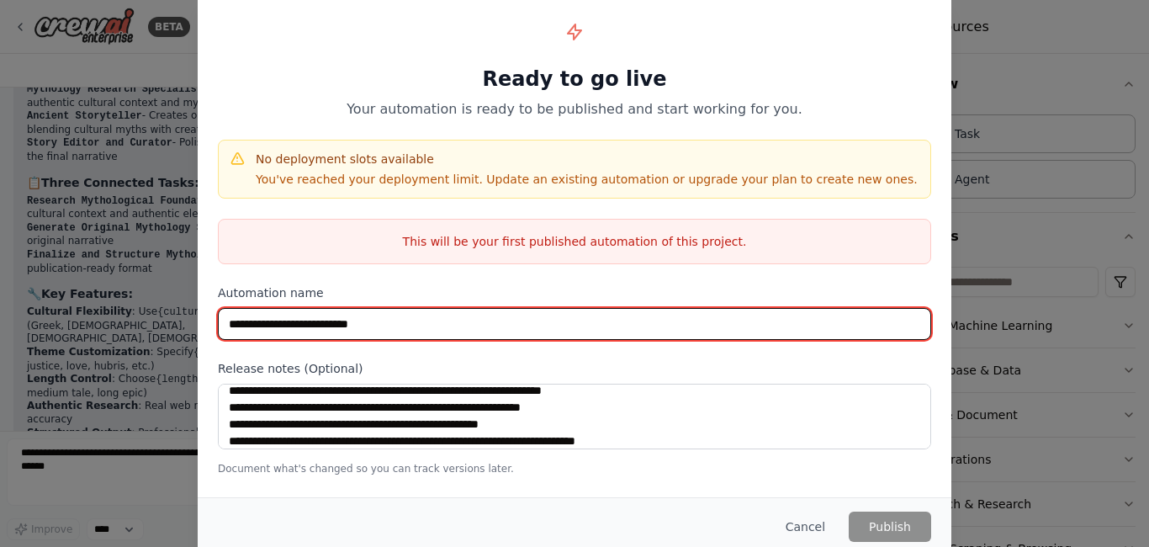
click at [229, 325] on input "**********" at bounding box center [574, 324] width 713 height 32
type input "**********"
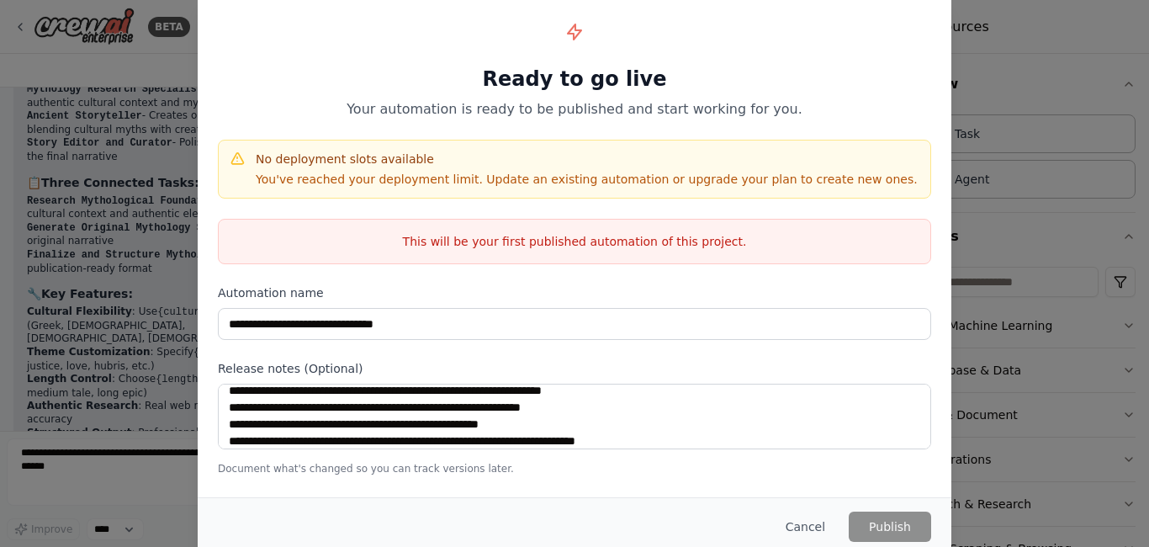
click at [669, 245] on p "This will be your first published automation of this project." at bounding box center [575, 241] width 712 height 17
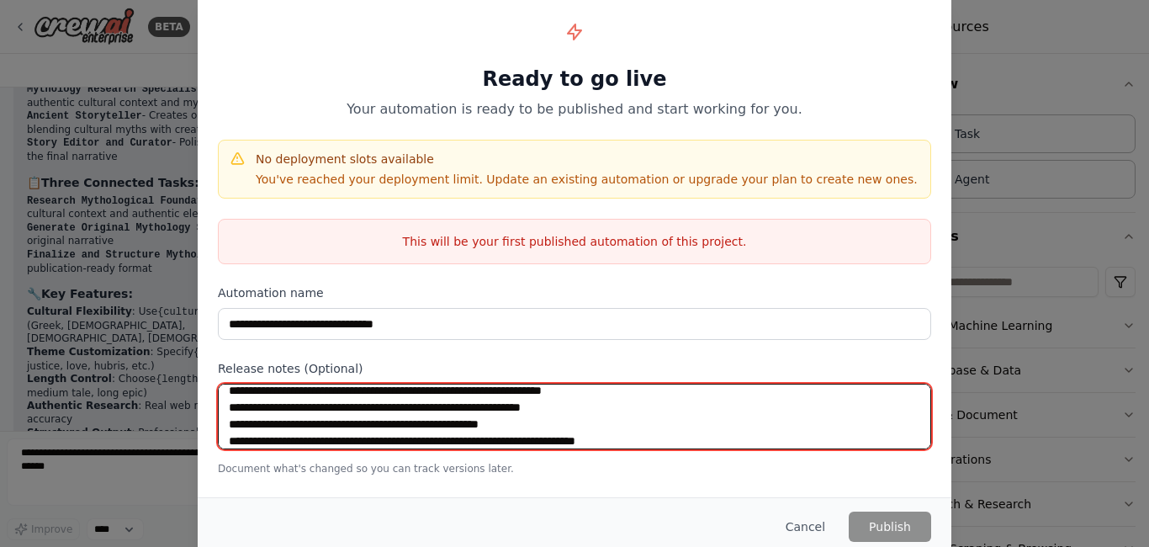
click at [354, 417] on textarea "**********" at bounding box center [574, 417] width 713 height 66
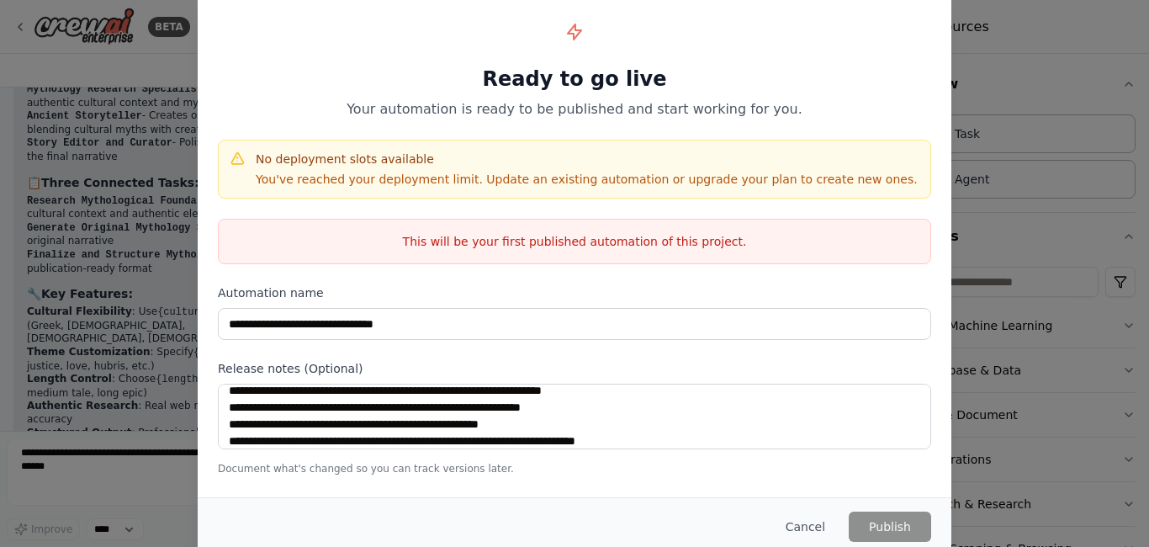
click at [383, 491] on div "**********" at bounding box center [575, 244] width 754 height 504
click at [370, 464] on p "Document what's changed so you can track versions later." at bounding box center [574, 468] width 713 height 13
click at [633, 499] on div "Cancel Publish" at bounding box center [575, 526] width 754 height 58
click at [429, 194] on div "No deployment slots available You've reached your deployment limit. Update an e…" at bounding box center [574, 169] width 713 height 59
click at [336, 161] on h4 "No deployment slots available" at bounding box center [587, 159] width 662 height 17
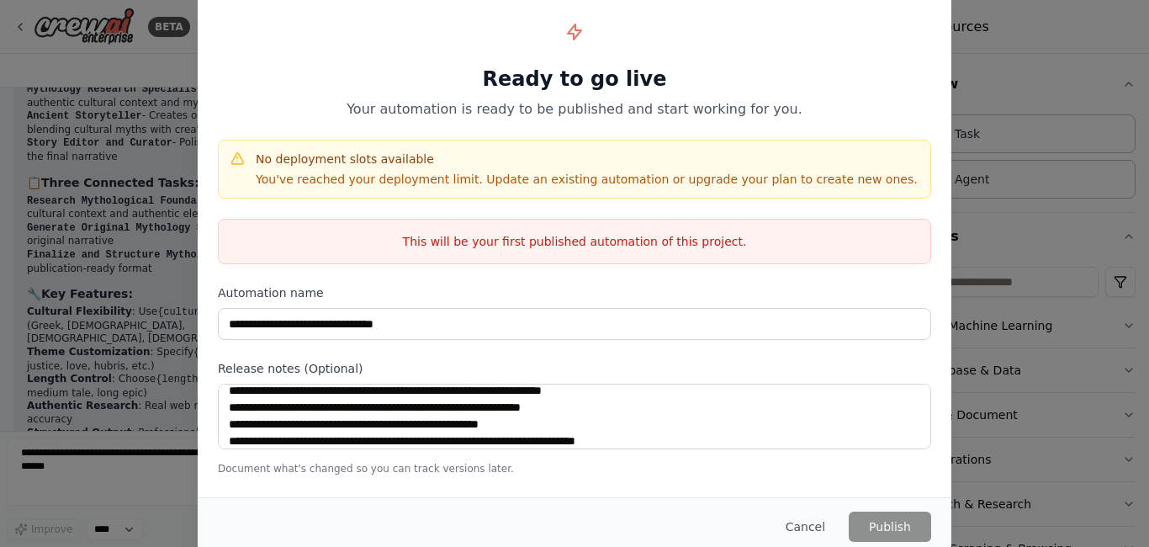
click at [241, 162] on icon at bounding box center [237, 159] width 17 height 17
drag, startPoint x: 348, startPoint y: 184, endPoint x: 373, endPoint y: 184, distance: 24.4
click at [350, 184] on p "You've reached your deployment limit. Update an existing automation or upgrade …" at bounding box center [587, 179] width 662 height 17
drag, startPoint x: 448, startPoint y: 185, endPoint x: 457, endPoint y: 185, distance: 9.3
click at [455, 185] on p "You've reached your deployment limit. Update an existing automation or upgrade …" at bounding box center [587, 179] width 662 height 17
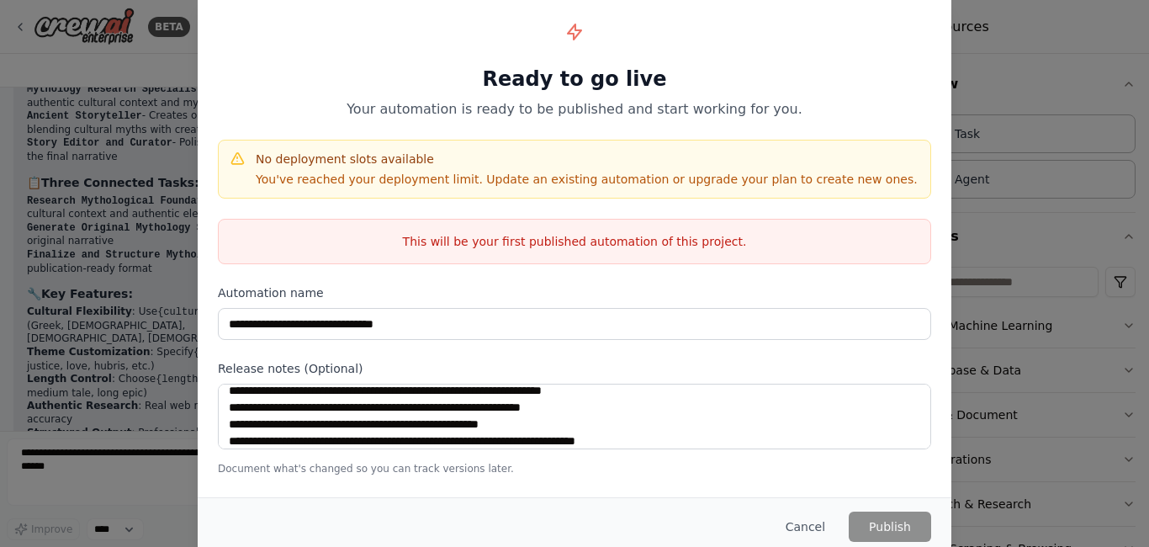
drag, startPoint x: 480, startPoint y: 188, endPoint x: 520, endPoint y: 193, distance: 40.7
click at [505, 191] on div "No deployment slots available You've reached your deployment limit. Update an e…" at bounding box center [574, 169] width 713 height 59
drag, startPoint x: 768, startPoint y: 180, endPoint x: 788, endPoint y: 188, distance: 21.6
click at [788, 188] on div "No deployment slots available You've reached your deployment limit. Update an e…" at bounding box center [574, 169] width 713 height 59
click at [885, 188] on div "No deployment slots available You've reached your deployment limit. Update an e…" at bounding box center [574, 169] width 713 height 59
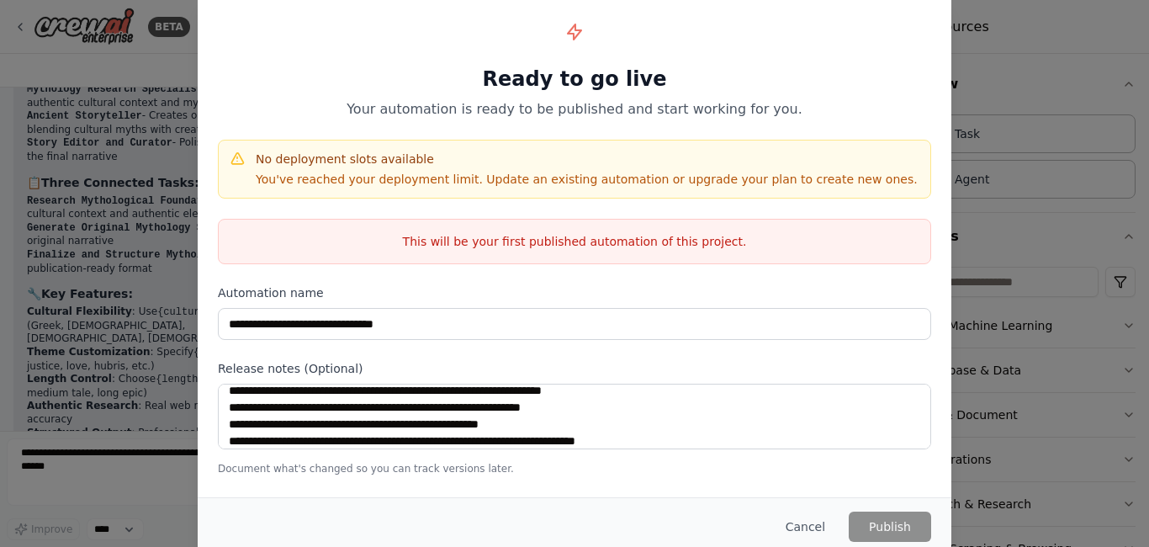
drag, startPoint x: 677, startPoint y: 82, endPoint x: 669, endPoint y: 93, distance: 13.1
click at [677, 83] on h1 "Ready to go live" at bounding box center [574, 79] width 713 height 27
click at [632, 99] on p "Your automation is ready to be published and start working for you." at bounding box center [574, 109] width 713 height 20
click at [820, 537] on button "Cancel" at bounding box center [805, 527] width 66 height 30
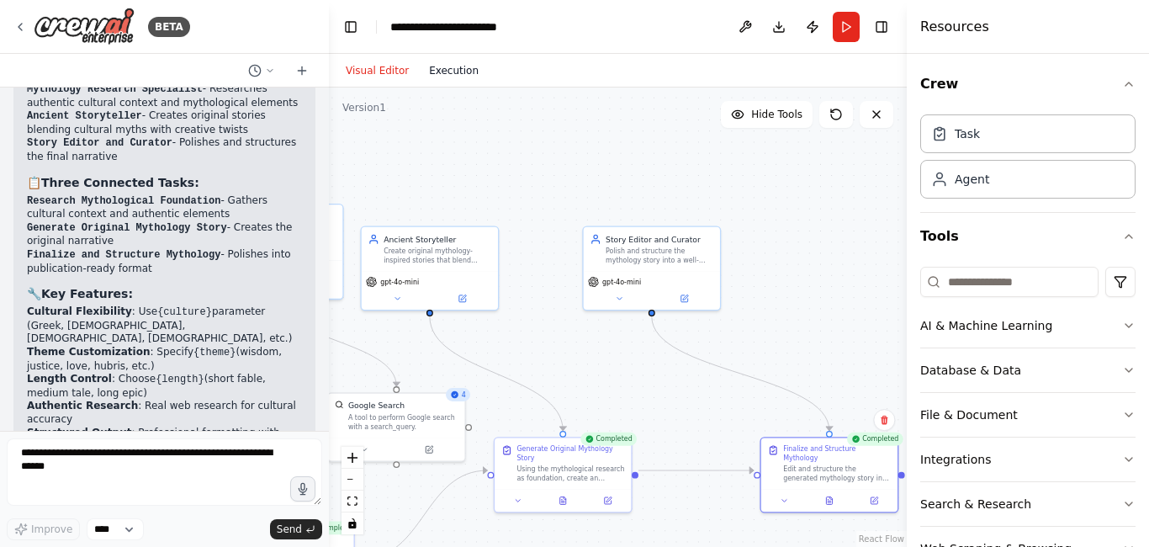
click at [450, 71] on button "Execution" at bounding box center [454, 71] width 70 height 20
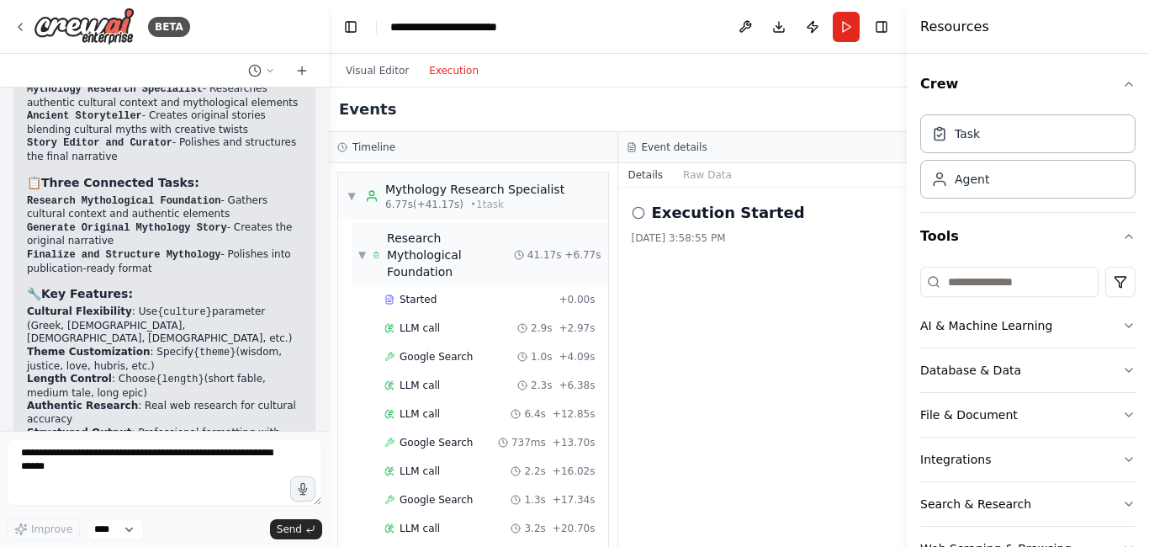
click at [360, 248] on span "▼" at bounding box center [362, 254] width 8 height 13
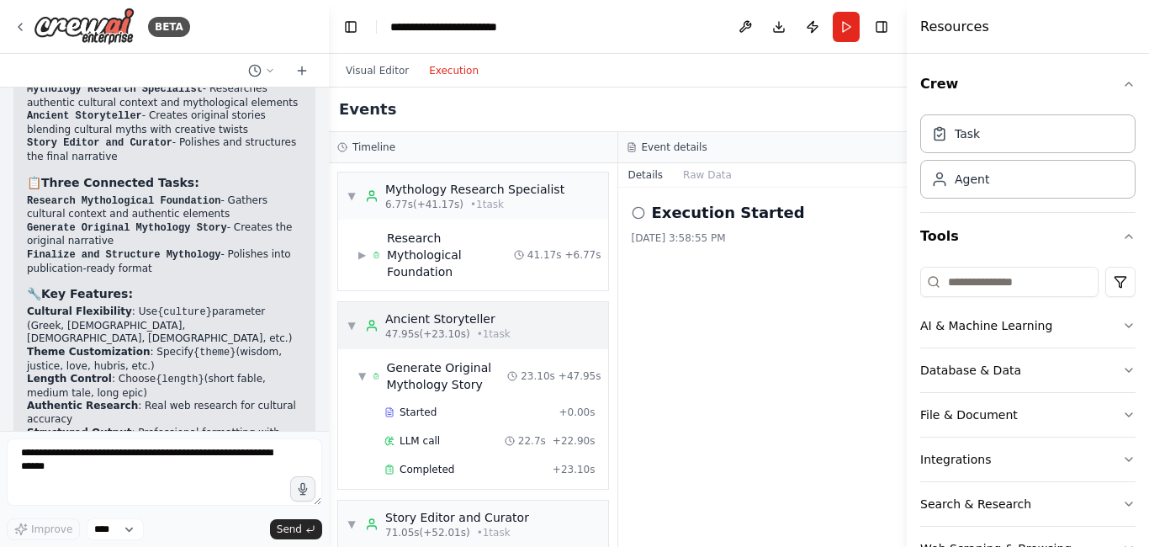
click at [350, 319] on span "▼" at bounding box center [352, 325] width 10 height 13
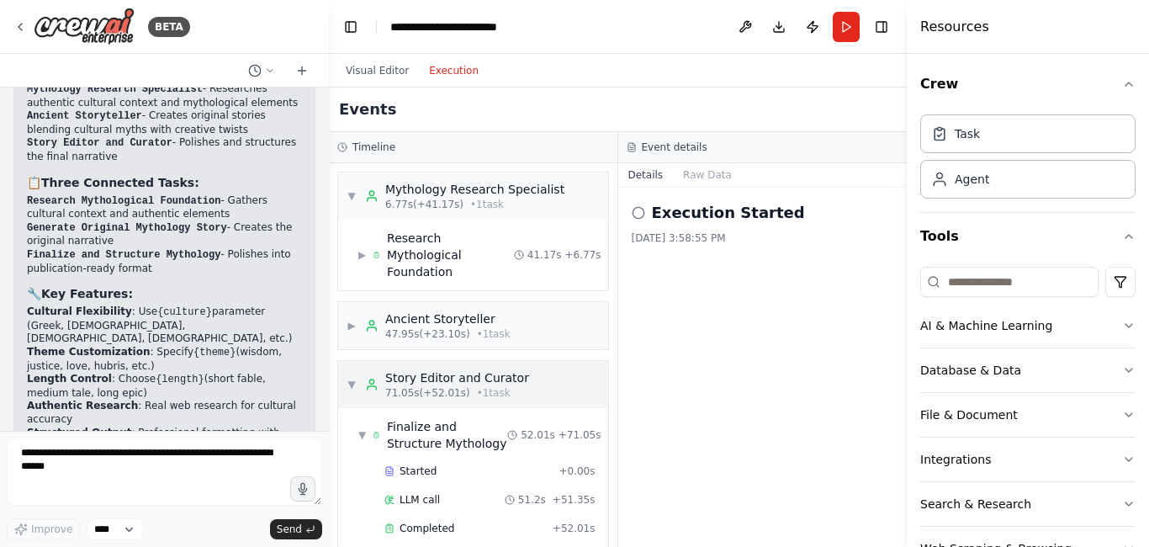
click at [353, 378] on span "▼" at bounding box center [352, 384] width 10 height 13
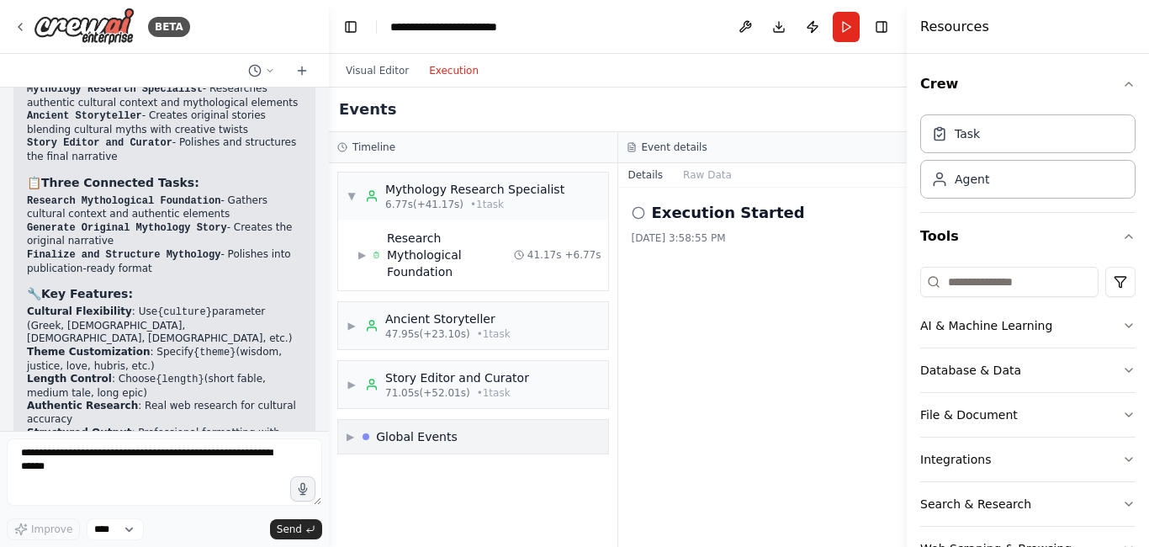
click at [353, 430] on span "▶" at bounding box center [351, 436] width 8 height 13
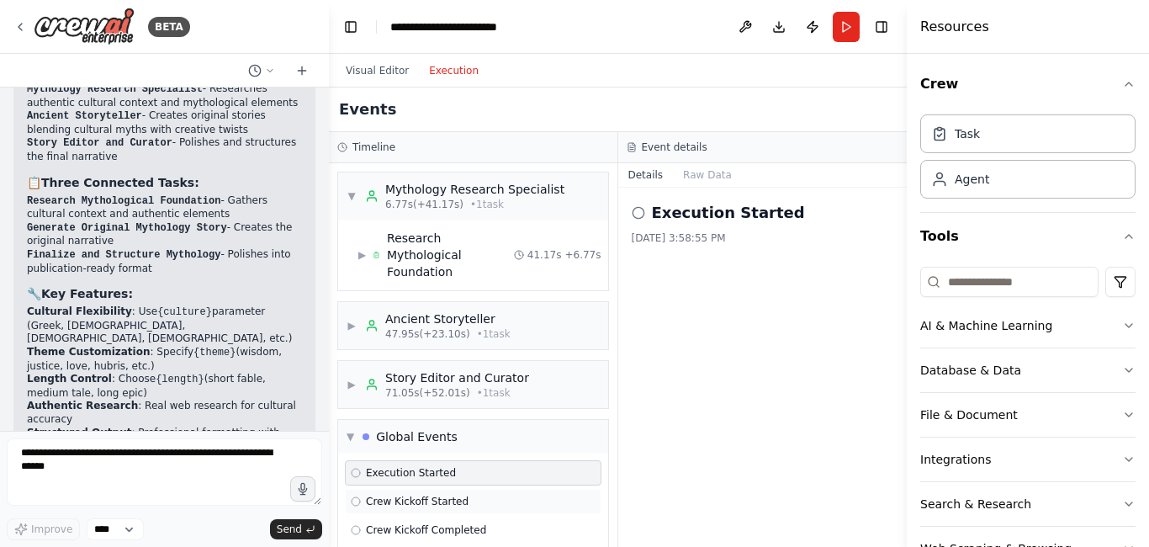
scroll to position [34, 0]
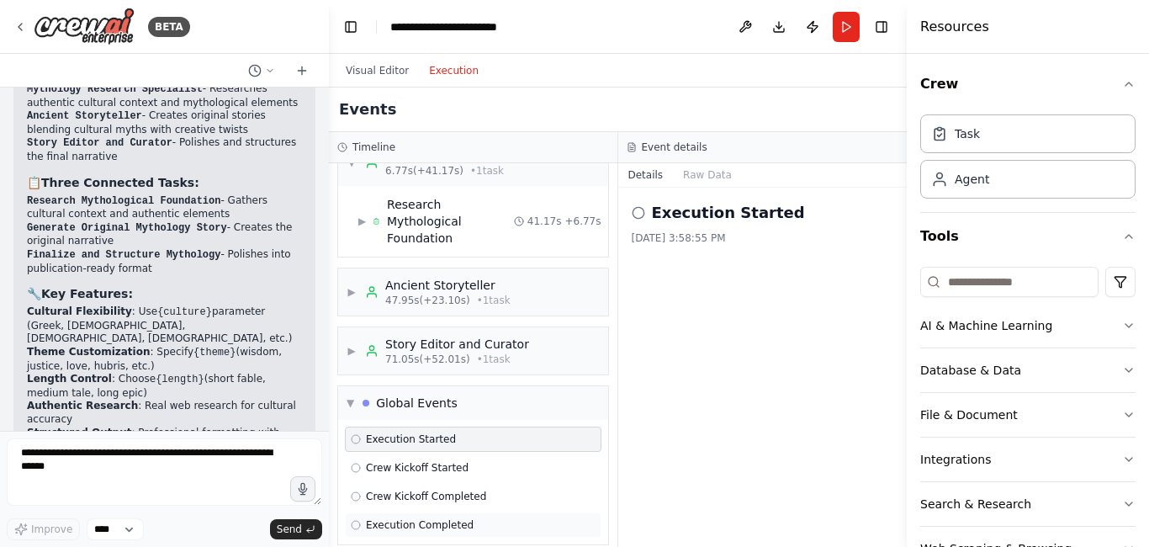
click at [387, 518] on span "Execution Completed" at bounding box center [420, 524] width 108 height 13
click at [711, 210] on h2 "Execution Completed" at bounding box center [742, 213] width 181 height 24
click at [712, 221] on h2 "Execution Completed" at bounding box center [742, 213] width 181 height 24
click at [711, 178] on button "Raw Data" at bounding box center [707, 175] width 69 height 24
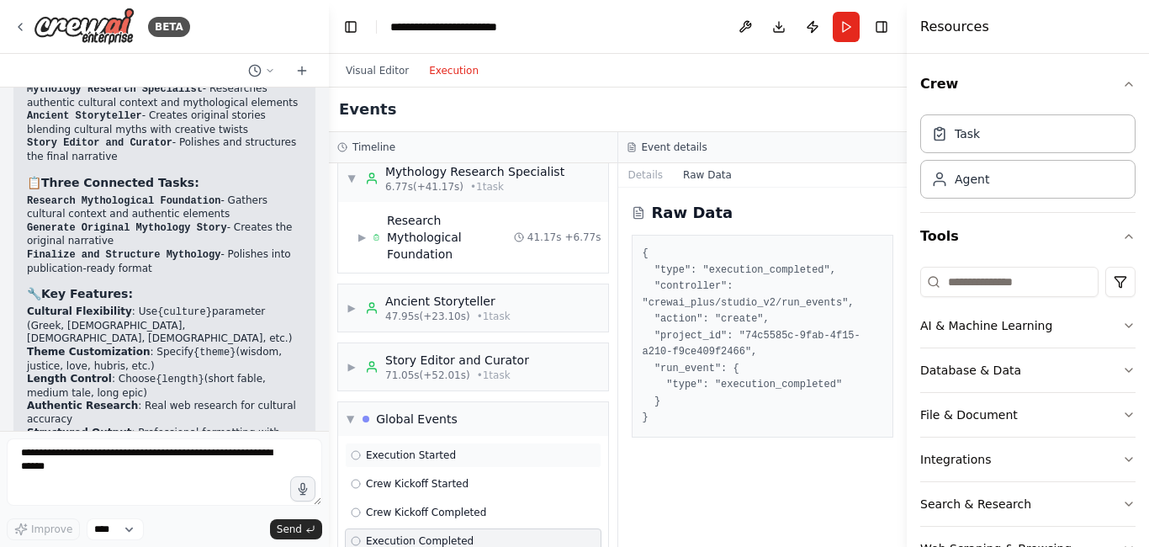
scroll to position [0, 0]
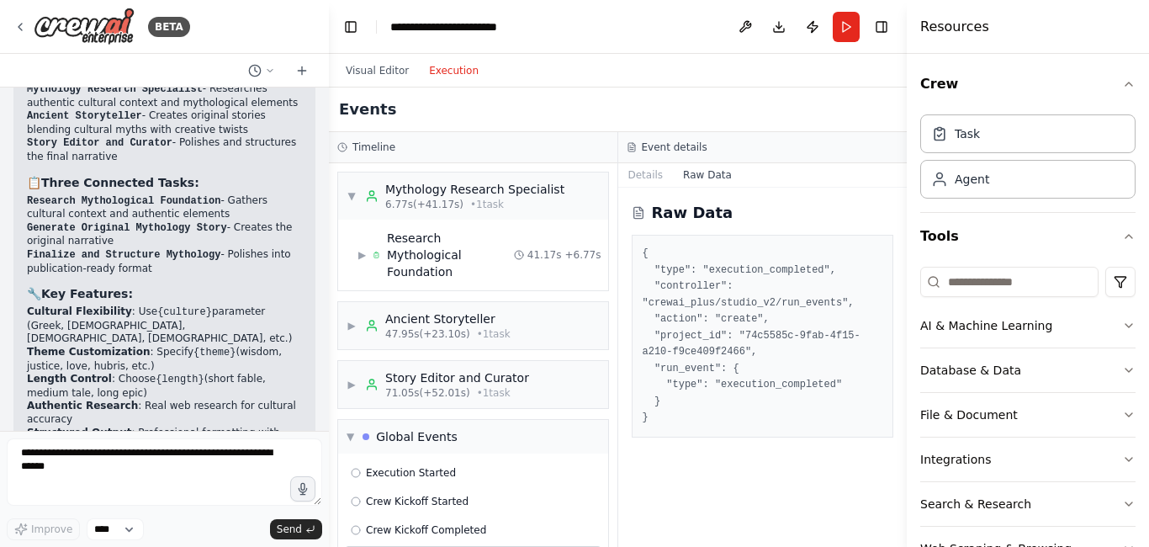
click at [754, 129] on div "Events" at bounding box center [618, 110] width 578 height 45
click at [375, 66] on button "Visual Editor" at bounding box center [377, 71] width 83 height 20
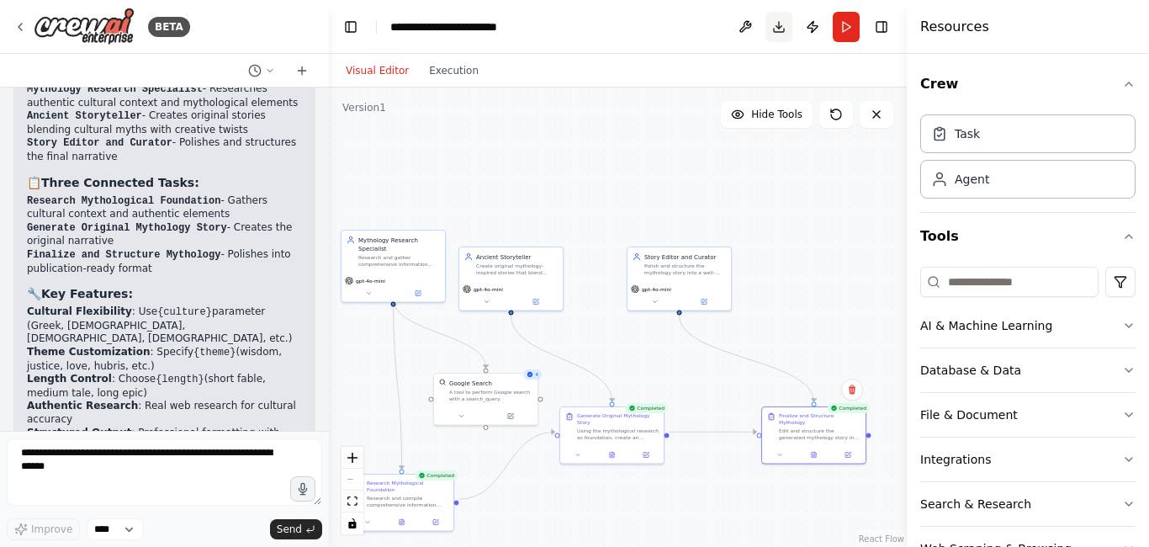
click at [777, 29] on button "Download" at bounding box center [779, 27] width 27 height 30
